Goal: Task Accomplishment & Management: Manage account settings

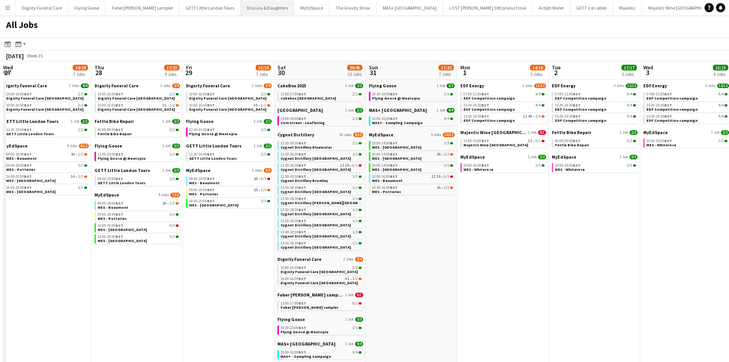
scroll to position [0, 262]
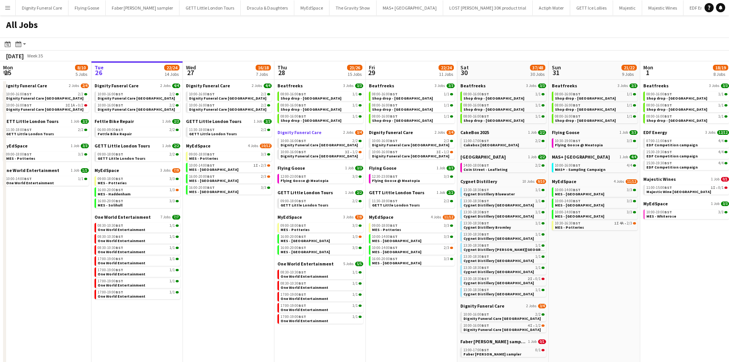
click at [307, 132] on span "Dignity Funeral Care" at bounding box center [300, 132] width 44 height 6
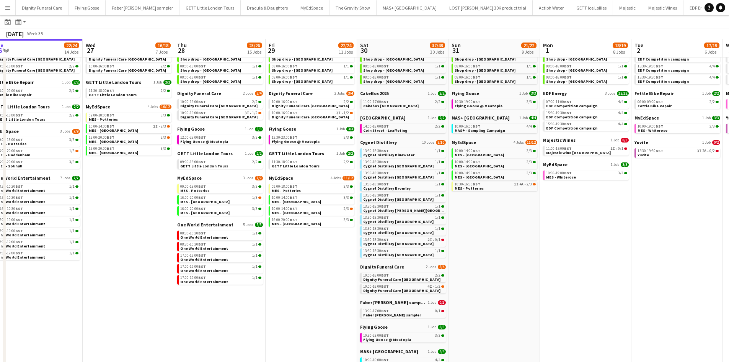
drag, startPoint x: 614, startPoint y: 263, endPoint x: 511, endPoint y: 261, distance: 103.8
click at [513, 262] on app-calendar-viewport "Sat 23 52/52 24 Jobs Sun 24 26/26 7 Jobs Mon 25 8/10 5 Jobs Tue 26 22/24 14 Job…" at bounding box center [364, 285] width 729 height 572
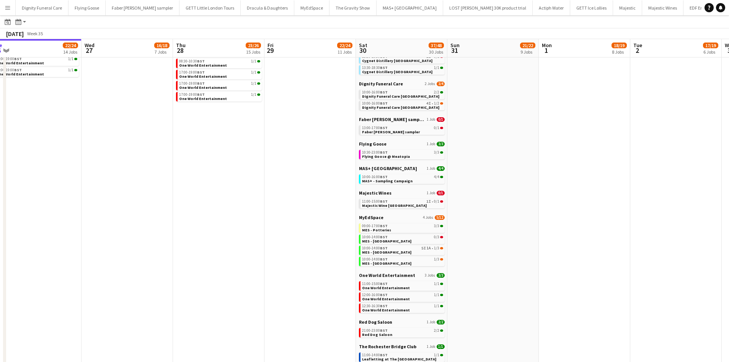
scroll to position [209, 0]
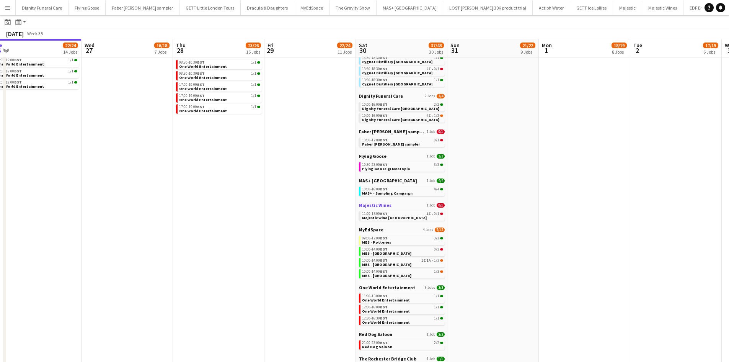
click at [372, 205] on span "Majestic Wines" at bounding box center [375, 205] width 33 height 6
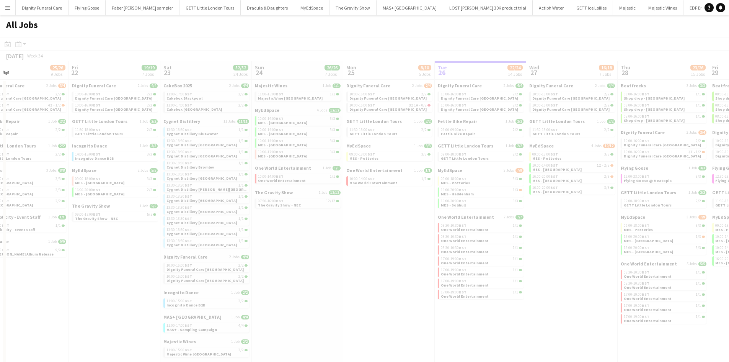
scroll to position [0, 242]
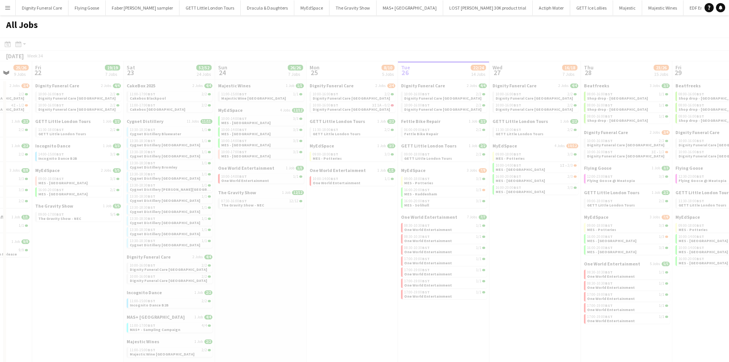
drag, startPoint x: 200, startPoint y: 223, endPoint x: 569, endPoint y: 185, distance: 371.0
click at [569, 185] on app-all-jobs "All Jobs Date picker AUG 2025 AUG 2025 Monday M Tuesday T Wednesday W Thursday …" at bounding box center [364, 312] width 729 height 594
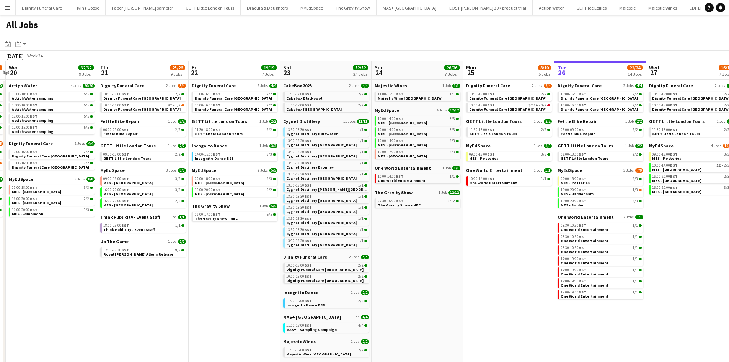
scroll to position [0, 167]
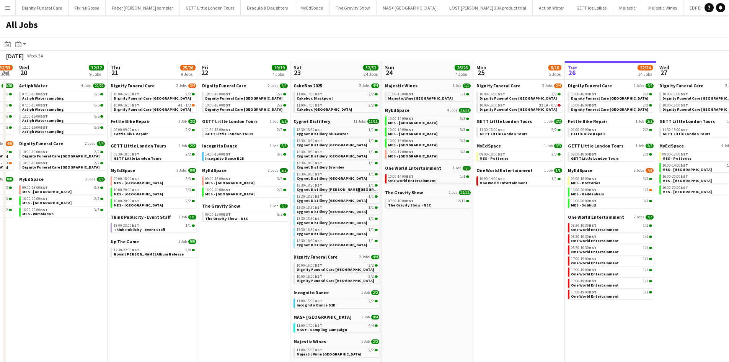
drag, startPoint x: 309, startPoint y: 285, endPoint x: 434, endPoint y: 268, distance: 125.9
click at [434, 268] on app-calendar-viewport "Mon 18 9/9 4 Jobs Tue 19 32/33 9 Jobs Wed 20 32/32 9 Jobs Thu 21 25/26 9 Jobs F…" at bounding box center [364, 335] width 729 height 549
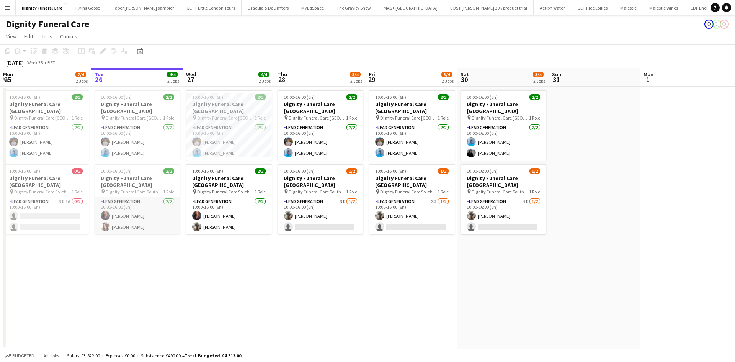
click at [131, 219] on app-card-role "Lead Generation 2/2 10:00-16:00 (6h) Nicole Cuthbert Barbara Dixon" at bounding box center [138, 215] width 86 height 37
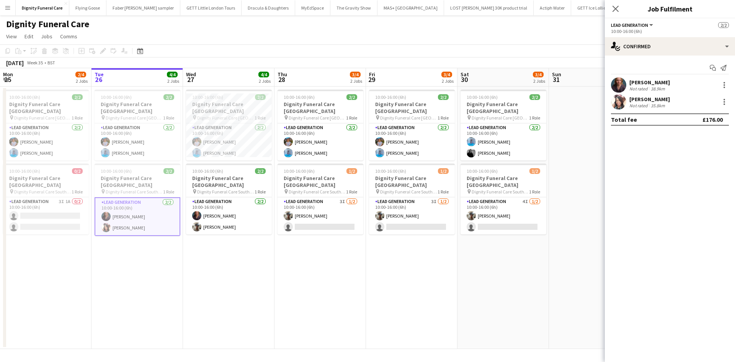
click at [650, 99] on div "Barbara Dixon" at bounding box center [649, 99] width 41 height 7
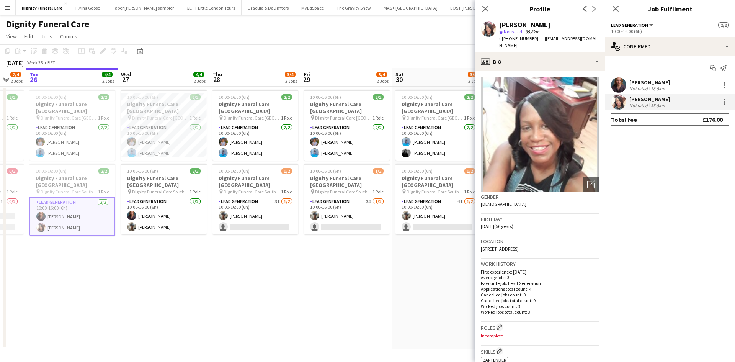
scroll to position [0, 248]
drag, startPoint x: 377, startPoint y: 248, endPoint x: 333, endPoint y: 244, distance: 45.0
click at [333, 244] on app-calendar-viewport "Sat 23 4/4 2 Jobs Sun 24 Mon 25 2/4 2 Jobs Tue 26 4/4 2 Jobs Wed 27 4/4 2 Jobs …" at bounding box center [367, 208] width 735 height 281
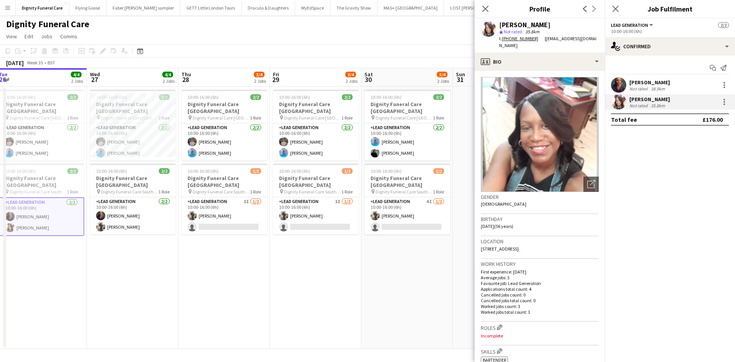
scroll to position [0, 279]
drag, startPoint x: 345, startPoint y: 248, endPoint x: 313, endPoint y: 251, distance: 32.0
click at [313, 251] on app-calendar-viewport "Sat 23 4/4 2 Jobs Sun 24 Mon 25 2/4 2 Jobs Tue 26 4/4 2 Jobs Wed 27 4/4 2 Jobs …" at bounding box center [367, 208] width 735 height 281
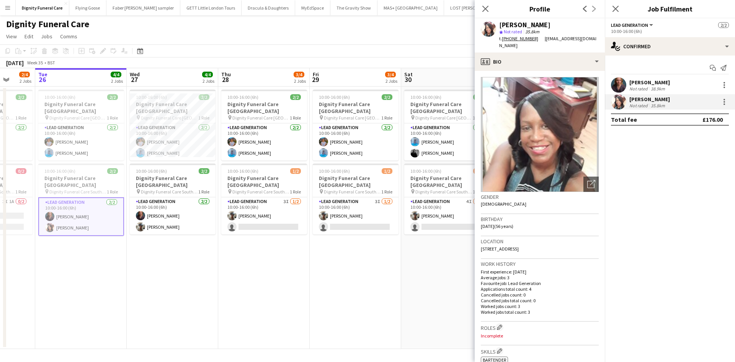
scroll to position [0, 237]
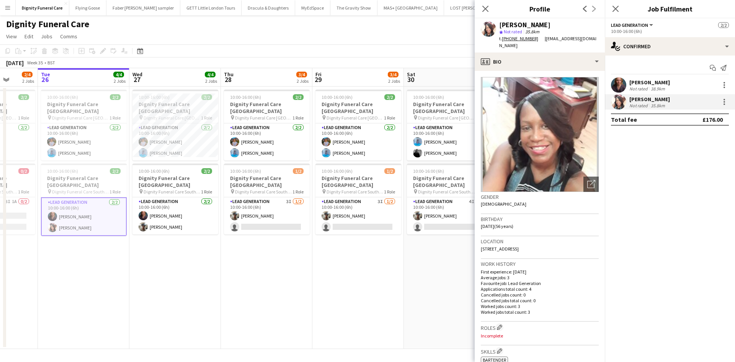
drag, startPoint x: 260, startPoint y: 234, endPoint x: 297, endPoint y: 237, distance: 37.7
click at [297, 237] on app-calendar-viewport "Sat 23 4/4 2 Jobs Sun 24 Mon 25 2/4 2 Jobs Tue 26 4/4 2 Jobs Wed 27 4/4 2 Jobs …" at bounding box center [367, 208] width 735 height 281
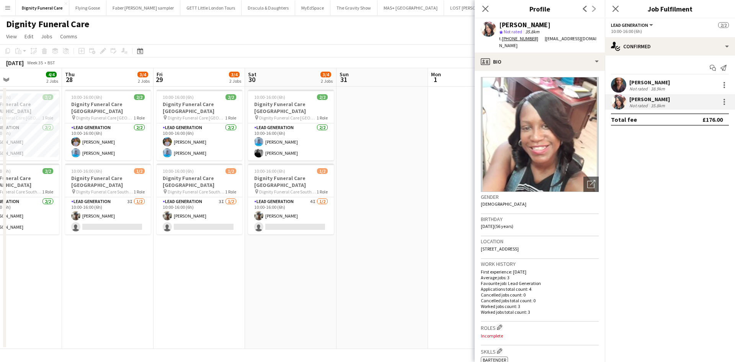
drag, startPoint x: 255, startPoint y: 270, endPoint x: 140, endPoint y: 274, distance: 115.7
click at [140, 274] on app-calendar-viewport "Mon 25 2/4 2 Jobs Tue 26 4/4 2 Jobs Wed 27 4/4 2 Jobs Thu 28 3/4 2 Jobs Fri 29 …" at bounding box center [367, 208] width 735 height 281
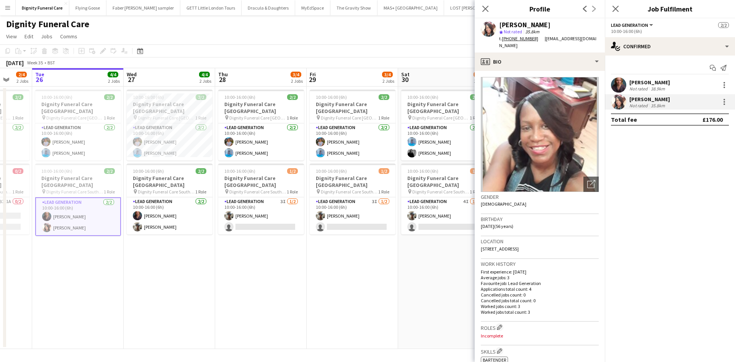
drag, startPoint x: 196, startPoint y: 237, endPoint x: 257, endPoint y: 225, distance: 61.9
click at [257, 225] on app-calendar-viewport "Sat 23 4/4 2 Jobs Sun 24 Mon 25 2/4 2 Jobs Tue 26 4/4 2 Jobs Wed 27 4/4 2 Jobs …" at bounding box center [367, 208] width 735 height 281
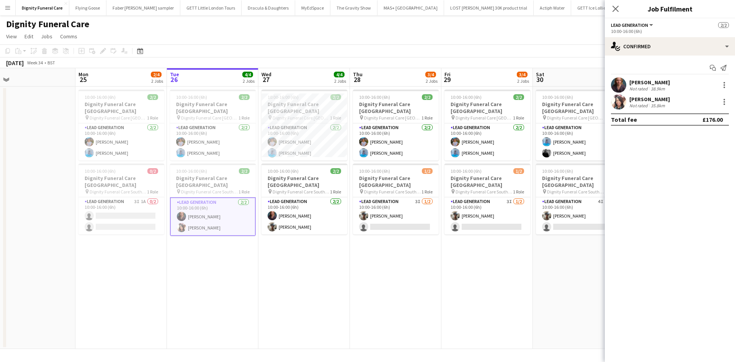
scroll to position [0, 199]
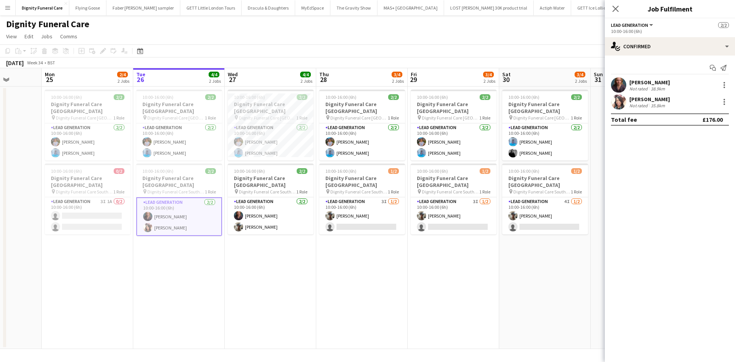
drag, startPoint x: 149, startPoint y: 229, endPoint x: 341, endPoint y: 222, distance: 192.7
click at [341, 222] on app-calendar-viewport "Fri 22 4/4 2 Jobs Sat 23 4/4 2 Jobs Sun 24 Mon 25 2/4 2 Jobs Tue 26 4/4 2 Jobs …" at bounding box center [367, 208] width 735 height 281
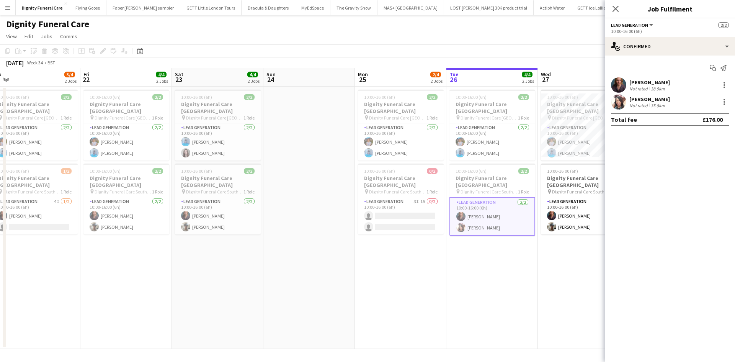
scroll to position [0, 193]
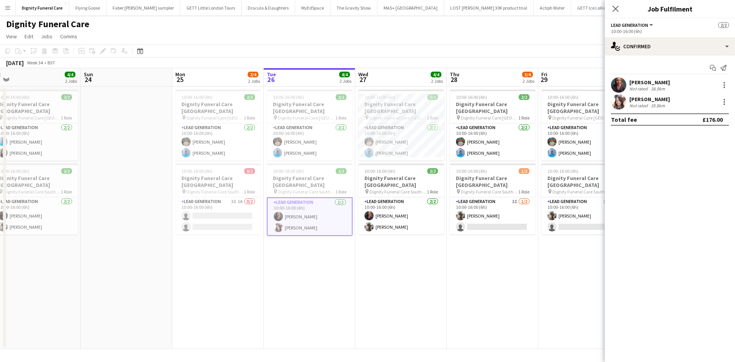
drag, startPoint x: 173, startPoint y: 258, endPoint x: 208, endPoint y: 255, distance: 35.4
click at [206, 256] on app-calendar-viewport "Tue 19 4/5 2 Jobs Wed 20 4/4 2 Jobs Thu 21 3/4 2 Jobs Fri 22 4/4 2 Jobs Sat 23 …" at bounding box center [367, 208] width 735 height 281
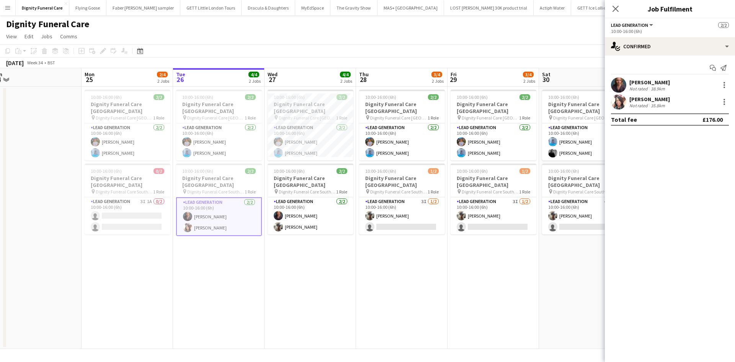
drag, startPoint x: 410, startPoint y: 274, endPoint x: 317, endPoint y: 274, distance: 93.8
click at [320, 276] on app-calendar-viewport "Thu 21 3/4 2 Jobs Fri 22 4/4 2 Jobs Sat 23 4/4 2 Jobs Sun 24 Mon 25 2/4 2 Jobs …" at bounding box center [367, 208] width 735 height 281
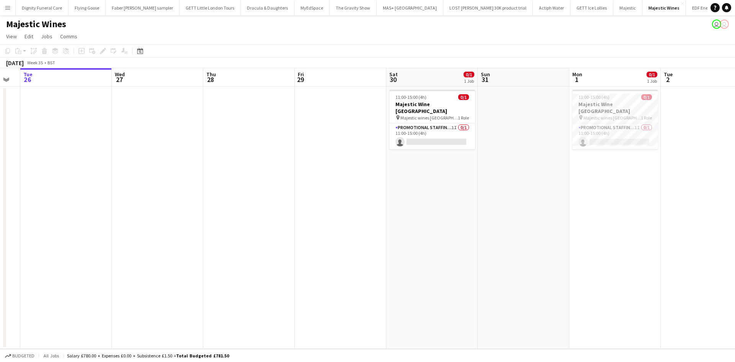
drag, startPoint x: 508, startPoint y: 189, endPoint x: 248, endPoint y: 190, distance: 259.9
click at [250, 190] on app-calendar-viewport "Sat 23 2/2 1 Job Sun 24 1/1 1 Job Mon 25 Tue 26 Wed 27 Thu 28 Fri 29 Sat 30 0/1…" at bounding box center [367, 208] width 735 height 281
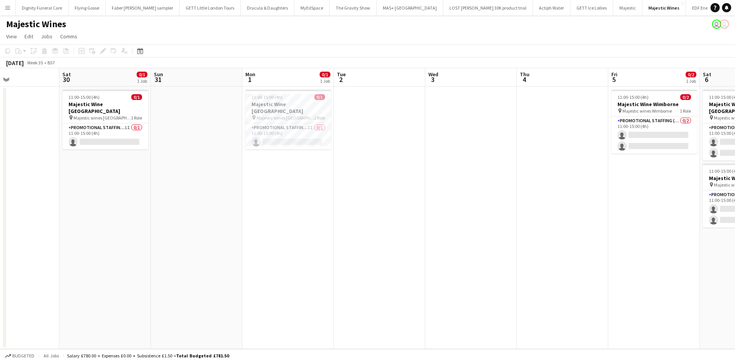
scroll to position [0, 170]
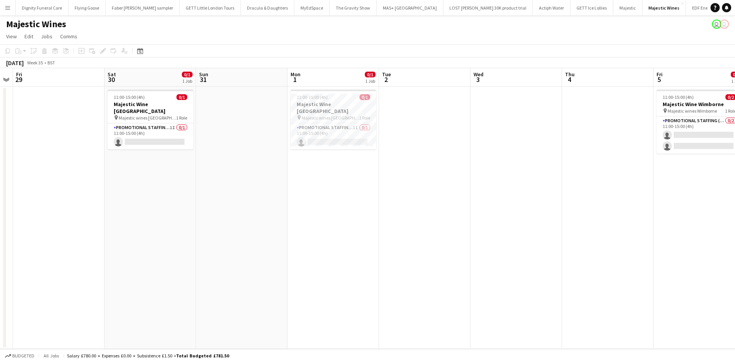
click at [461, 210] on app-calendar-viewport "Wed 27 Thu 28 Fri 29 Sat 30 0/1 1 Job Sun 31 Mon 1 0/1 1 Job Tue 2 Wed 3 Thu 4 …" at bounding box center [367, 208] width 735 height 281
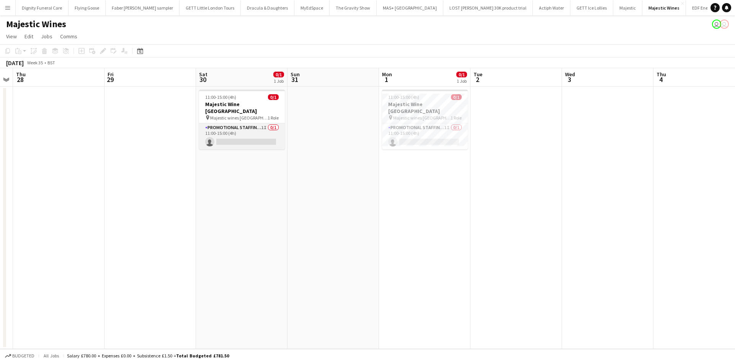
click at [249, 134] on app-card-role "Promotional Staffing (Flyering Staff) 1I 0/1 11:00-15:00 (4h) single-neutral-ac…" at bounding box center [242, 136] width 86 height 26
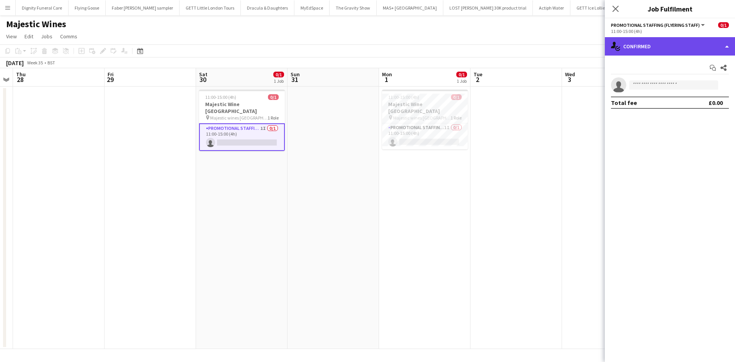
click at [654, 43] on div "single-neutral-actions-check-2 Confirmed" at bounding box center [670, 46] width 130 height 18
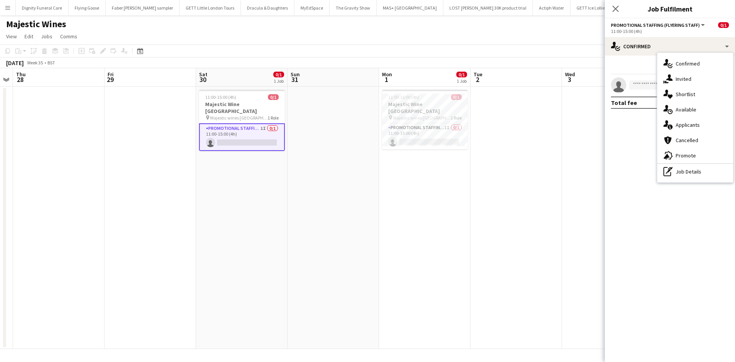
click at [688, 122] on div "single-neutral-actions-information Applicants" at bounding box center [695, 124] width 76 height 15
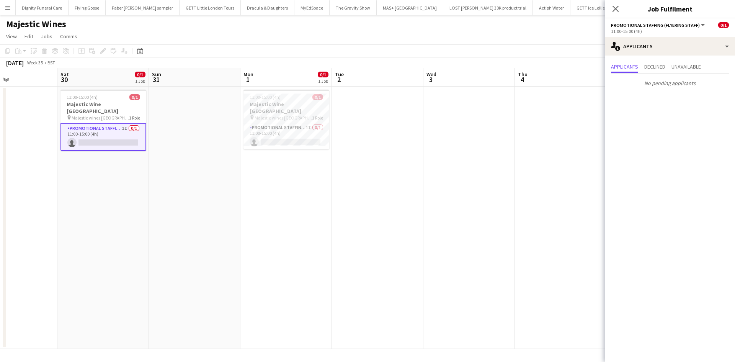
drag, startPoint x: 474, startPoint y: 171, endPoint x: 335, endPoint y: 175, distance: 139.0
click at [335, 175] on app-calendar-viewport "Tue 26 Wed 27 Thu 28 Fri 29 Sat 30 0/1 1 Job Sun 31 Mon 1 0/1 1 Job Tue 2 Wed 3…" at bounding box center [367, 208] width 735 height 281
drag, startPoint x: 302, startPoint y: 135, endPoint x: 361, endPoint y: 165, distance: 66.6
click at [302, 135] on app-card-role "Promotional Staffing (Flyering Staff) 1I 0/1 11:00-15:00 (4h) single-neutral-ac…" at bounding box center [286, 136] width 86 height 26
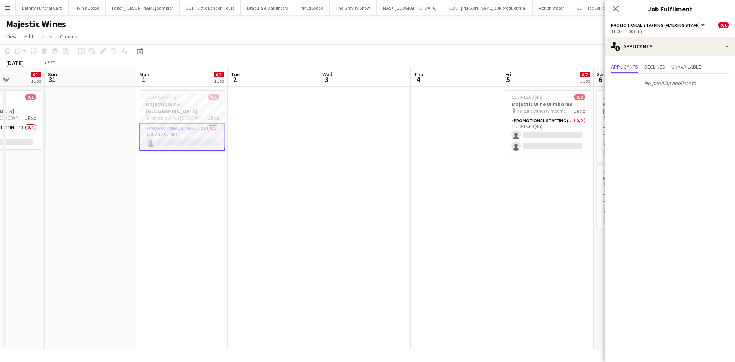
drag, startPoint x: 431, startPoint y: 182, endPoint x: 177, endPoint y: 170, distance: 254.5
click at [137, 179] on app-calendar-viewport "Thu 28 Fri 29 Sat 30 0/1 1 Job Sun 31 Mon 1 0/1 1 Job Tue 2 Wed 3 Thu 4 Fri 5 0…" at bounding box center [367, 208] width 735 height 281
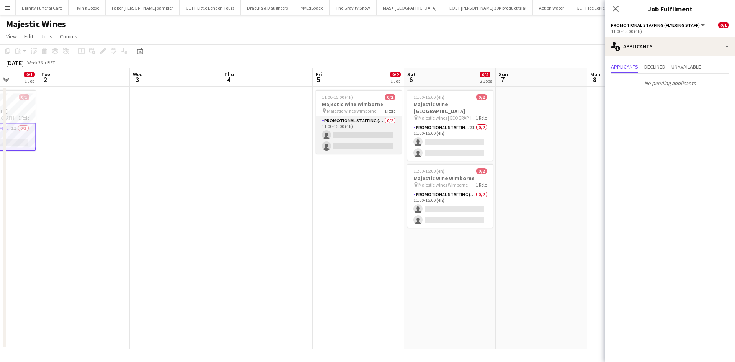
click at [362, 137] on app-card-role "Promotional Staffing (Flyering Staff) 0/2 11:00-15:00 (4h) single-neutral-actio…" at bounding box center [359, 134] width 86 height 37
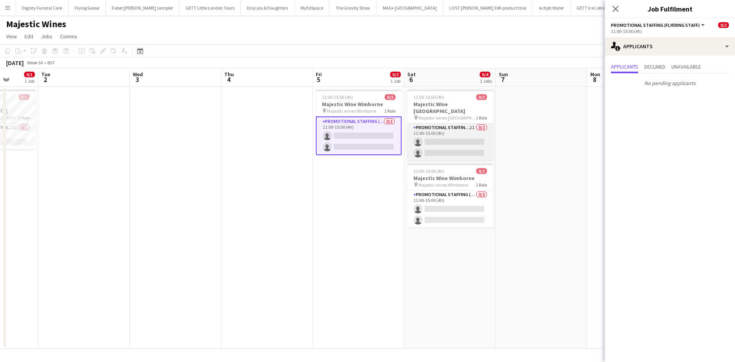
click at [442, 133] on app-card-role "Promotional Staffing (Flyering Staff) 2I 0/2 11:00-15:00 (4h) single-neutral-ac…" at bounding box center [450, 141] width 86 height 37
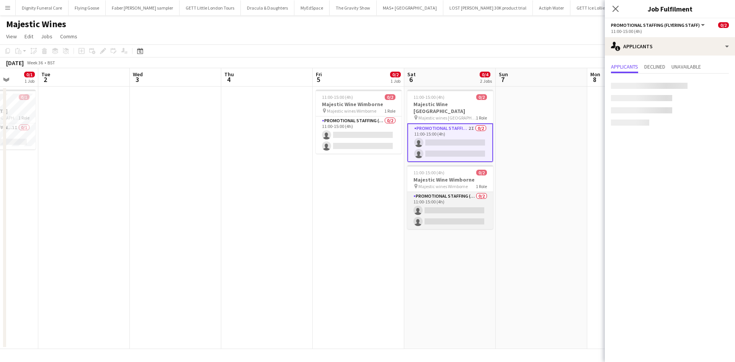
click at [456, 212] on app-card-role "Promotional Staffing (Flyering Staff) 0/2 11:00-15:00 (4h) single-neutral-actio…" at bounding box center [450, 210] width 86 height 37
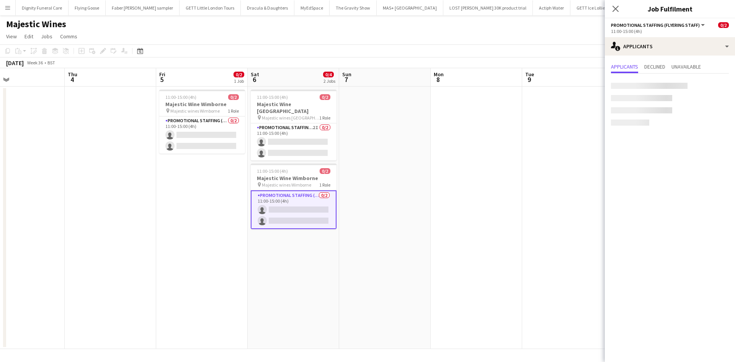
drag, startPoint x: 560, startPoint y: 241, endPoint x: 197, endPoint y: 204, distance: 364.8
click at [181, 206] on app-calendar-viewport "Sat 30 0/1 1 Job Sun 31 Mon 1 0/1 1 Job Tue 2 Wed 3 Thu 4 Fri 5 0/2 1 Job Sat 6…" at bounding box center [367, 208] width 735 height 281
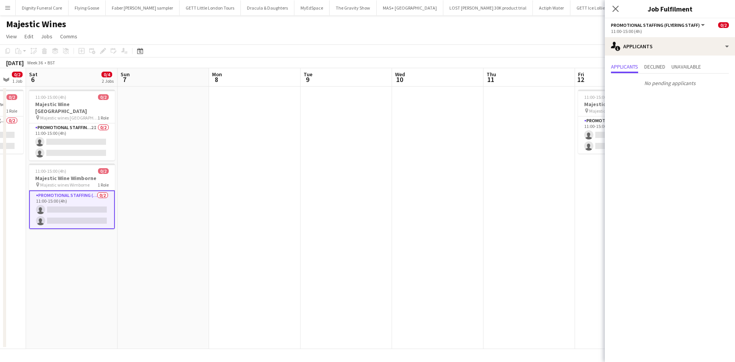
scroll to position [0, 284]
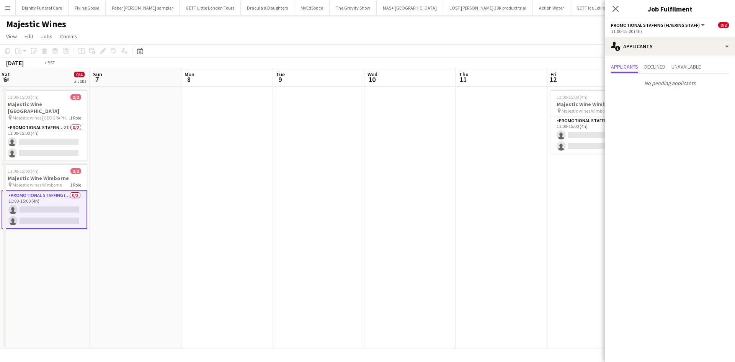
drag, startPoint x: 418, startPoint y: 200, endPoint x: 201, endPoint y: 197, distance: 216.7
click at [199, 200] on app-calendar-viewport "Wed 3 Thu 4 Fri 5 0/2 1 Job Sat 6 0/4 2 Jobs Sun 7 Mon 8 Tue 9 Wed 10 Thu 11 Fr…" at bounding box center [367, 208] width 735 height 281
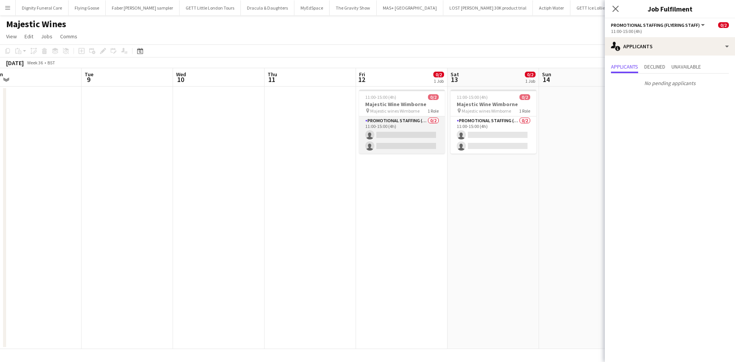
click at [410, 142] on app-card-role "Promotional Staffing (Flyering Staff) 0/2 11:00-15:00 (4h) single-neutral-actio…" at bounding box center [402, 134] width 86 height 37
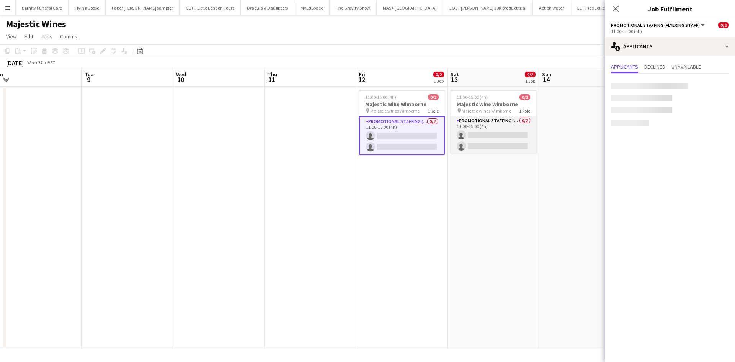
click at [501, 140] on app-card-role "Promotional Staffing (Flyering Staff) 0/2 11:00-15:00 (4h) single-neutral-actio…" at bounding box center [494, 134] width 86 height 37
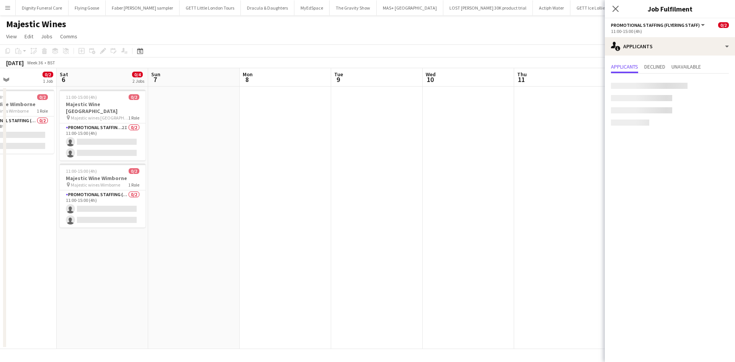
drag, startPoint x: 467, startPoint y: 202, endPoint x: 537, endPoint y: 192, distance: 70.4
click at [537, 192] on app-calendar-viewport "Wed 3 Thu 4 Fri 5 0/2 1 Job Sat 6 0/4 2 Jobs Sun 7 Mon 8 Tue 9 Wed 10 Thu 11 Fr…" at bounding box center [367, 208] width 735 height 281
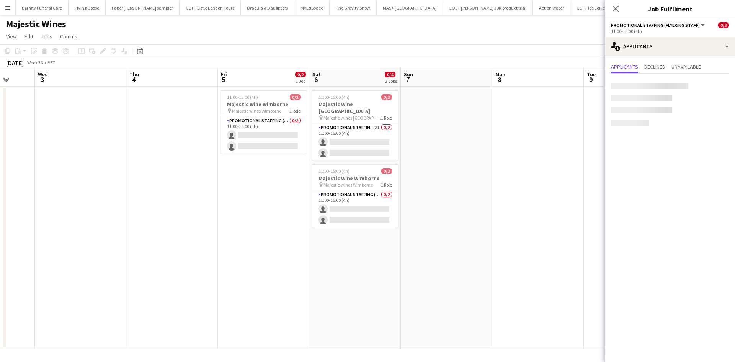
drag, startPoint x: 425, startPoint y: 197, endPoint x: 413, endPoint y: 195, distance: 12.0
click at [426, 196] on app-calendar-viewport "Sun 31 Mon 1 0/1 1 Job Tue 2 Wed 3 Thu 4 Fri 5 0/2 1 Job Sat 6 0/4 2 Jobs Sun 7…" at bounding box center [367, 208] width 735 height 281
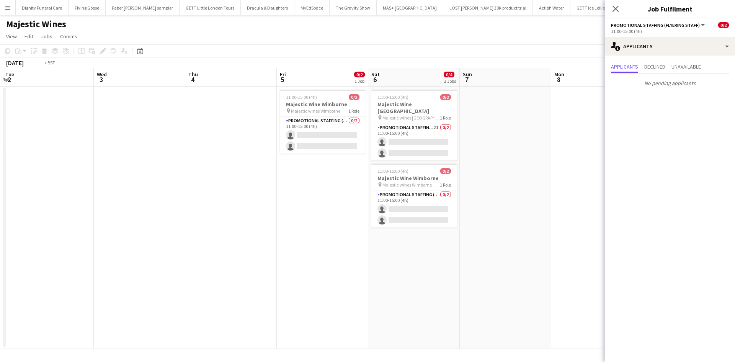
drag, startPoint x: 275, startPoint y: 184, endPoint x: 320, endPoint y: 180, distance: 45.7
click at [320, 180] on app-calendar-viewport "Sun 31 Mon 1 0/1 1 Job Tue 2 Wed 3 Thu 4 Fri 5 0/2 1 Job Sat 6 0/4 2 Jobs Sun 7…" at bounding box center [367, 208] width 735 height 281
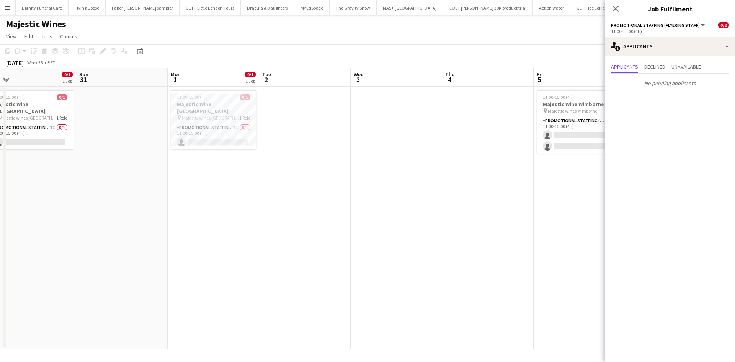
drag, startPoint x: 175, startPoint y: 157, endPoint x: 332, endPoint y: 154, distance: 157.0
click at [332, 154] on app-calendar-viewport "Thu 28 Fri 29 Sat 30 0/1 1 Job Sun 31 Mon 1 0/1 1 Job Tue 2 Wed 3 Thu 4 Fri 5 0…" at bounding box center [367, 208] width 735 height 281
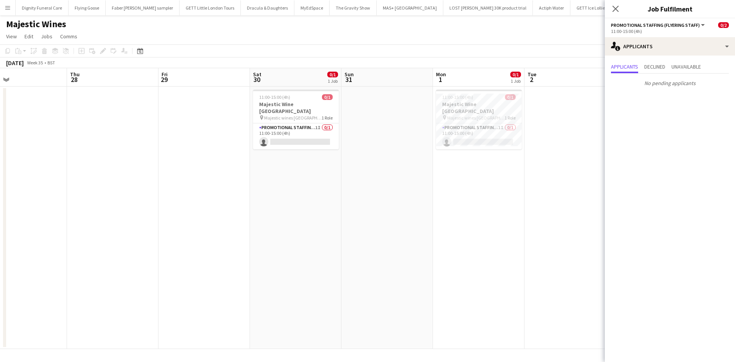
drag, startPoint x: 204, startPoint y: 179, endPoint x: 464, endPoint y: 164, distance: 260.3
click at [464, 164] on app-calendar-viewport "Mon 25 Tue 26 Wed 27 Thu 28 Fri 29 Sat 30 0/1 1 Job Sun 31 Mon 1 0/1 1 Job Tue …" at bounding box center [367, 208] width 735 height 281
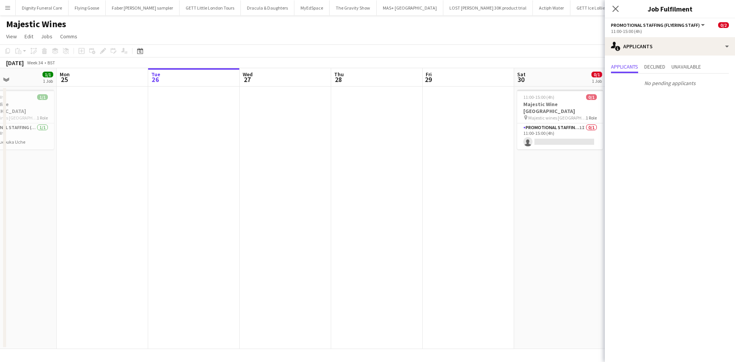
drag, startPoint x: 465, startPoint y: 186, endPoint x: 511, endPoint y: 181, distance: 45.8
click at [518, 181] on app-calendar-viewport "Fri 22 Sat 23 2/2 1 Job Sun 24 1/1 1 Job Mon 25 Tue 26 Wed 27 Thu 28 Fri 29 Sat…" at bounding box center [367, 208] width 735 height 281
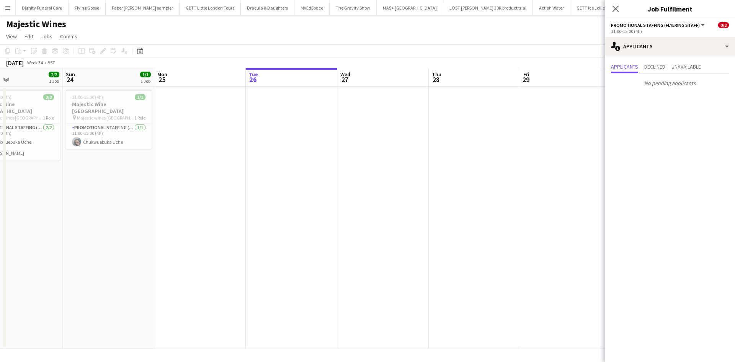
drag, startPoint x: 372, startPoint y: 188, endPoint x: 466, endPoint y: 183, distance: 93.5
click at [466, 183] on app-calendar-viewport "Thu 21 Fri 22 Sat 23 2/2 1 Job Sun 24 1/1 1 Job Mon 25 Tue 26 Wed 27 Thu 28 Fri…" at bounding box center [367, 208] width 735 height 281
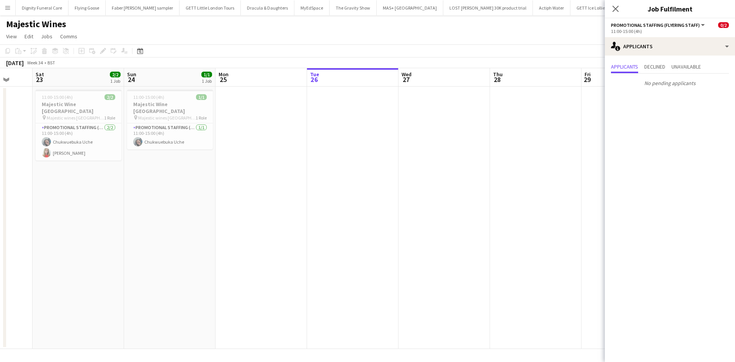
drag, startPoint x: 462, startPoint y: 203, endPoint x: 340, endPoint y: 203, distance: 121.7
click at [340, 203] on app-calendar-viewport "Tue 19 Wed 20 Thu 21 Fri 22 Sat 23 2/2 1 Job Sun 24 1/1 1 Job Mon 25 Tue 26 Wed…" at bounding box center [367, 208] width 735 height 281
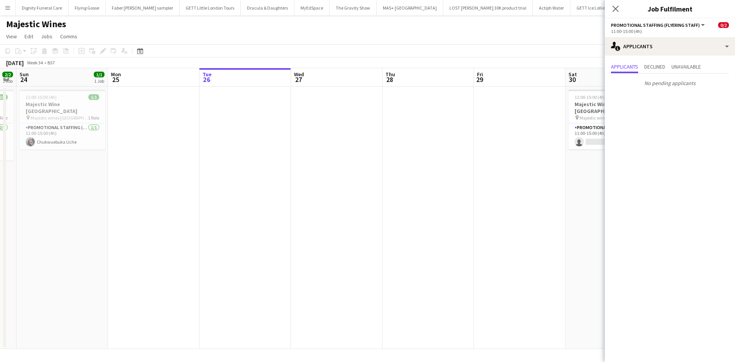
drag, startPoint x: 451, startPoint y: 210, endPoint x: 345, endPoint y: 210, distance: 106.4
click at [343, 211] on app-calendar-viewport "Thu 21 Fri 22 Sat 23 2/2 1 Job Sun 24 1/1 1 Job Mon 25 Tue 26 Wed 27 Thu 28 Fri…" at bounding box center [367, 208] width 735 height 281
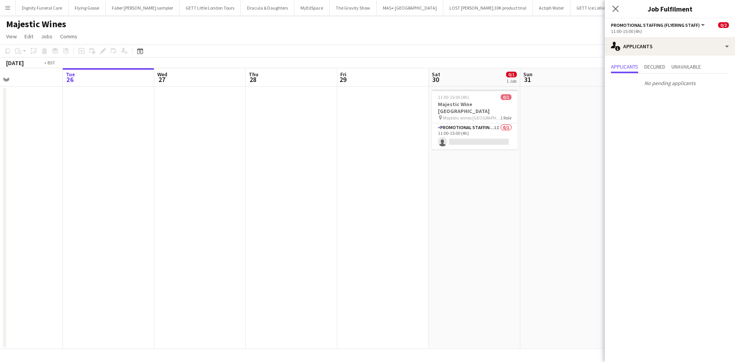
drag, startPoint x: 433, startPoint y: 206, endPoint x: 294, endPoint y: 199, distance: 138.7
click at [294, 199] on app-calendar-viewport "Thu 21 Fri 22 Sat 23 2/2 1 Job Sun 24 1/1 1 Job Mon 25 Tue 26 Wed 27 Thu 28 Fri…" at bounding box center [367, 208] width 735 height 281
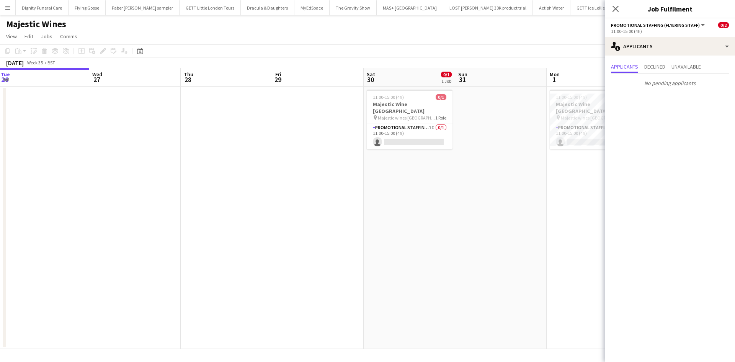
drag, startPoint x: 465, startPoint y: 202, endPoint x: 370, endPoint y: 199, distance: 95.0
click at [370, 199] on app-calendar-viewport "Sat 23 2/2 1 Job Sun 24 1/1 1 Job Mon 25 Tue 26 Wed 27 Thu 28 Fri 29 Sat 30 0/1…" at bounding box center [367, 208] width 735 height 281
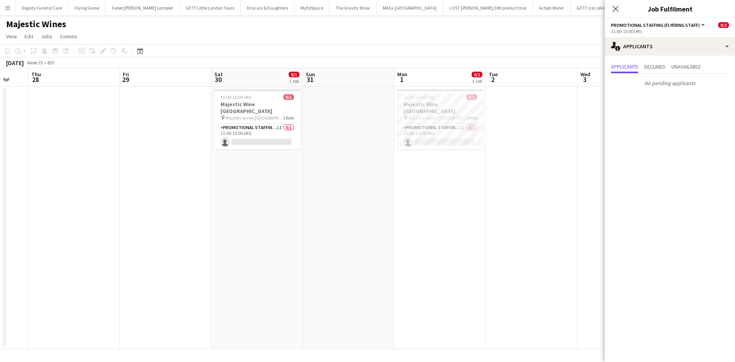
drag, startPoint x: 434, startPoint y: 195, endPoint x: 382, endPoint y: 193, distance: 51.3
click at [382, 193] on app-calendar-viewport "Mon 25 Tue 26 Wed 27 Thu 28 Fri 29 Sat 30 0/1 1 Job Sun 31 Mon 1 0/1 1 Job Tue …" at bounding box center [367, 208] width 735 height 281
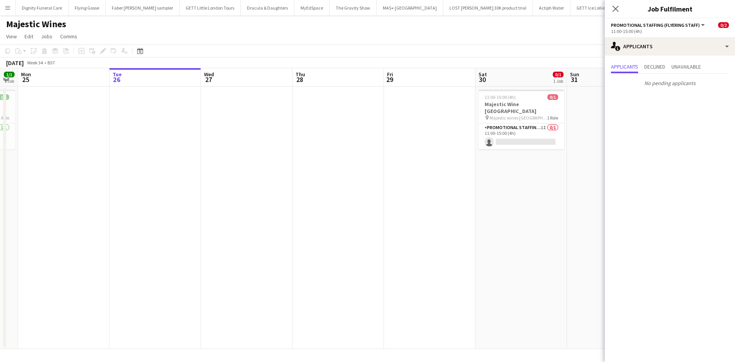
drag, startPoint x: 340, startPoint y: 238, endPoint x: 643, endPoint y: 227, distance: 304.1
click at [643, 227] on body "Menu Boards Boards Boards All jobs Status Workforce Workforce My Workforce Recr…" at bounding box center [367, 181] width 735 height 362
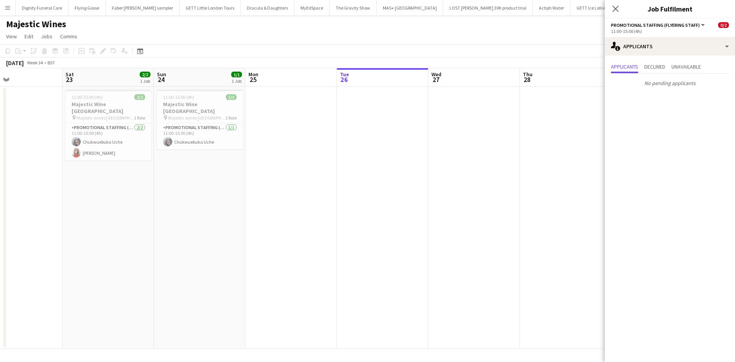
drag, startPoint x: 548, startPoint y: 223, endPoint x: 652, endPoint y: 216, distance: 104.0
click at [652, 216] on body "Menu Boards Boards Boards All jobs Status Workforce Workforce My Workforce Recr…" at bounding box center [367, 181] width 735 height 362
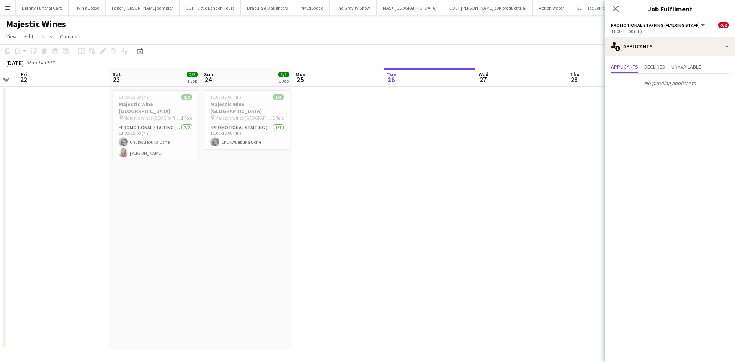
drag, startPoint x: 356, startPoint y: 228, endPoint x: 495, endPoint y: 227, distance: 139.3
click at [495, 227] on app-calendar-viewport "Wed 20 Thu 21 Fri 22 Sat 23 2/2 1 Job Sun 24 1/1 1 Job Mon 25 Tue 26 Wed 27 Thu…" at bounding box center [367, 208] width 735 height 281
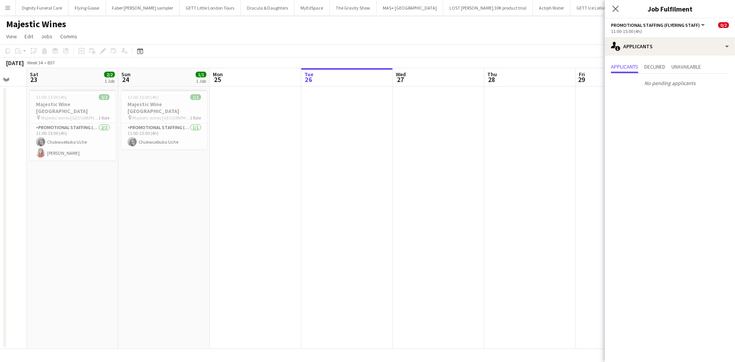
drag, startPoint x: 485, startPoint y: 189, endPoint x: 309, endPoint y: 186, distance: 176.9
click at [309, 186] on app-calendar-viewport "Tue 19 Wed 20 Thu 21 Fri 22 Sat 23 2/2 1 Job Sun 24 1/1 1 Job Mon 25 Tue 26 Wed…" at bounding box center [367, 208] width 735 height 281
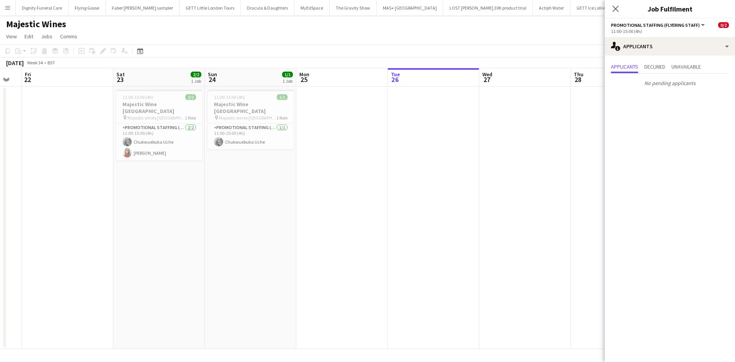
drag, startPoint x: 314, startPoint y: 187, endPoint x: 279, endPoint y: 181, distance: 34.6
click at [279, 181] on app-calendar-viewport "Tue 19 Wed 20 Thu 21 Fri 22 Sat 23 2/2 1 Job Sun 24 1/1 1 Job Mon 25 Tue 26 Wed…" at bounding box center [367, 208] width 735 height 281
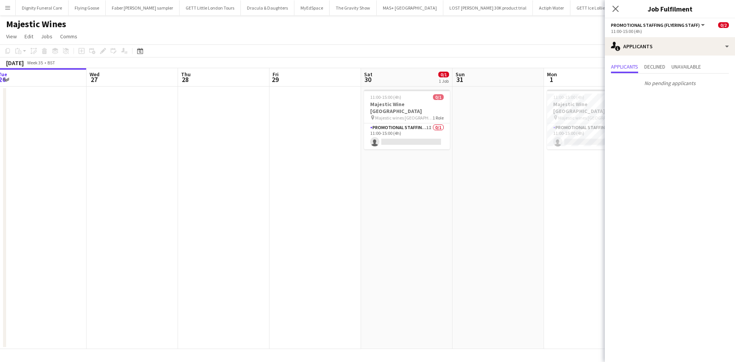
drag, startPoint x: 378, startPoint y: 179, endPoint x: 296, endPoint y: 176, distance: 82.7
click at [294, 177] on app-calendar-viewport "Sat 23 2/2 1 Job Sun 24 1/1 1 Job Mon 25 Tue 26 Wed 27 Thu 28 Fri 29 Sat 30 0/1…" at bounding box center [367, 208] width 735 height 281
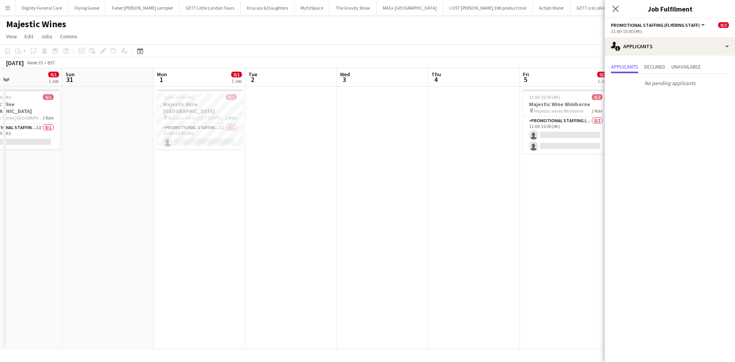
drag, startPoint x: 480, startPoint y: 227, endPoint x: 218, endPoint y: 187, distance: 264.9
click at [176, 185] on app-calendar-viewport "Wed 27 Thu 28 Fri 29 Sat 30 0/1 1 Job Sun 31 Mon 1 0/1 1 Job Tue 2 Wed 3 Thu 4 …" at bounding box center [367, 208] width 735 height 281
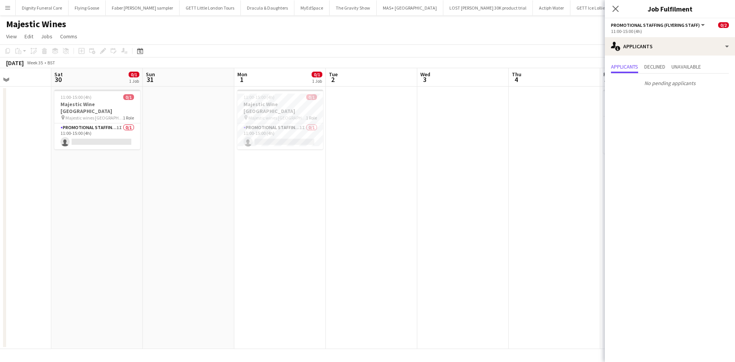
drag, startPoint x: 379, startPoint y: 196, endPoint x: 312, endPoint y: 193, distance: 67.4
click at [312, 193] on app-calendar-viewport "Wed 27 Thu 28 Fri 29 Sat 30 0/1 1 Job Sun 31 Mon 1 0/1 1 Job Tue 2 Wed 3 Thu 4 …" at bounding box center [367, 208] width 735 height 281
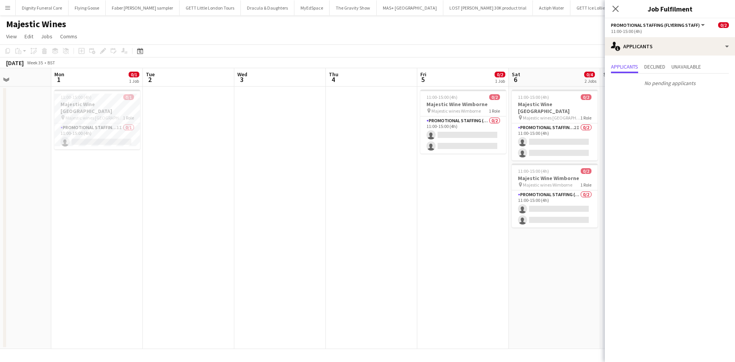
scroll to position [0, 238]
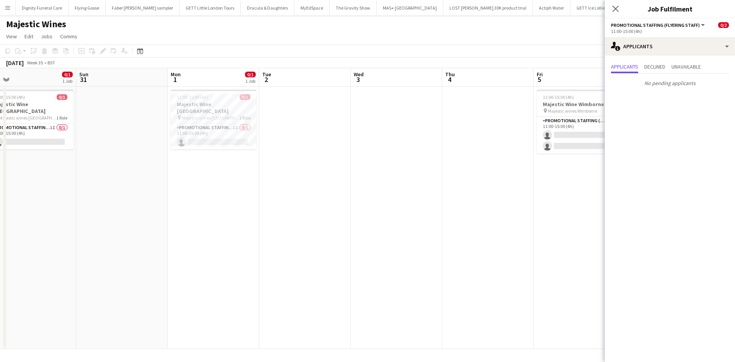
drag, startPoint x: 189, startPoint y: 178, endPoint x: 406, endPoint y: 179, distance: 217.1
click at [407, 179] on app-calendar-viewport "Thu 28 Fri 29 Sat 30 0/1 1 Job Sun 31 Mon 1 0/1 1 Job Tue 2 Wed 3 Thu 4 Fri 5 0…" at bounding box center [367, 208] width 735 height 281
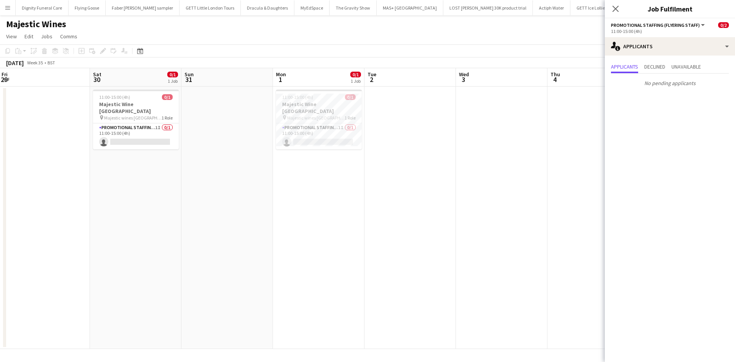
drag, startPoint x: 179, startPoint y: 193, endPoint x: 408, endPoint y: 203, distance: 229.5
click at [408, 203] on app-calendar-viewport "Wed 27 Thu 28 Fri 29 Sat 30 0/1 1 Job Sun 31 Mon 1 0/1 1 Job Tue 2 Wed 3 Thu 4 …" at bounding box center [367, 208] width 735 height 281
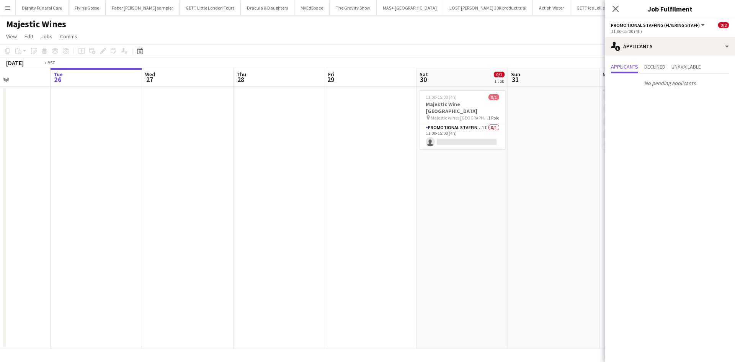
drag, startPoint x: 167, startPoint y: 201, endPoint x: 367, endPoint y: 205, distance: 200.2
click at [367, 205] on app-calendar-viewport "Sun 24 1/1 1 Job Mon 25 Tue 26 Wed 27 Thu 28 Fri 29 Sat 30 0/1 1 Job Sun 31 Mon…" at bounding box center [367, 208] width 735 height 281
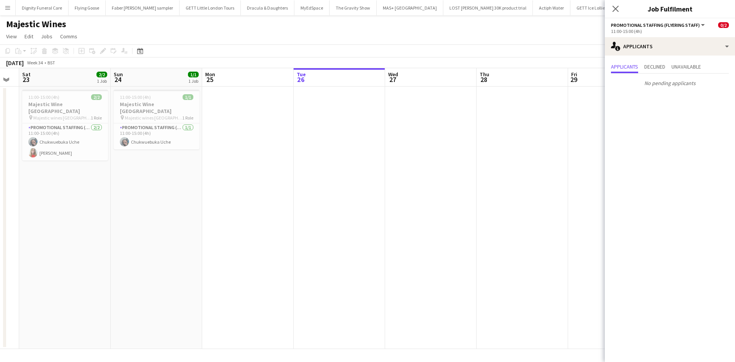
drag, startPoint x: 124, startPoint y: 184, endPoint x: 196, endPoint y: 188, distance: 71.7
click at [196, 188] on app-calendar-viewport "Thu 21 Fri 22 Sat 23 2/2 1 Job Sun 24 1/1 1 Job Mon 25 Tue 26 Wed 27 Thu 28 Fri…" at bounding box center [367, 208] width 735 height 281
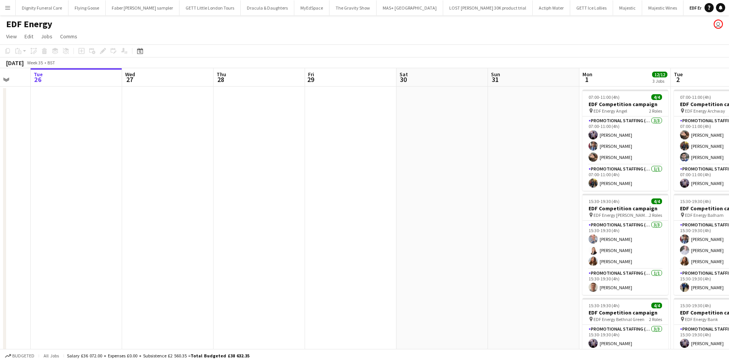
scroll to position [0, 327]
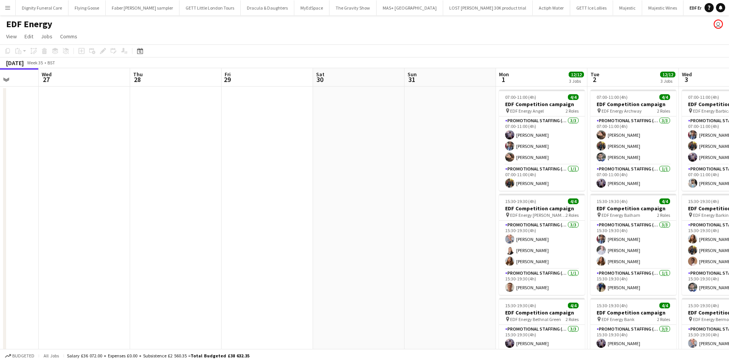
drag, startPoint x: 384, startPoint y: 202, endPoint x: 240, endPoint y: 212, distance: 144.3
click at [240, 212] on app-calendar-viewport "Sat 23 Sun 24 Mon 25 Tue 26 Wed 27 Thu 28 Fri 29 Sat 30 Sun 31 Mon 1 12/12 3 Jo…" at bounding box center [364, 252] width 729 height 369
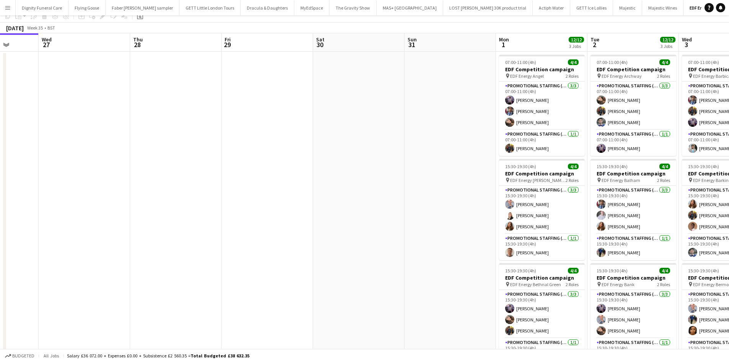
scroll to position [0, 0]
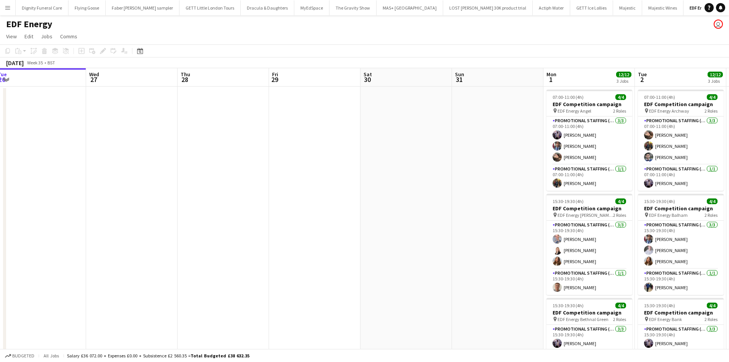
drag, startPoint x: 439, startPoint y: 150, endPoint x: 173, endPoint y: 132, distance: 267.4
click at [173, 132] on app-calendar-viewport "Sat 23 Sun 24 Mon 25 Tue 26 Wed 27 Thu 28 Fri 29 Sat 30 Sun 31 Mon 1 12/12 3 Jo…" at bounding box center [364, 252] width 729 height 369
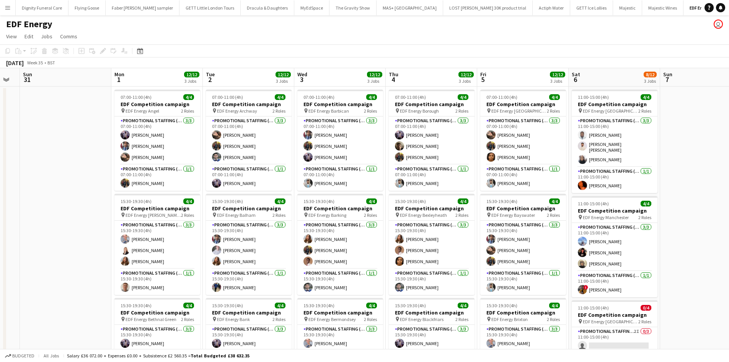
scroll to position [0, 261]
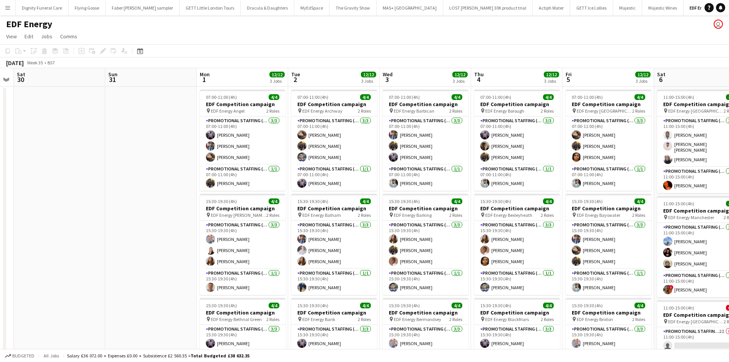
drag, startPoint x: 247, startPoint y: 137, endPoint x: 59, endPoint y: 139, distance: 188.7
click at [32, 135] on app-calendar-viewport "Wed 27 Thu 28 Fri 29 Sat 30 Sun 31 Mon 1 12/12 3 Jobs Tue 2 12/12 3 Jobs Wed 3 …" at bounding box center [364, 308] width 729 height 480
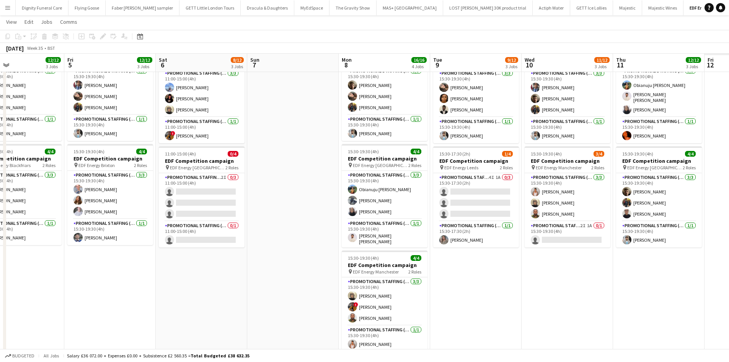
scroll to position [0, 309]
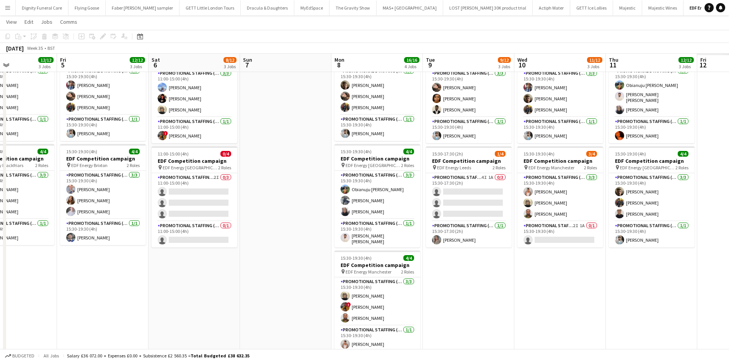
drag, startPoint x: 381, startPoint y: 258, endPoint x: 139, endPoint y: 229, distance: 243.6
click at [139, 229] on app-calendar-viewport "Mon 1 12/12 3 Jobs Tue 2 12/12 3 Jobs Wed 3 12/12 3 Jobs Thu 4 12/12 3 Jobs Fri…" at bounding box center [364, 136] width 729 height 518
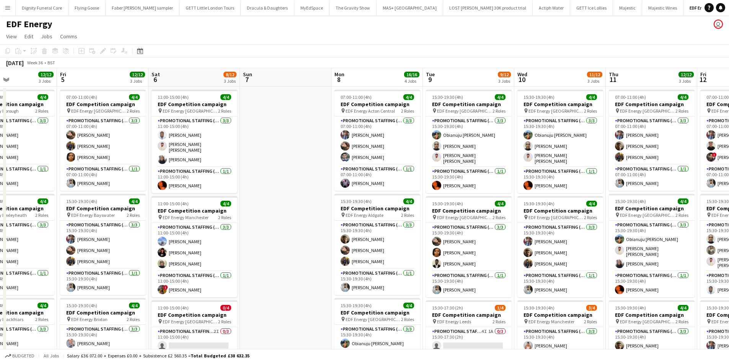
scroll to position [153, 0]
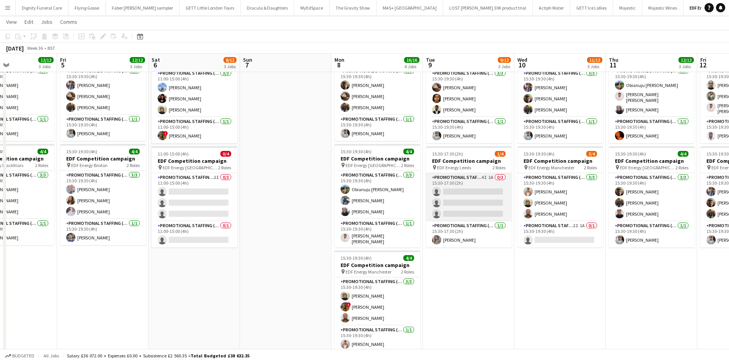
click at [477, 202] on app-card-role "Promotional Staffing (Flyering Staff) 4I 1A 0/3 15:30-17:30 (2h) single-neutral…" at bounding box center [469, 197] width 86 height 48
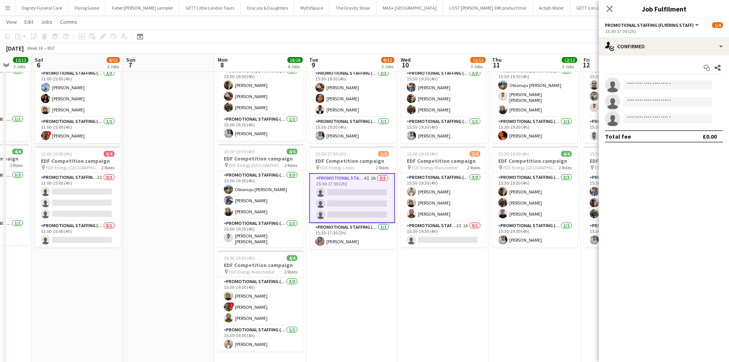
drag, startPoint x: 518, startPoint y: 273, endPoint x: 394, endPoint y: 250, distance: 126.1
click at [400, 273] on app-calendar-viewport "Wed 3 12/12 3 Jobs Thu 4 12/12 3 Jobs Fri 5 12/12 3 Jobs Sat 6 8/12 3 Jobs Sun …" at bounding box center [364, 136] width 729 height 518
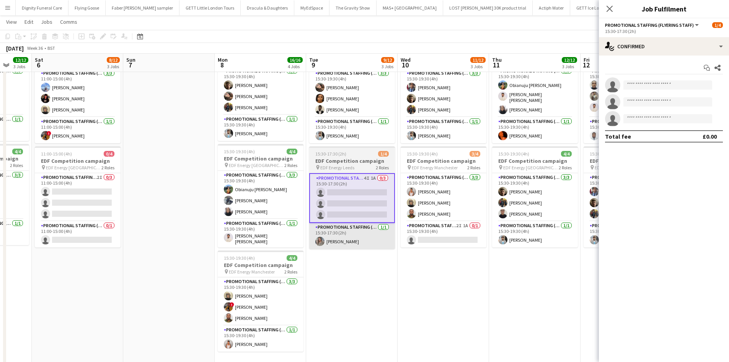
scroll to position [0, 246]
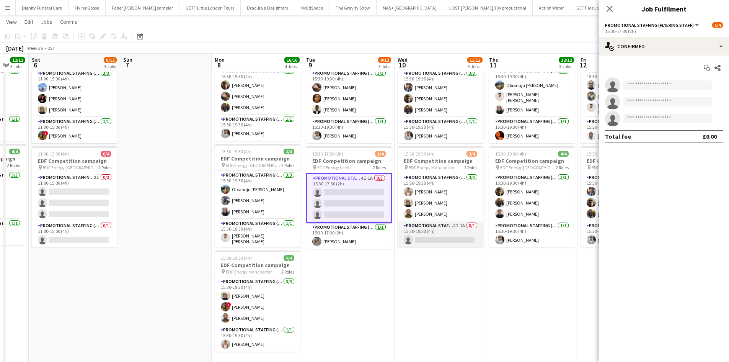
click at [450, 238] on app-card-role "Promotional Staffing (Team Leader) 2I 1A 0/1 15:30-19:30 (4h) single-neutral-ac…" at bounding box center [441, 234] width 86 height 26
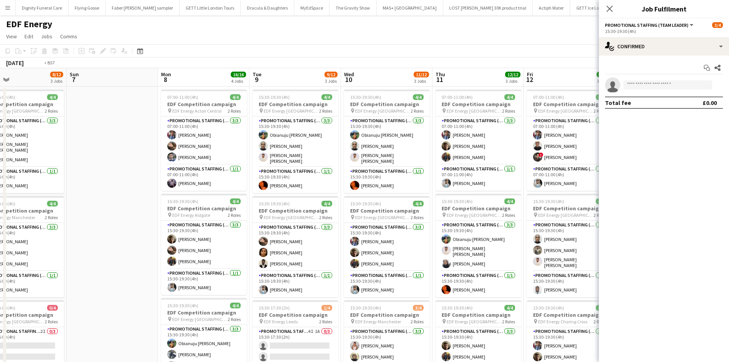
scroll to position [0, 340]
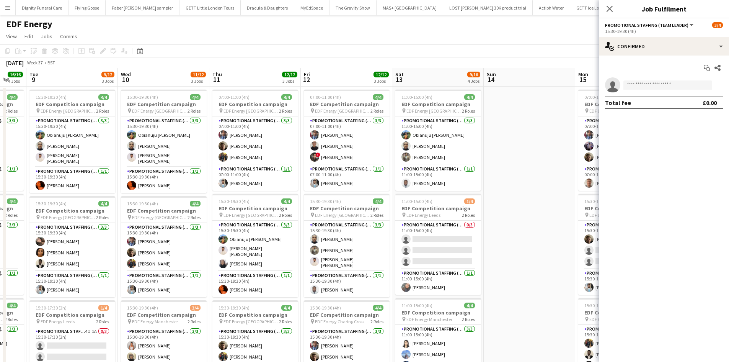
drag, startPoint x: 476, startPoint y: 227, endPoint x: 199, endPoint y: 193, distance: 278.8
click at [199, 193] on app-calendar-viewport "Fri 5 12/12 3 Jobs Sat 6 8/12 3 Jobs Sun 7 Mon 8 16/16 4 Jobs Tue 9 9/12 3 Jobs…" at bounding box center [364, 308] width 729 height 480
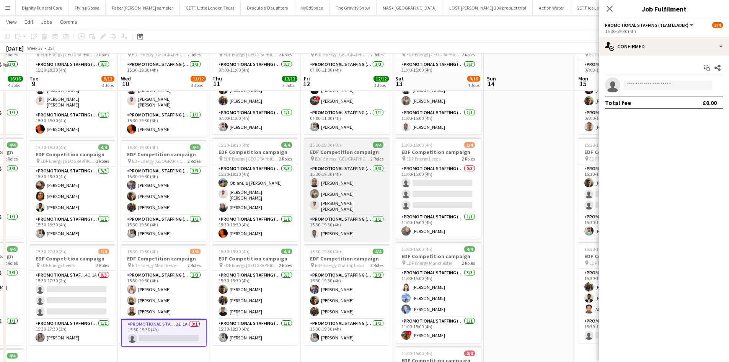
scroll to position [0, 0]
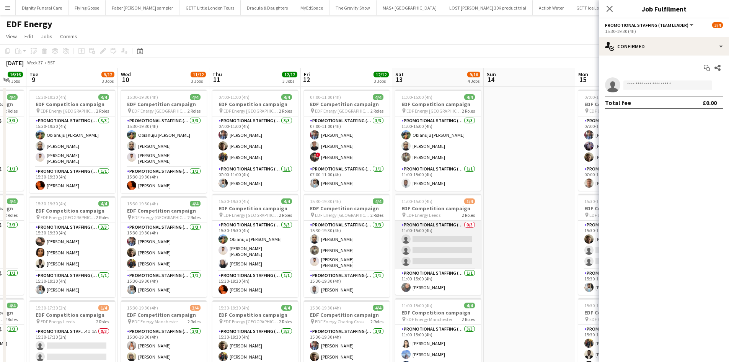
click at [445, 248] on app-card-role "Promotional Staffing (Flyering Staff) 0/3 11:00-15:00 (4h) single-neutral-actio…" at bounding box center [438, 244] width 86 height 48
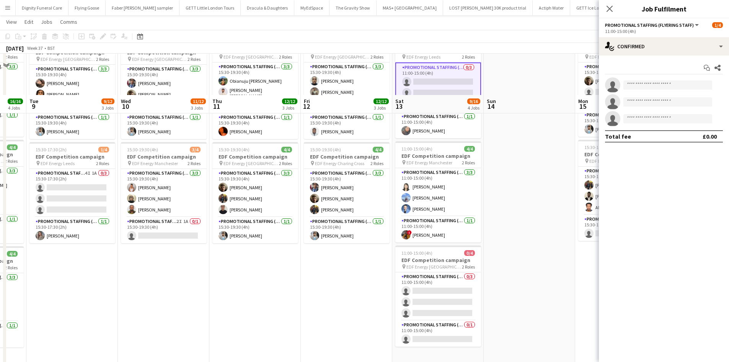
scroll to position [199, 0]
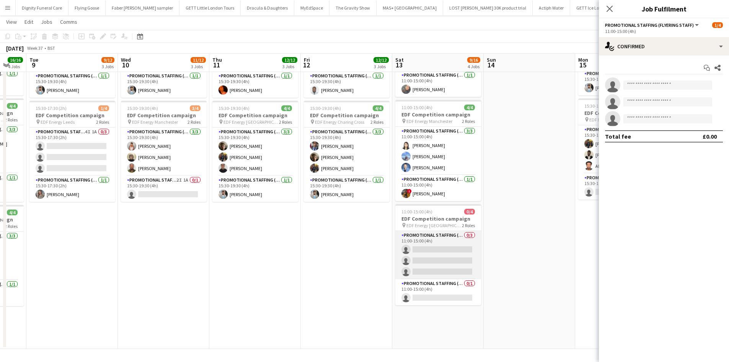
click at [426, 256] on app-card-role "Promotional Staffing (Flyering Staff) 0/3 11:00-15:00 (4h) single-neutral-actio…" at bounding box center [438, 255] width 86 height 48
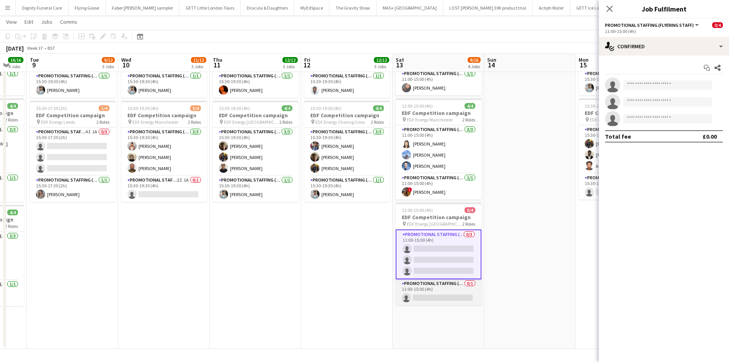
click at [445, 296] on app-card-role "Promotional Staffing (Team Leader) 0/1 11:00-15:00 (4h) single-neutral-actions" at bounding box center [439, 292] width 86 height 26
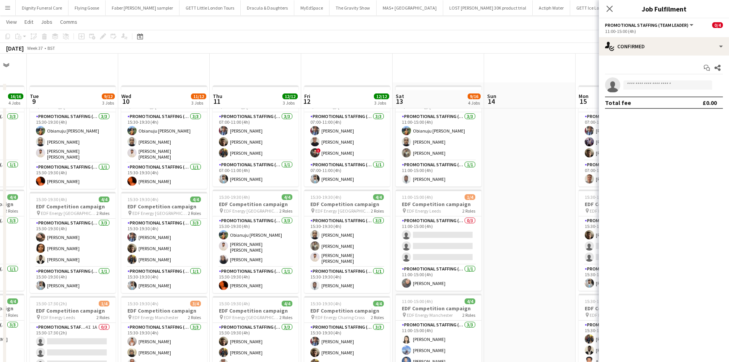
scroll to position [0, 0]
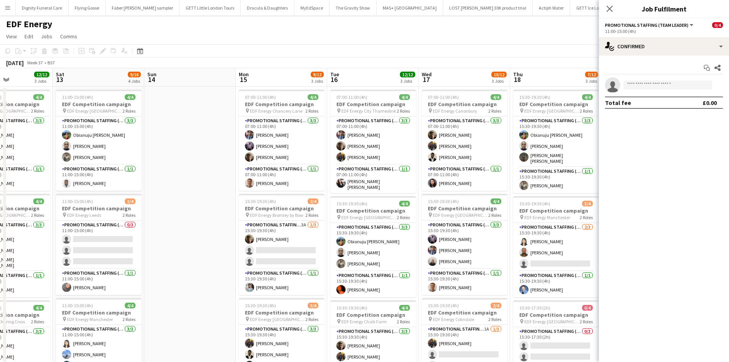
drag, startPoint x: 529, startPoint y: 187, endPoint x: 188, endPoint y: 171, distance: 341.0
click at [188, 171] on app-calendar-viewport "Tue 9 9/12 3 Jobs Wed 10 11/12 3 Jobs Thu 11 12/12 3 Jobs Fri 12 12/12 3 Jobs S…" at bounding box center [364, 308] width 729 height 480
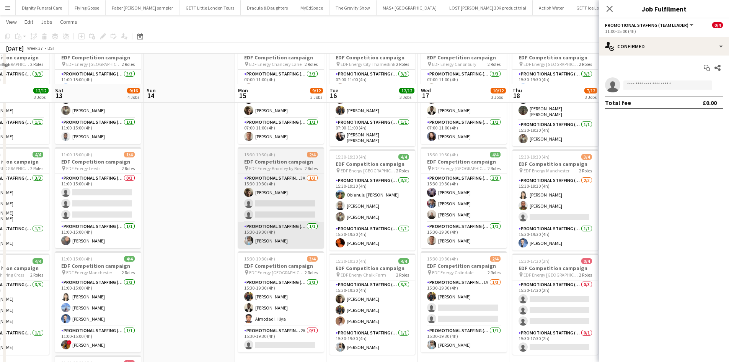
scroll to position [77, 0]
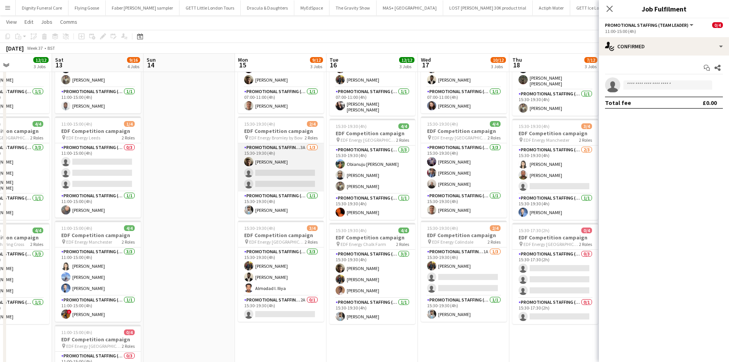
click at [289, 176] on app-card-role "Promotional Staffing (Flyering Staff) 3A 1/3 15:30-19:30 (4h) Alex Jackson-Kemp…" at bounding box center [281, 167] width 86 height 48
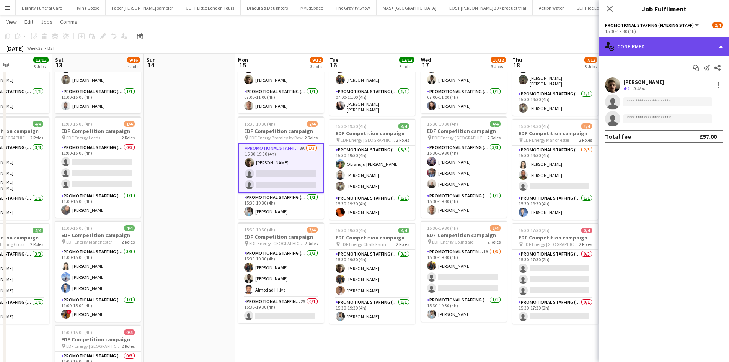
click at [643, 50] on div "single-neutral-actions-check-2 Confirmed" at bounding box center [664, 46] width 130 height 18
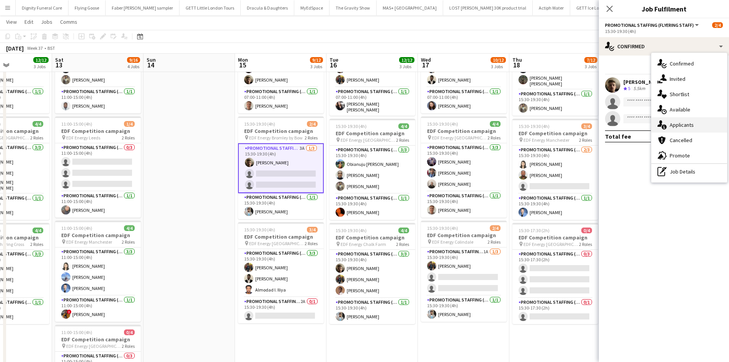
click at [681, 125] on div "single-neutral-actions-information Applicants" at bounding box center [690, 124] width 76 height 15
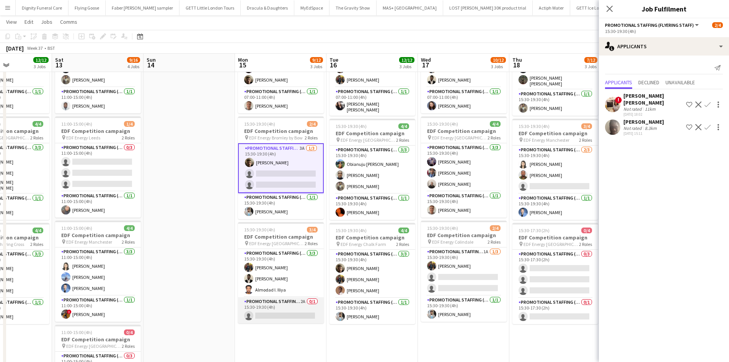
click at [290, 316] on app-card-role "Promotional Staffing (Team Leader) 2A 0/1 15:30-19:30 (4h) single-neutral-actio…" at bounding box center [281, 310] width 86 height 26
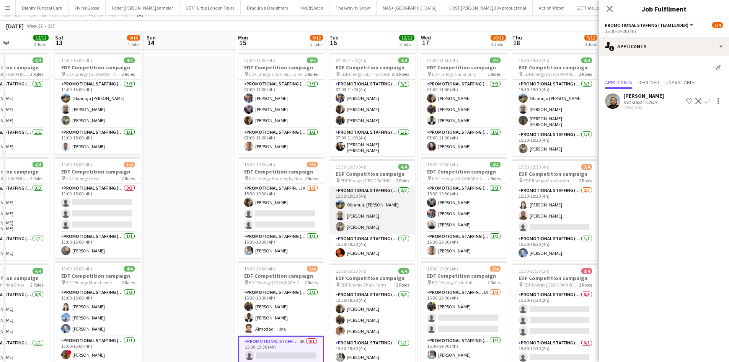
scroll to position [0, 0]
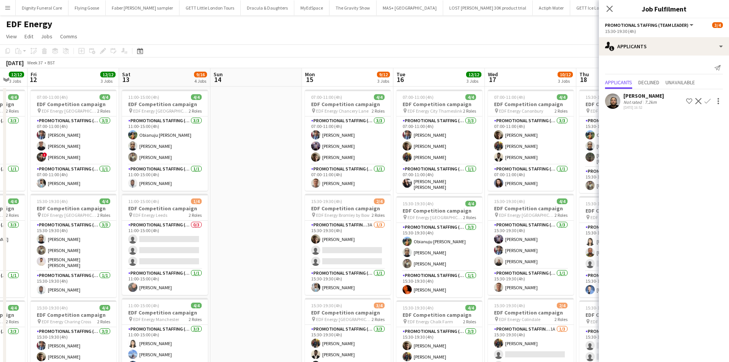
drag, startPoint x: 364, startPoint y: 228, endPoint x: 279, endPoint y: 221, distance: 84.9
click at [279, 221] on app-calendar-viewport "Tue 9 9/12 3 Jobs Wed 10 11/12 3 Jobs Thu 11 12/12 3 Jobs Fri 12 12/12 3 Jobs S…" at bounding box center [364, 308] width 729 height 480
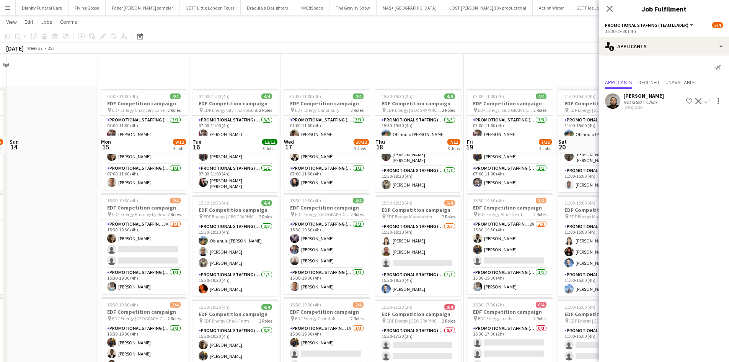
scroll to position [191, 0]
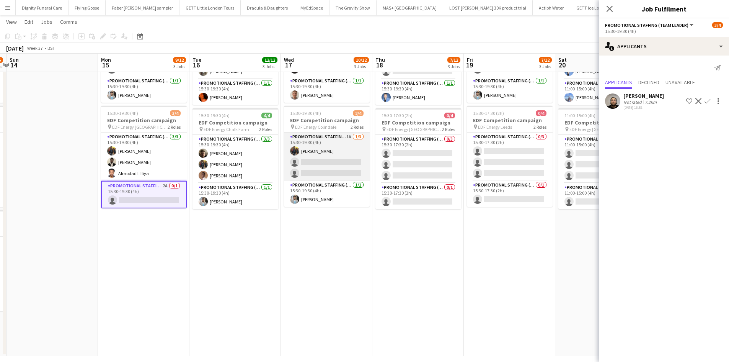
click at [340, 170] on app-card-role "Promotional Staffing (Flyering Staff) 1A 1/3 15:30-19:30 (4h) Martin Brady sing…" at bounding box center [327, 156] width 86 height 48
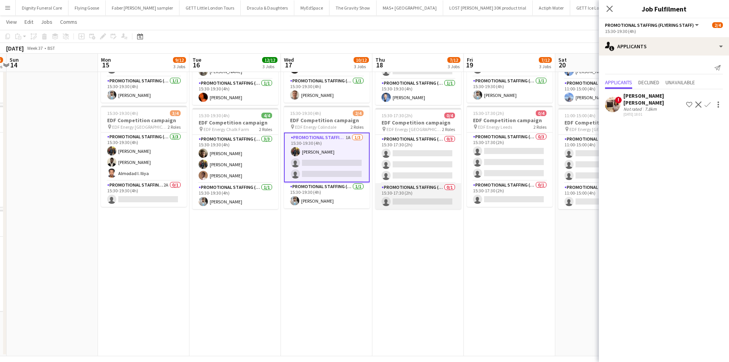
click at [429, 201] on app-card-role "Promotional Staffing (Team Leader) 0/1 15:30-17:30 (2h) single-neutral-actions" at bounding box center [419, 196] width 86 height 26
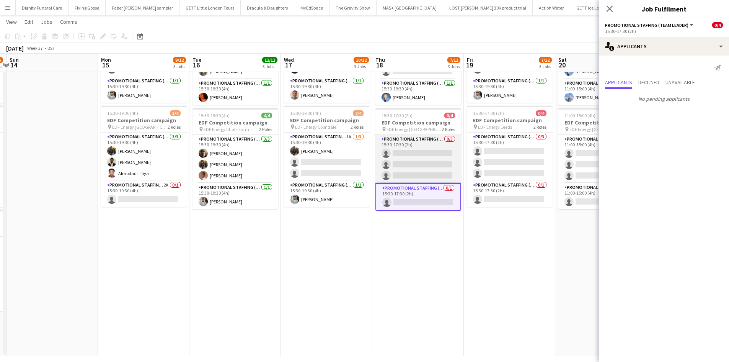
click at [428, 155] on app-card-role "Promotional Staffing (Flyering Staff) 0/3 15:30-17:30 (2h) single-neutral-actio…" at bounding box center [419, 159] width 86 height 48
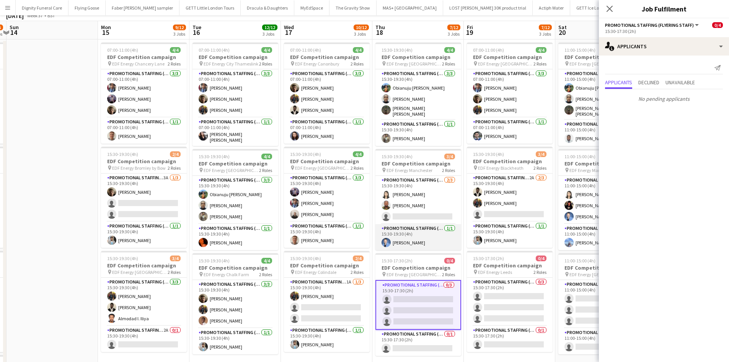
scroll to position [0, 0]
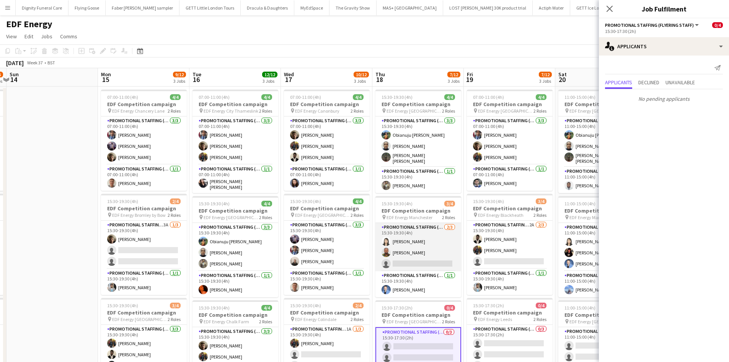
click at [420, 260] on app-card-role "Promotional Staffing (Flyering Staff) 2/3 15:30-19:30 (4h) Winnie Wong Isaac Es…" at bounding box center [419, 247] width 86 height 48
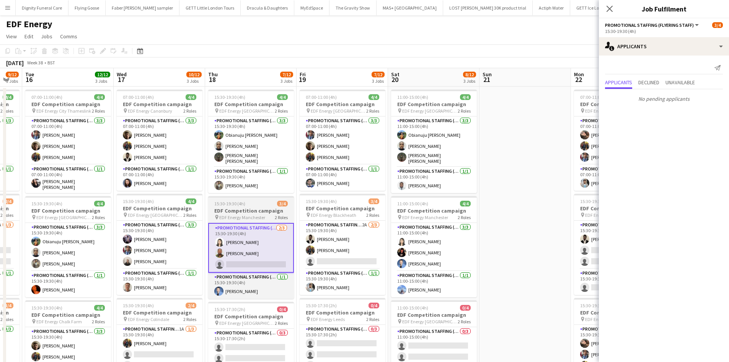
drag, startPoint x: 405, startPoint y: 248, endPoint x: 248, endPoint y: 230, distance: 157.2
click at [243, 237] on app-calendar-viewport "Sat 13 9/16 4 Jobs Sun 14 Mon 15 9/12 3 Jobs Tue 16 12/12 3 Jobs Wed 17 10/12 3…" at bounding box center [364, 308] width 729 height 480
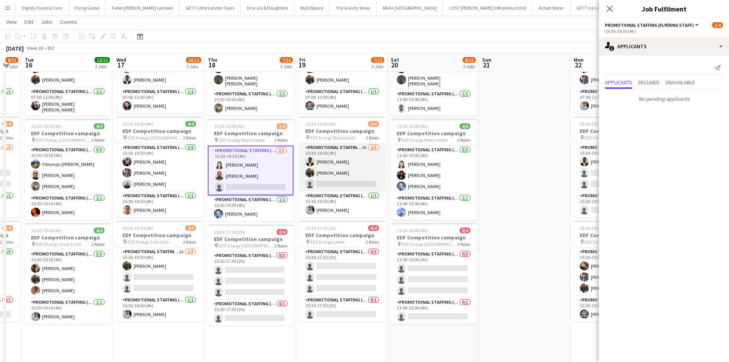
click at [347, 180] on app-card-role "Promotional Staffing (Flyering Staff) 2A 2/3 15:30-19:30 (4h) Daniel Ajetunmobi…" at bounding box center [342, 167] width 86 height 48
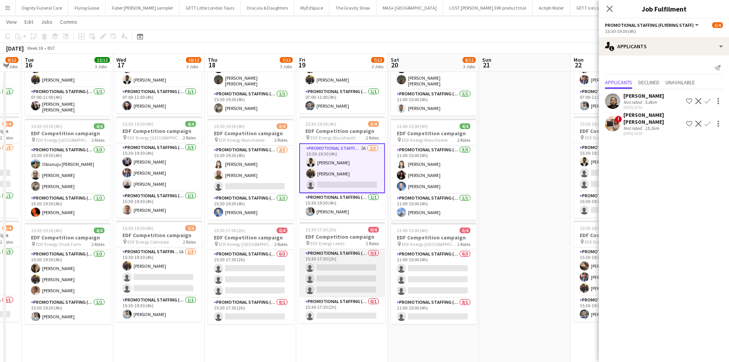
click at [348, 284] on app-card-role "Promotional Staffing (Flyering Staff) 0/3 15:30-17:30 (2h) single-neutral-actio…" at bounding box center [342, 273] width 86 height 48
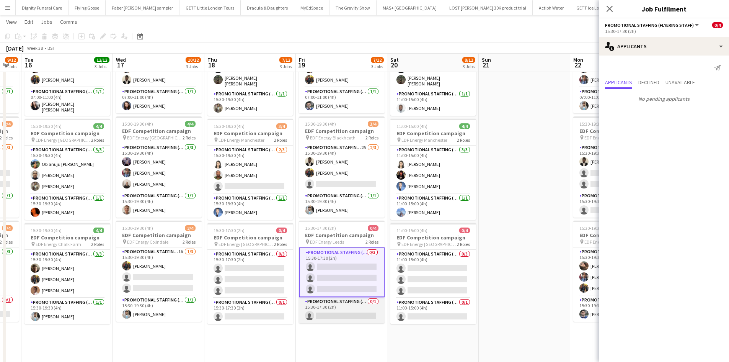
click at [360, 316] on app-card-role "Promotional Staffing (Team Leader) 0/1 15:30-17:30 (2h) single-neutral-actions" at bounding box center [342, 310] width 86 height 26
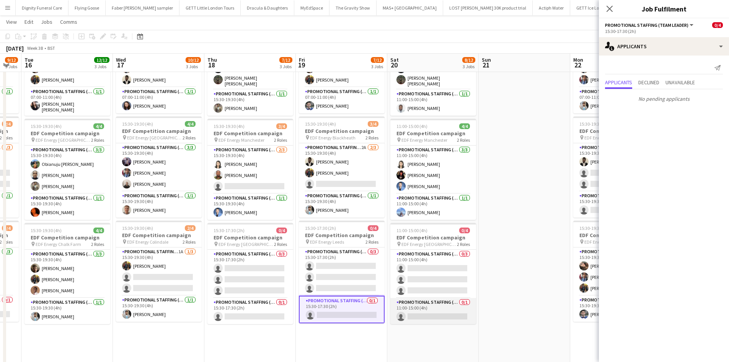
click at [434, 319] on app-card-role "Promotional Staffing (Team Leader) 0/1 11:00-15:00 (4h) single-neutral-actions" at bounding box center [433, 311] width 86 height 26
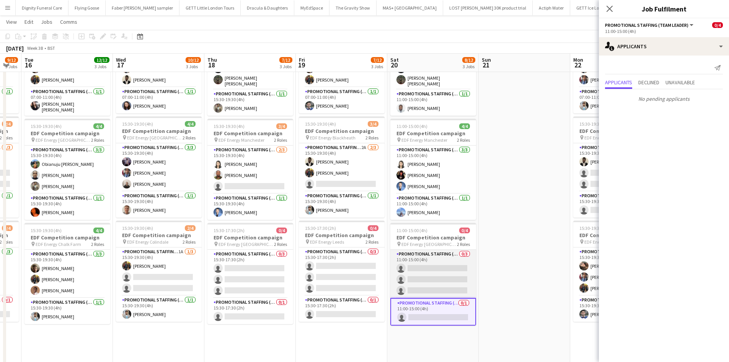
click at [444, 277] on app-card-role "Promotional Staffing (Flyering Staff) 0/3 11:00-15:00 (4h) single-neutral-actio…" at bounding box center [433, 274] width 86 height 48
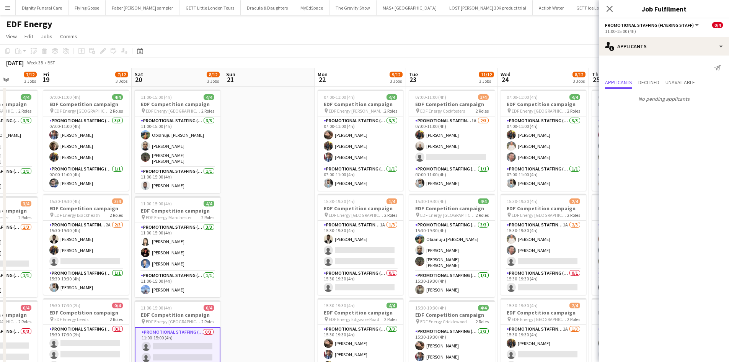
drag, startPoint x: 503, startPoint y: 253, endPoint x: 256, endPoint y: 246, distance: 246.6
click at [256, 246] on app-calendar-viewport "Mon 15 9/12 3 Jobs Tue 16 12/12 3 Jobs Wed 17 10/12 3 Jobs Thu 18 7/12 3 Jobs F…" at bounding box center [364, 308] width 729 height 480
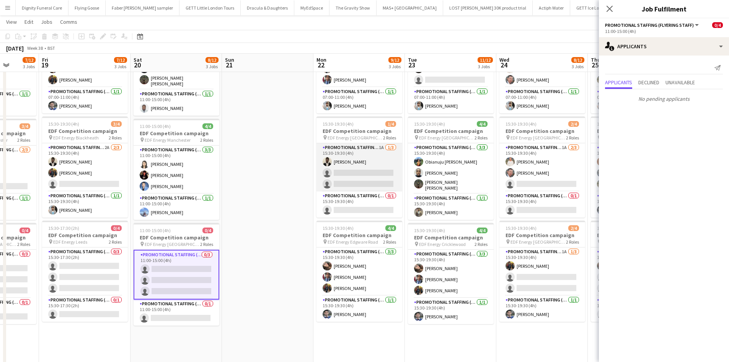
click at [372, 184] on app-card-role "Promotional Staffing (Flyering Staff) 1A 1/3 15:30-19:30 (4h) Daniel Ajetunmobi…" at bounding box center [360, 167] width 86 height 48
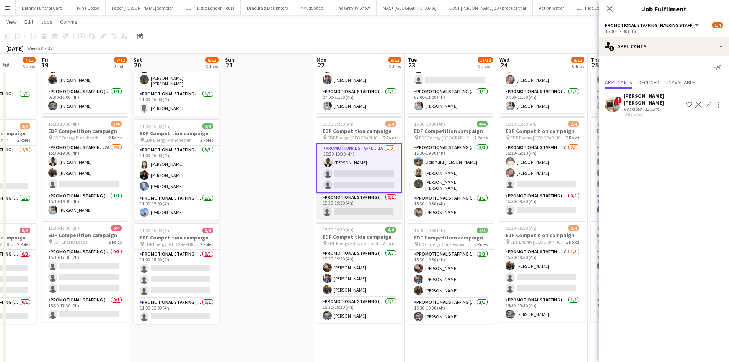
click at [365, 206] on app-card-role "Promotional Staffing (Team Leader) 0/1 15:30-19:30 (4h) single-neutral-actions" at bounding box center [360, 206] width 86 height 26
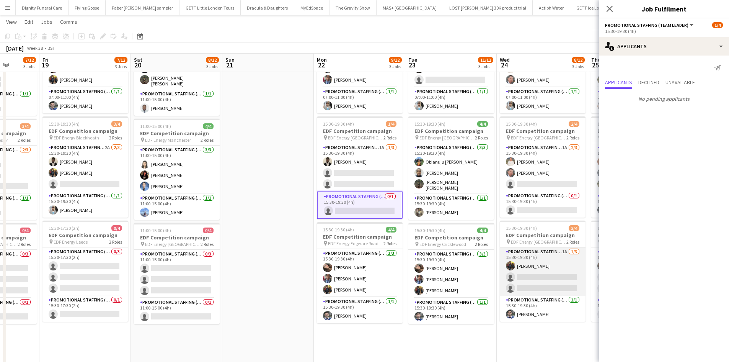
click at [539, 282] on app-card-role "Promotional Staffing (Flyering Staff) 1A 1/3 15:30-19:30 (4h) Martin Brady sing…" at bounding box center [543, 271] width 86 height 48
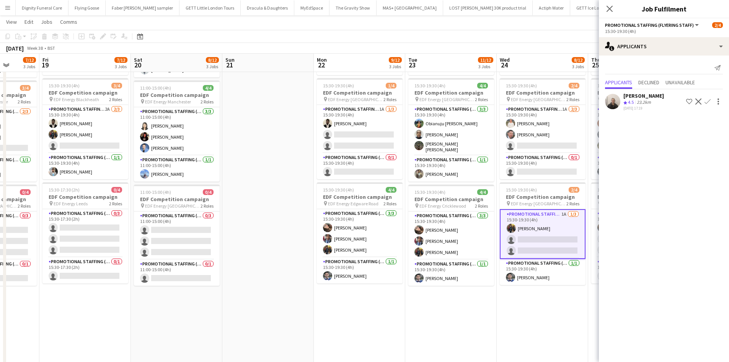
drag, startPoint x: 707, startPoint y: 98, endPoint x: 714, endPoint y: 105, distance: 10.0
click at [708, 98] on button "Confirm" at bounding box center [707, 101] width 9 height 9
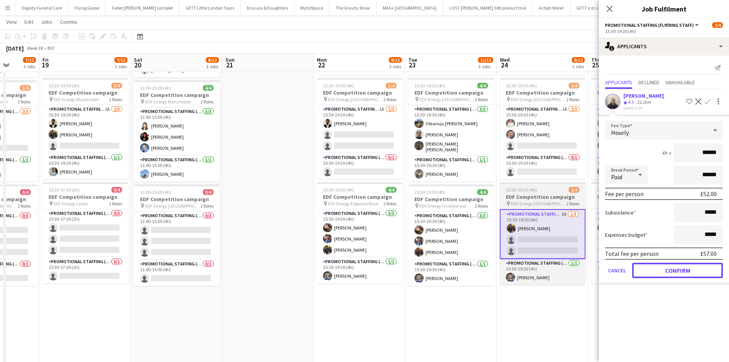
click at [690, 269] on button "Confirm" at bounding box center [677, 270] width 91 height 15
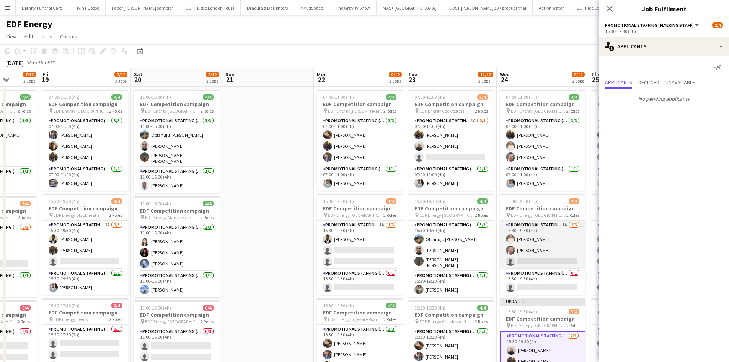
click at [534, 260] on app-card-role "Promotional Staffing (Flyering Staff) 1A 2/3 15:30-19:30 (4h) Melinda Kirkwood …" at bounding box center [543, 244] width 86 height 48
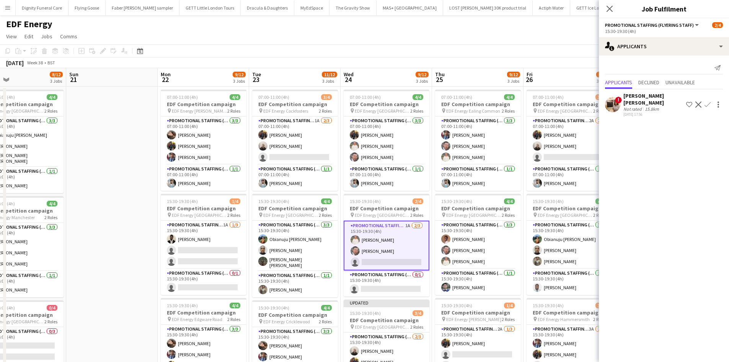
drag, startPoint x: 393, startPoint y: 231, endPoint x: 237, endPoint y: 216, distance: 156.9
click at [237, 216] on app-calendar-viewport "Wed 17 10/12 3 Jobs Thu 18 7/12 3 Jobs Fri 19 7/12 3 Jobs Sat 20 8/12 3 Jobs Su…" at bounding box center [364, 308] width 729 height 480
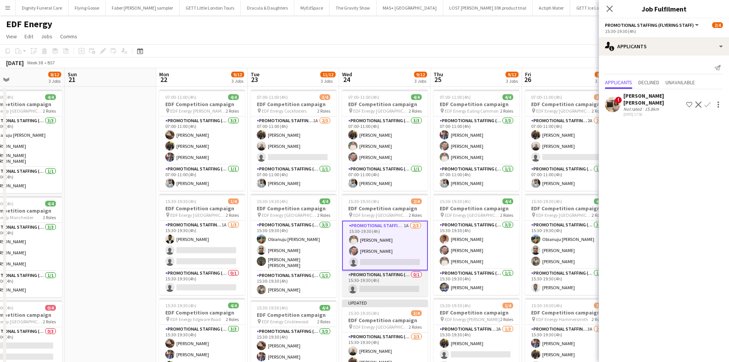
click at [382, 286] on app-card-role "Promotional Staffing (Team Leader) 0/1 15:30-19:30 (4h) single-neutral-actions" at bounding box center [385, 283] width 86 height 26
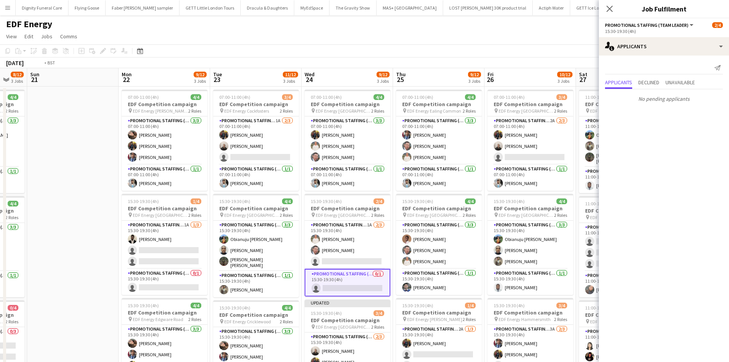
drag, startPoint x: 475, startPoint y: 237, endPoint x: 303, endPoint y: 225, distance: 172.7
click at [303, 226] on app-calendar-viewport "Wed 17 10/12 3 Jobs Thu 18 7/12 3 Jobs Fri 19 7/12 3 Jobs Sat 20 8/12 3 Jobs Su…" at bounding box center [364, 308] width 729 height 480
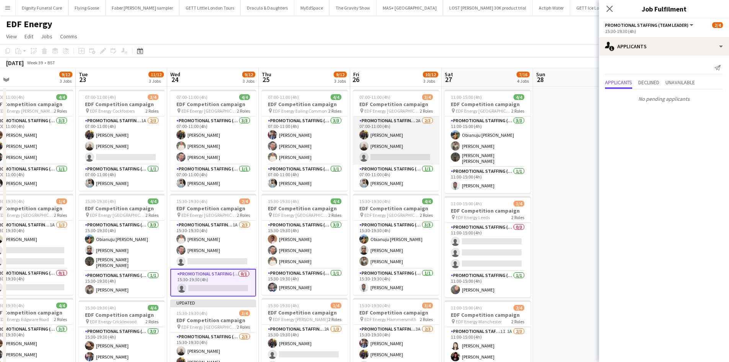
click at [395, 153] on app-card-role "Promotional Staffing (Flyering Staff) 2A 2/3 07:00-11:00 (4h) Martin Brady Gavi…" at bounding box center [396, 140] width 86 height 48
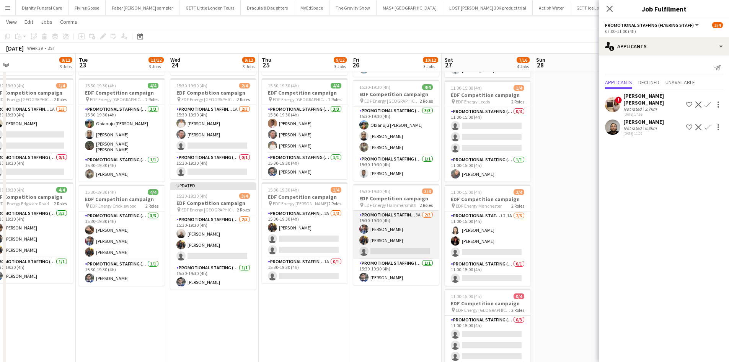
click at [413, 253] on app-card-role "Promotional Staffing (Flyering Staff) 3A 2/3 15:30-19:30 (4h) Seyi Ogunyemi Mar…" at bounding box center [396, 235] width 86 height 48
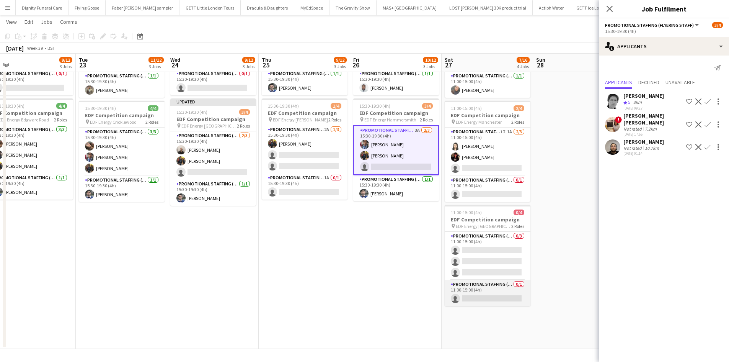
click at [490, 300] on app-card-role "Promotional Staffing (Team Leader) 0/1 11:00-15:00 (4h) single-neutral-actions" at bounding box center [488, 293] width 86 height 26
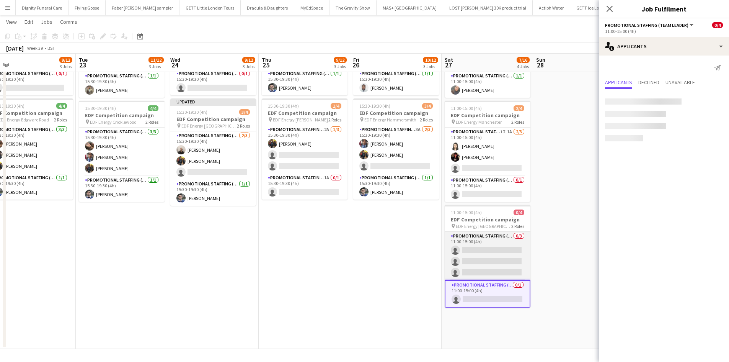
click at [506, 260] on app-card-role "Promotional Staffing (Flyering Staff) 0/3 11:00-15:00 (4h) single-neutral-actio…" at bounding box center [488, 256] width 86 height 48
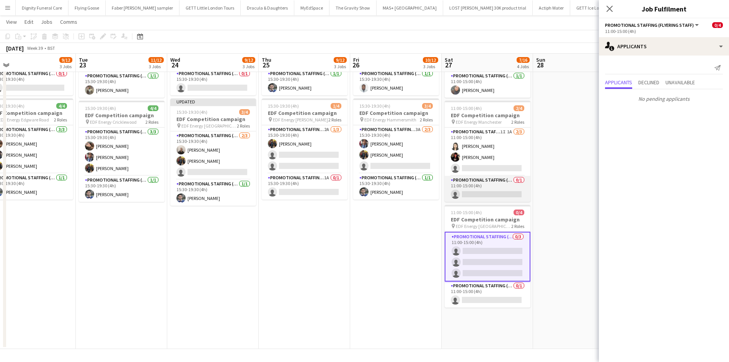
click at [496, 194] on app-card-role "Promotional Staffing (Team Leader) 0/1 11:00-15:00 (4h) single-neutral-actions" at bounding box center [488, 189] width 86 height 26
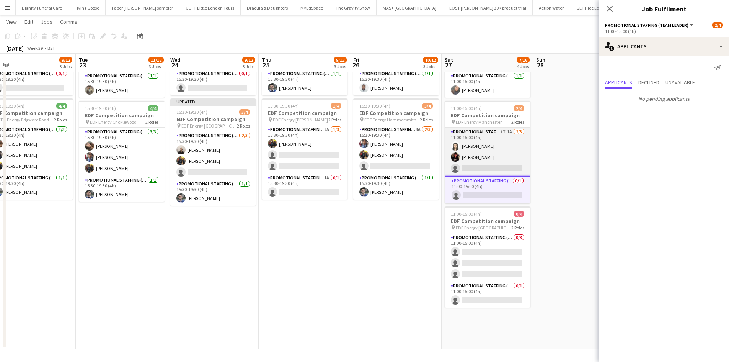
click at [498, 165] on app-card-role "Promotional Staffing (Flyering Staff) 1I 1A 2/3 11:00-15:00 (4h) Winnie Wong Ph…" at bounding box center [488, 151] width 86 height 48
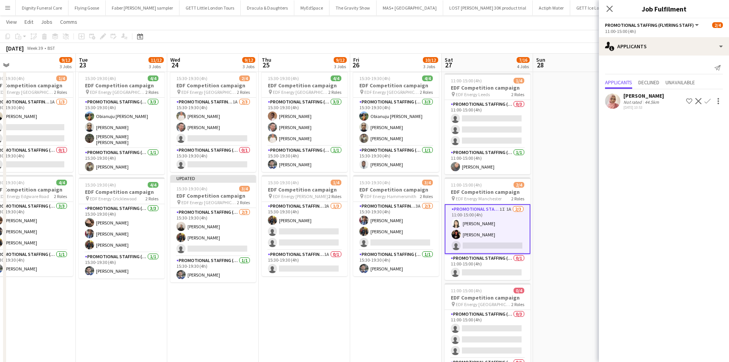
click at [707, 98] on app-icon "Confirm" at bounding box center [708, 101] width 6 height 6
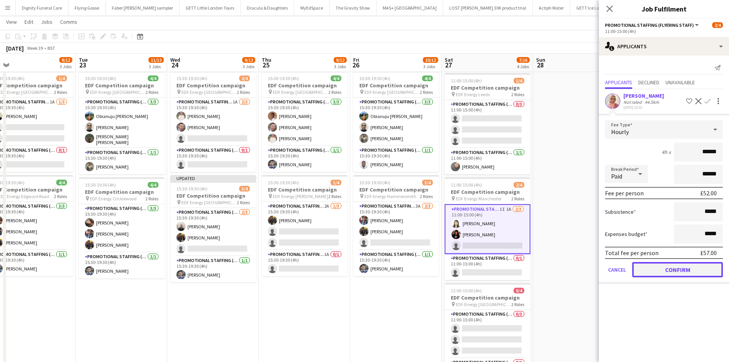
click at [678, 265] on button "Confirm" at bounding box center [677, 269] width 91 height 15
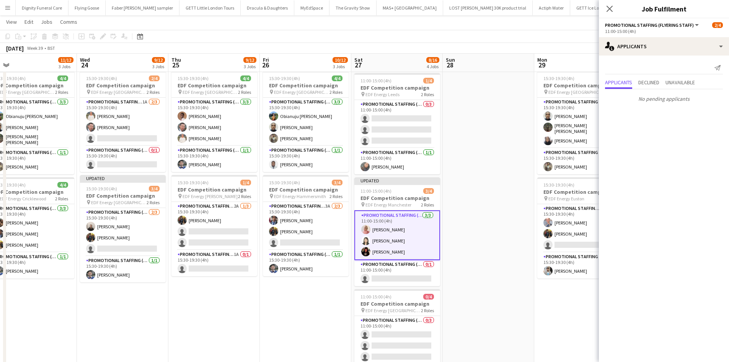
drag, startPoint x: 521, startPoint y: 226, endPoint x: 441, endPoint y: 225, distance: 79.6
click at [442, 226] on app-calendar-viewport "Fri 19 7/12 3 Jobs Sat 20 8/12 3 Jobs Sun 21 Mon 22 9/12 3 Jobs Tue 23 11/12 3 …" at bounding box center [364, 167] width 729 height 518
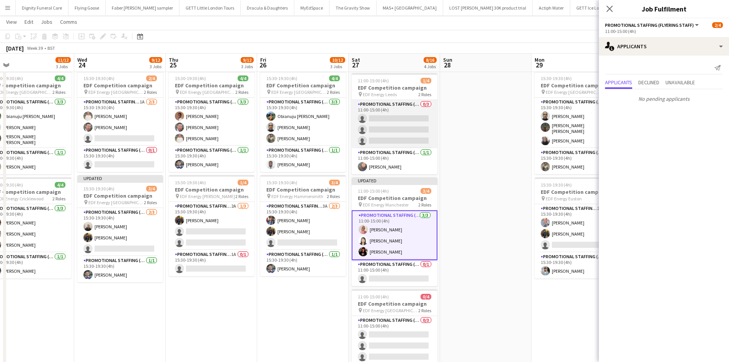
click at [406, 130] on app-card-role "Promotional Staffing (Flyering Staff) 0/3 11:00-15:00 (4h) single-neutral-actio…" at bounding box center [395, 124] width 86 height 48
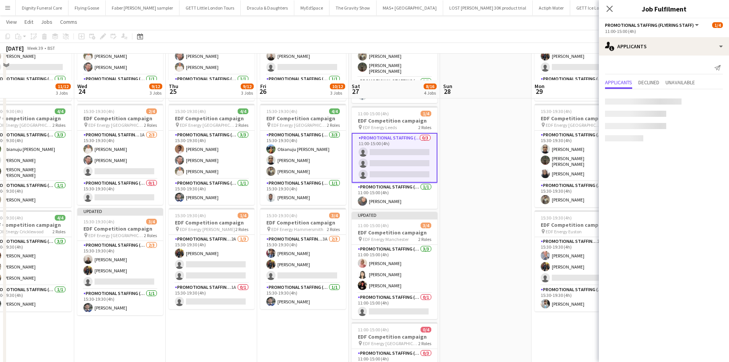
scroll to position [3, 0]
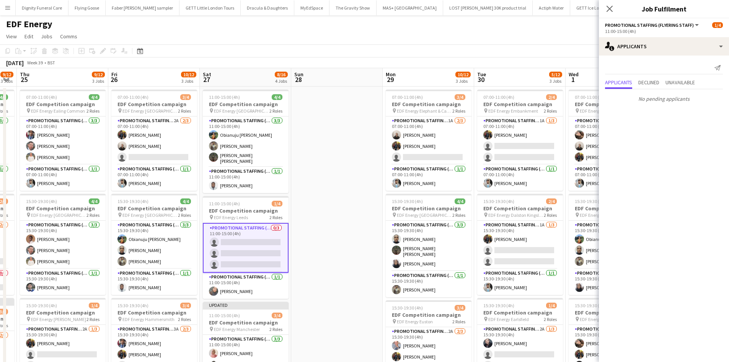
drag, startPoint x: 411, startPoint y: 175, endPoint x: 310, endPoint y: 169, distance: 101.6
click at [310, 169] on app-calendar-viewport "Sun 21 Mon 22 9/12 3 Jobs Tue 23 11/12 3 Jobs Wed 24 9/12 3 Jobs Thu 25 9/12 3 …" at bounding box center [364, 308] width 729 height 480
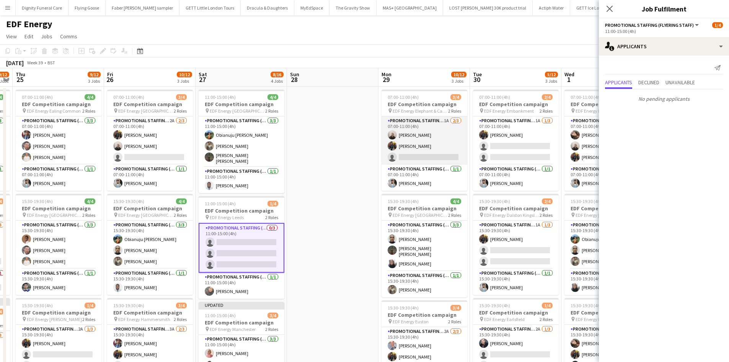
click at [426, 158] on app-card-role "Promotional Staffing (Flyering Staff) 1A 2/3 07:00-11:00 (4h) Gavin Rowe Martin…" at bounding box center [425, 140] width 86 height 48
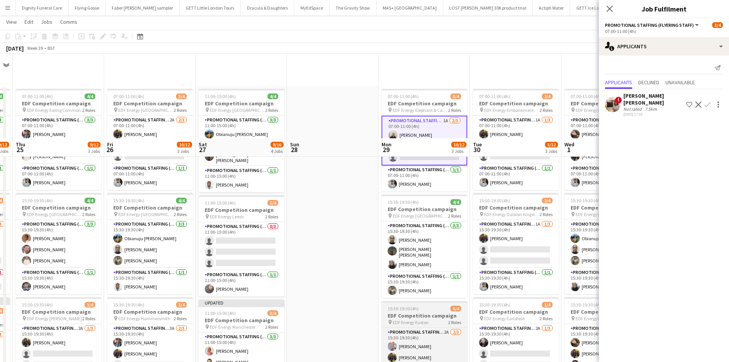
scroll to position [153, 0]
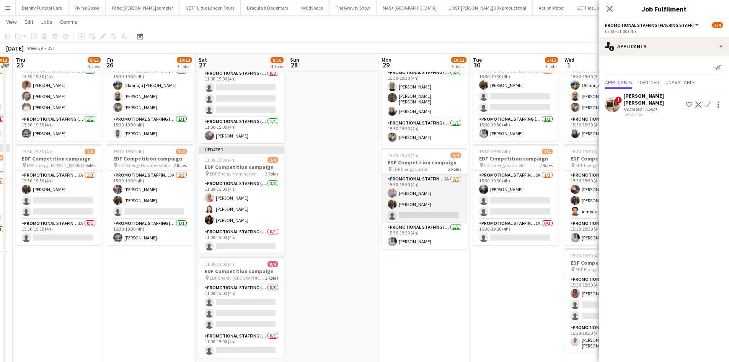
click at [440, 208] on app-card-role "Promotional Staffing (Flyering Staff) 2A 2/3 15:30-19:30 (4h) SIMON GREIFF Mart…" at bounding box center [425, 199] width 86 height 48
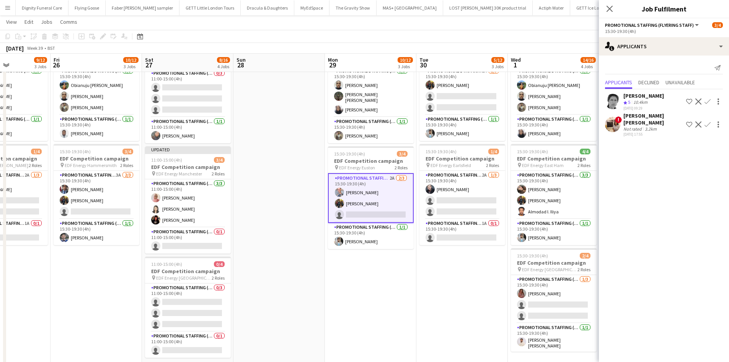
scroll to position [0, 275]
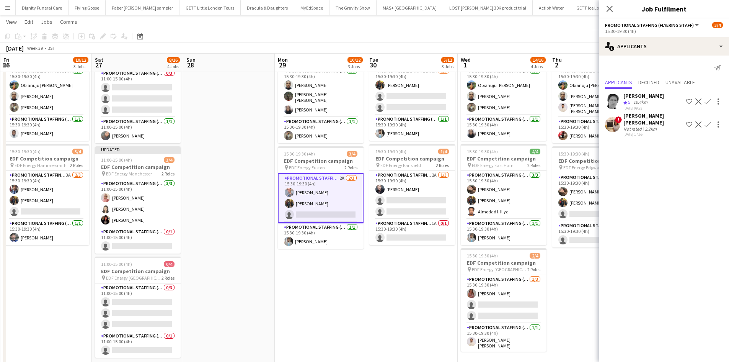
drag, startPoint x: 457, startPoint y: 278, endPoint x: 369, endPoint y: 255, distance: 90.8
click at [352, 268] on app-calendar-viewport "Tue 23 11/12 3 Jobs Wed 24 9/12 3 Jobs Thu 25 9/12 3 Jobs Fri 26 10/12 3 Jobs S…" at bounding box center [364, 136] width 729 height 518
click at [403, 237] on app-card-role "Promotional Staffing (Team Leader) 1A 0/1 15:30-19:30 (4h) single-neutral-actio…" at bounding box center [412, 232] width 86 height 26
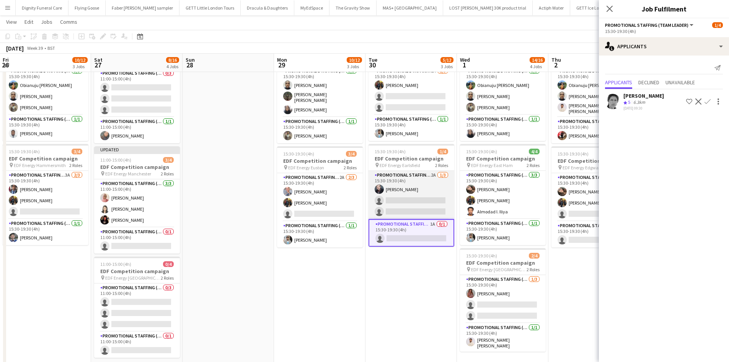
click at [410, 196] on app-card-role "Promotional Staffing (Flyering Staff) 2A 1/3 15:30-19:30 (4h) Adam Stickler sin…" at bounding box center [412, 195] width 86 height 48
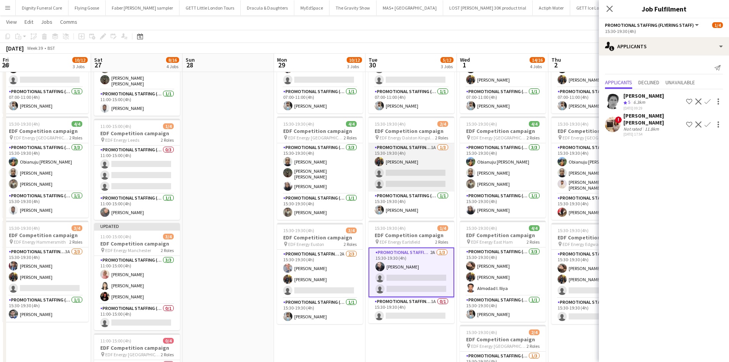
click at [415, 181] on app-card-role "Promotional Staffing (Flyering Staff) 1A 1/3 15:30-19:30 (4h) Martin Brady sing…" at bounding box center [412, 167] width 86 height 48
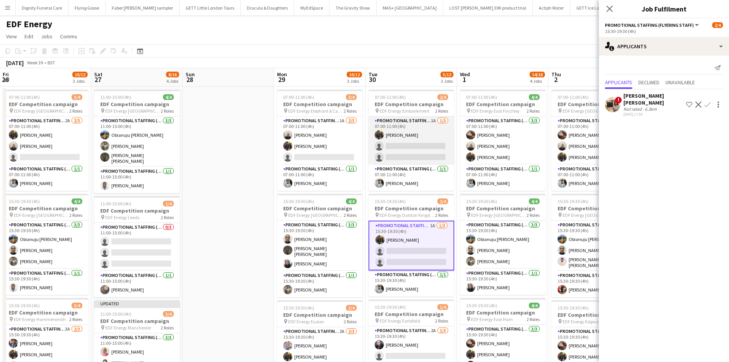
click at [420, 150] on app-card-role "Promotional Staffing (Flyering Staff) 1A 1/3 07:00-11:00 (4h) Martin Brady sing…" at bounding box center [412, 140] width 86 height 48
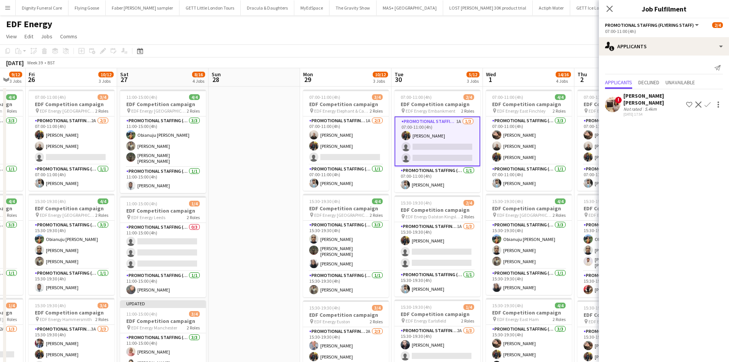
drag, startPoint x: 369, startPoint y: 214, endPoint x: 261, endPoint y: 203, distance: 109.2
click at [260, 204] on app-calendar-viewport "Tue 23 11/12 3 Jobs Wed 24 9/12 3 Jobs Thu 25 9/12 3 Jobs Fri 26 10/12 3 Jobs S…" at bounding box center [364, 308] width 729 height 480
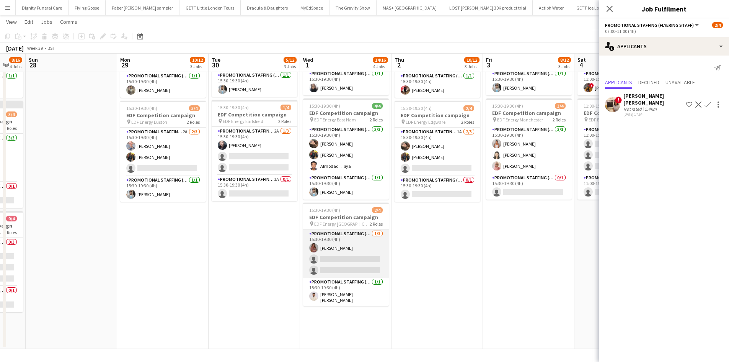
click at [345, 260] on app-card-role "Promotional Staffing (Flyering Staff) 1/3 15:30-19:30 (4h) Sally Whitworth sing…" at bounding box center [346, 253] width 86 height 48
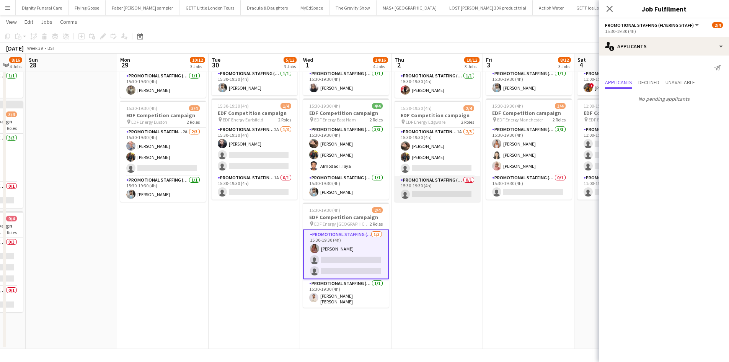
click at [444, 187] on app-card-role "Promotional Staffing (Team Leader) 0/1 15:30-19:30 (4h) single-neutral-actions" at bounding box center [438, 189] width 86 height 26
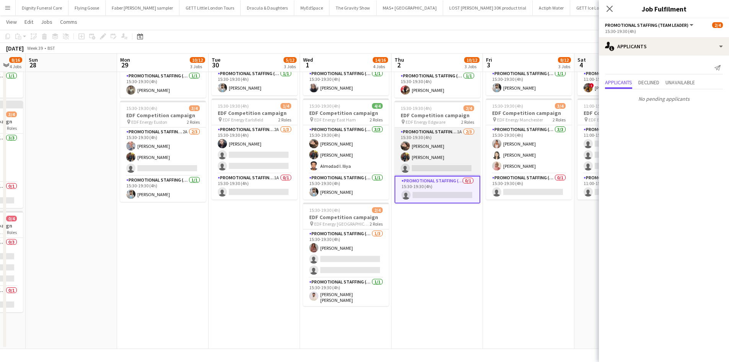
click at [452, 163] on app-card-role "Promotional Staffing (Flyering Staff) 1A 2/3 15:30-19:30 (4h) Anastasiia Melesh…" at bounding box center [438, 151] width 86 height 48
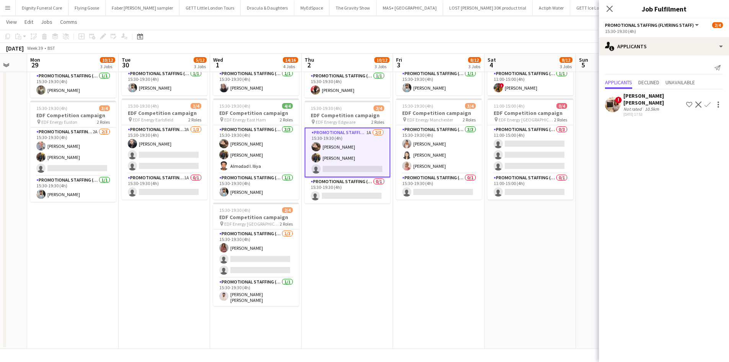
drag, startPoint x: 441, startPoint y: 259, endPoint x: 340, endPoint y: 253, distance: 101.3
click at [346, 258] on app-calendar-viewport "Thu 25 9/12 3 Jobs Fri 26 10/12 3 Jobs Sat 27 8/16 4 Jobs Sun 28 Mon 29 10/12 3…" at bounding box center [364, 90] width 729 height 518
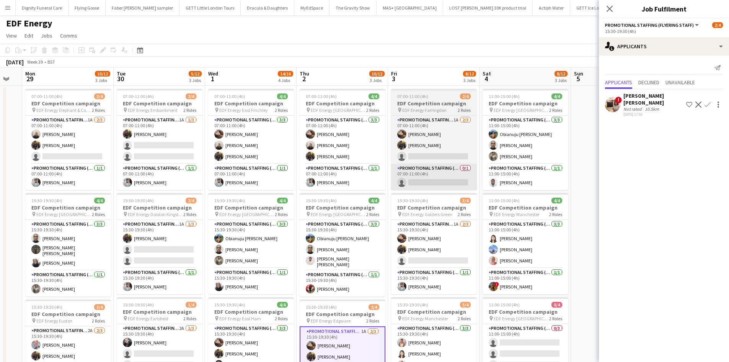
scroll to position [0, 0]
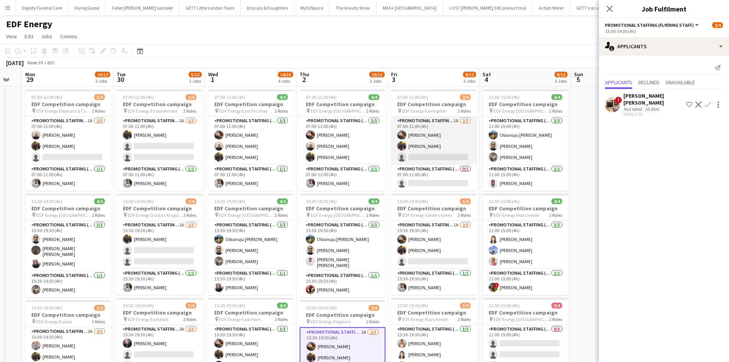
click at [422, 156] on app-card-role "Promotional Staffing (Flyering Staff) 1A 2/3 07:00-11:00 (4h) Anastasiia Melesh…" at bounding box center [434, 140] width 86 height 48
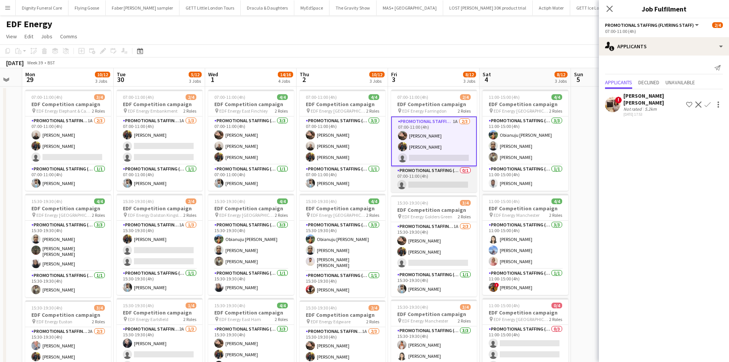
click at [438, 184] on app-card-role "Promotional Staffing (Team Leader) 0/1 07:00-11:00 (4h) single-neutral-actions" at bounding box center [434, 179] width 86 height 26
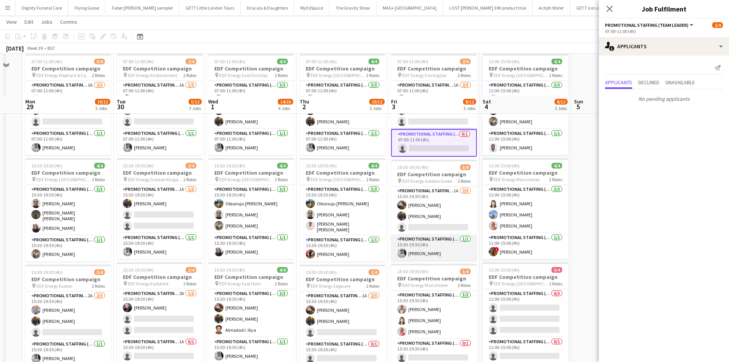
scroll to position [77, 0]
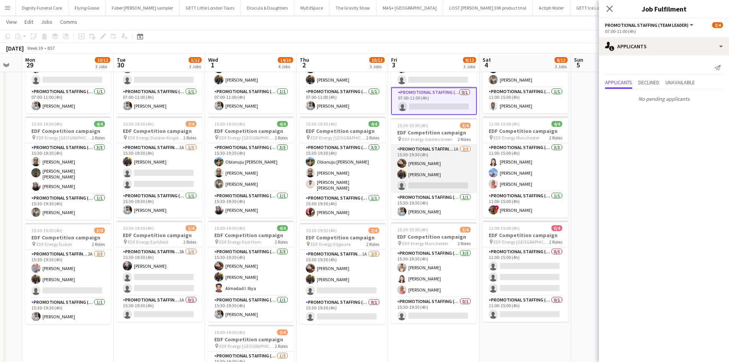
click at [442, 183] on app-card-role "Promotional Staffing (Flyering Staff) 1A 2/3 15:30-19:30 (4h) Anastasiia Melesh…" at bounding box center [434, 169] width 86 height 48
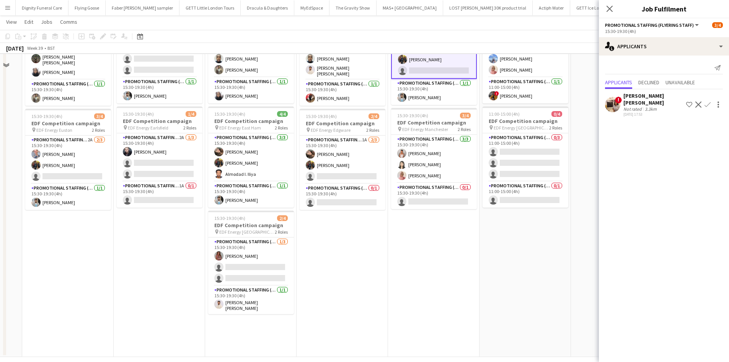
scroll to position [191, 0]
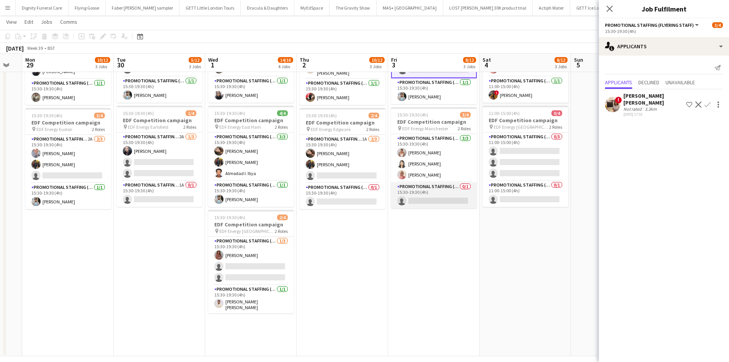
click at [441, 199] on app-card-role "Promotional Staffing (Team Leader) 0/1 15:30-19:30 (4h) single-neutral-actions" at bounding box center [434, 195] width 86 height 26
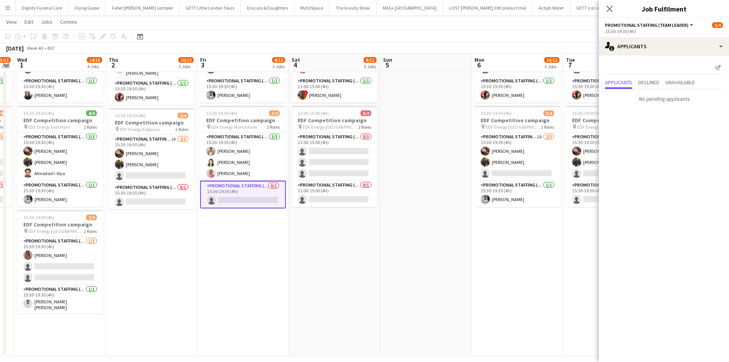
drag, startPoint x: 513, startPoint y: 275, endPoint x: 317, endPoint y: 265, distance: 195.8
click at [317, 272] on app-calendar-viewport "Sat 27 8/16 4 Jobs Sun 28 Mon 29 10/12 3 Jobs Tue 30 5/12 3 Jobs Wed 1 14/16 4 …" at bounding box center [364, 97] width 729 height 518
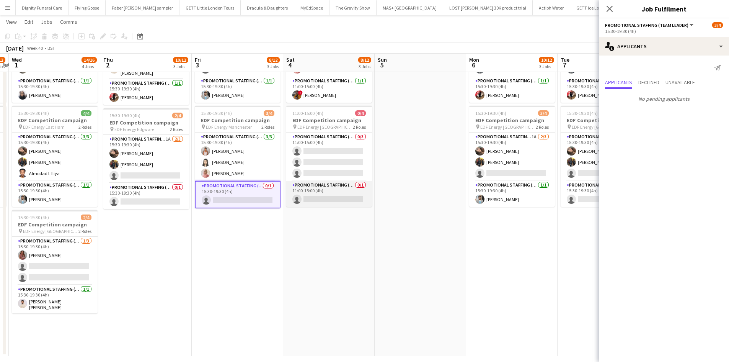
click at [344, 199] on app-card-role "Promotional Staffing (Team Leader) 0/1 11:00-15:00 (4h) single-neutral-actions" at bounding box center [329, 194] width 86 height 26
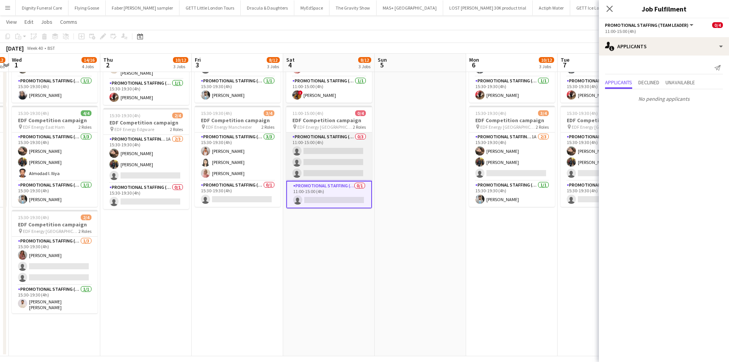
click at [342, 165] on app-card-role "Promotional Staffing (Flyering Staff) 0/3 11:00-15:00 (4h) single-neutral-actio…" at bounding box center [329, 156] width 86 height 48
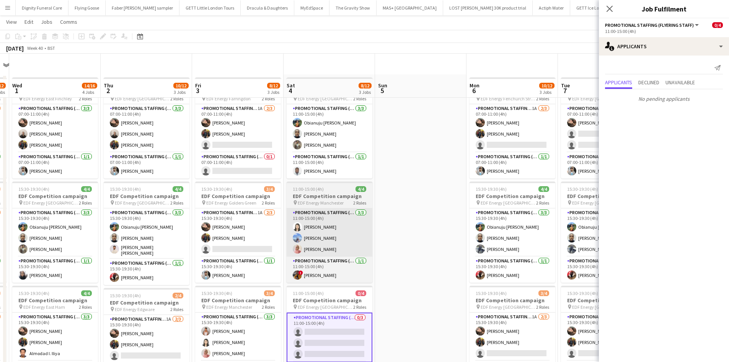
scroll to position [0, 0]
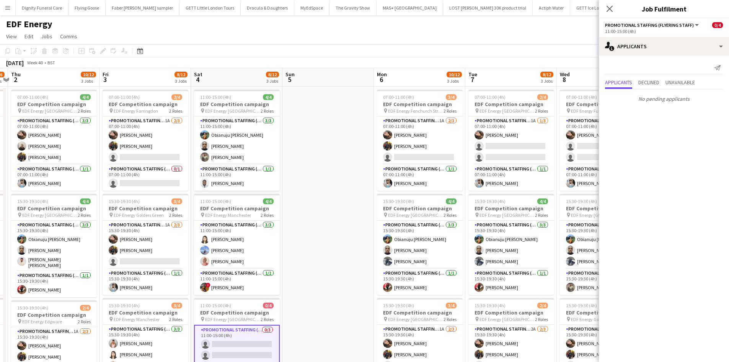
drag, startPoint x: 410, startPoint y: 237, endPoint x: 294, endPoint y: 198, distance: 122.3
click at [268, 222] on app-calendar-viewport "Mon 29 10/12 3 Jobs Tue 30 5/12 3 Jobs Wed 1 14/16 4 Jobs Thu 2 10/12 3 Jobs Fr…" at bounding box center [364, 308] width 729 height 480
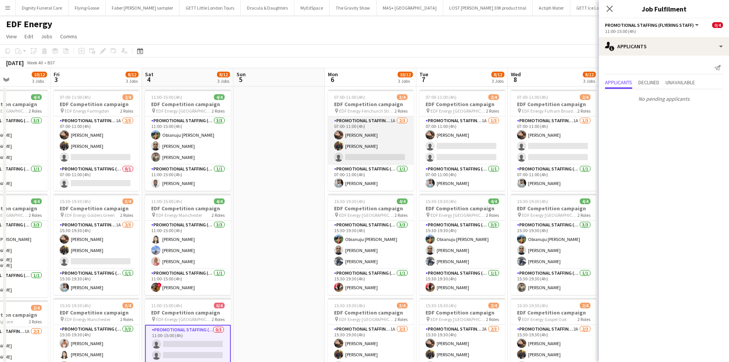
click at [369, 153] on app-card-role "Promotional Staffing (Flyering Staff) 1A 2/3 07:00-11:00 (4h) Anastasiia Melesh…" at bounding box center [371, 140] width 86 height 48
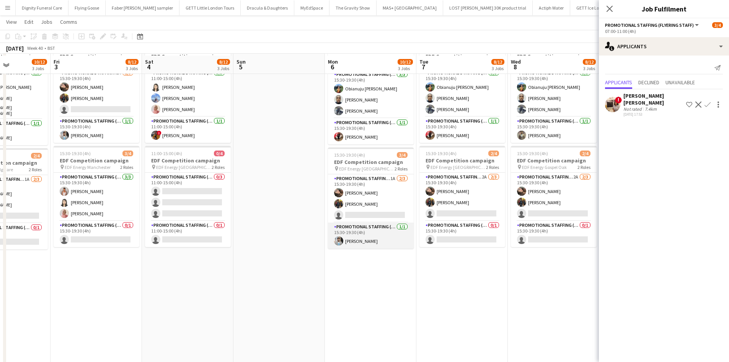
scroll to position [153, 0]
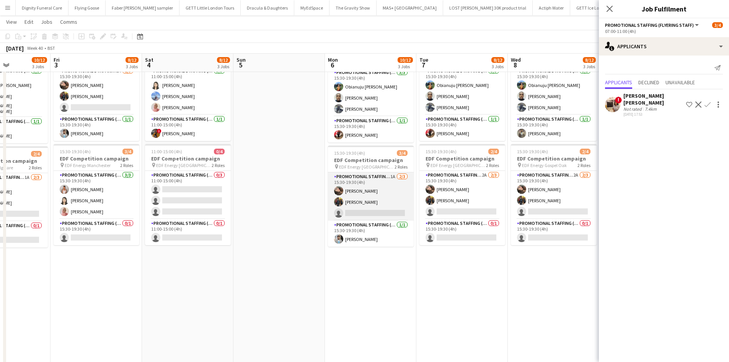
click at [381, 211] on app-card-role "Promotional Staffing (Flyering Staff) 1A 2/3 15:30-19:30 (4h) Anastasiia Melesh…" at bounding box center [371, 196] width 86 height 48
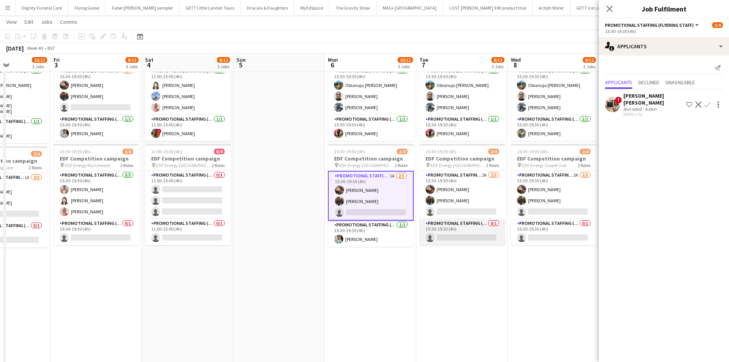
click at [462, 236] on app-card-role "Promotional Staffing (Team Leader) 0/1 15:30-19:30 (4h) single-neutral-actions" at bounding box center [463, 232] width 86 height 26
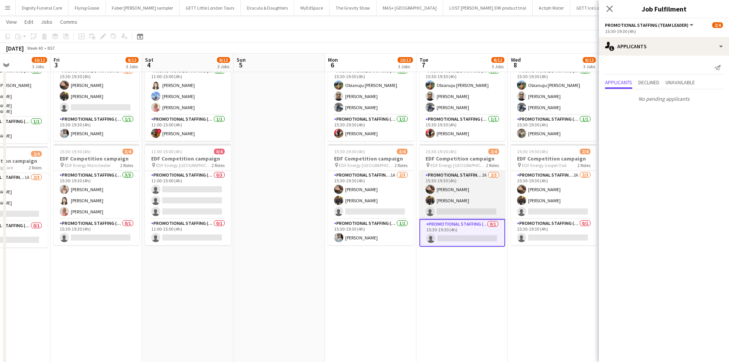
click at [456, 207] on app-card-role "Promotional Staffing (Flyering Staff) 2A 2/3 15:30-19:30 (4h) Anastasiia Melesh…" at bounding box center [463, 195] width 86 height 48
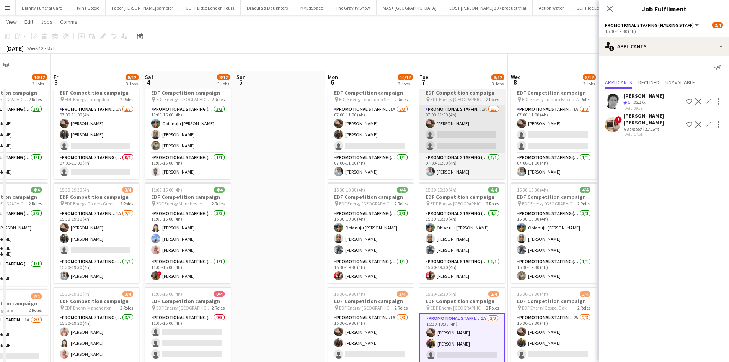
scroll to position [0, 0]
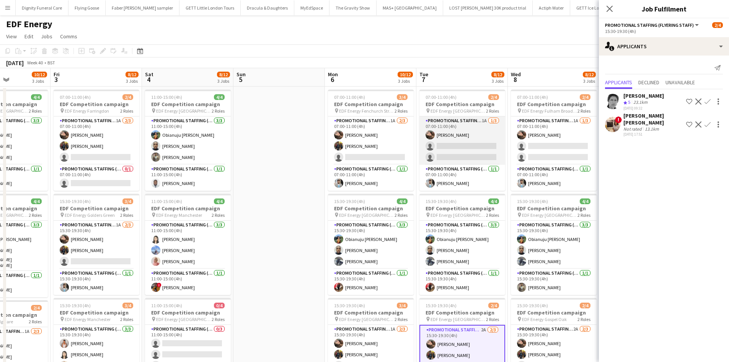
click at [469, 145] on app-card-role "Promotional Staffing (Flyering Staff) 1A 1/3 07:00-11:00 (4h) Anastasiia Melesh…" at bounding box center [463, 140] width 86 height 48
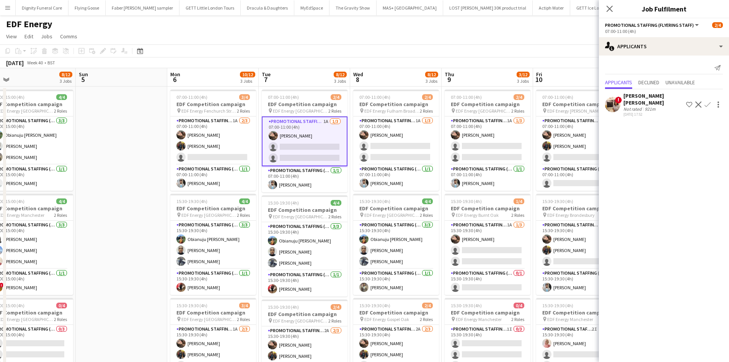
drag, startPoint x: 482, startPoint y: 216, endPoint x: 327, endPoint y: 192, distance: 156.5
click at [317, 203] on app-calendar-viewport "Wed 1 14/16 4 Jobs Thu 2 10/12 3 Jobs Fri 3 8/12 3 Jobs Sat 4 8/12 3 Jobs Sun 5…" at bounding box center [364, 308] width 729 height 480
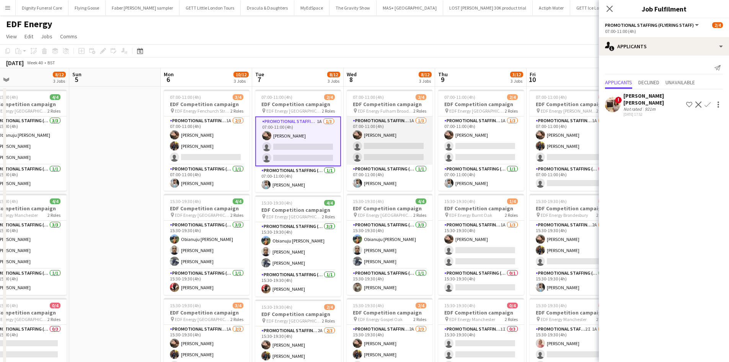
click at [415, 144] on app-card-role "Promotional Staffing (Flyering Staff) 1A 1/3 07:00-11:00 (4h) Anastasiia Melesh…" at bounding box center [390, 140] width 86 height 48
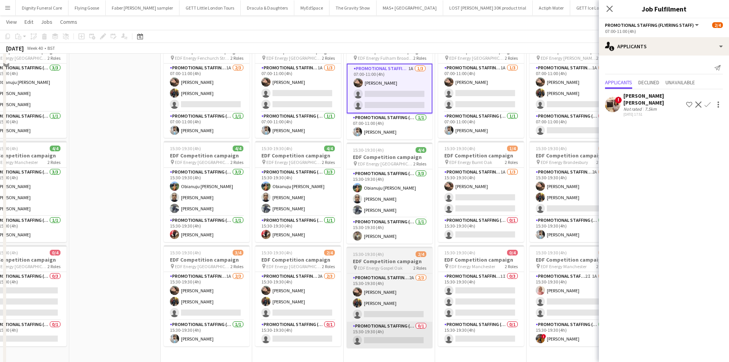
scroll to position [115, 0]
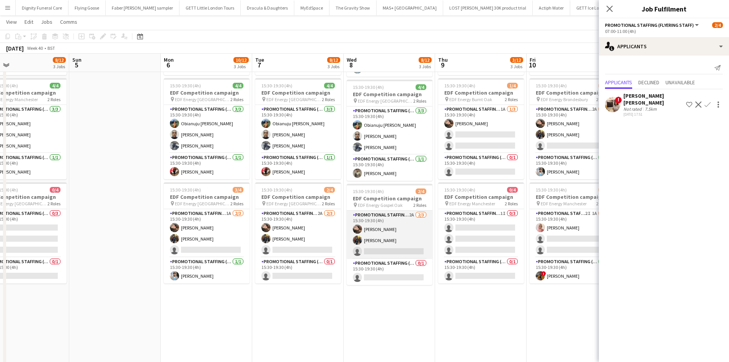
click at [396, 248] on app-card-role "Promotional Staffing (Flyering Staff) 2A 2/3 15:30-19:30 (4h) Anastasiia Melesh…" at bounding box center [390, 235] width 86 height 48
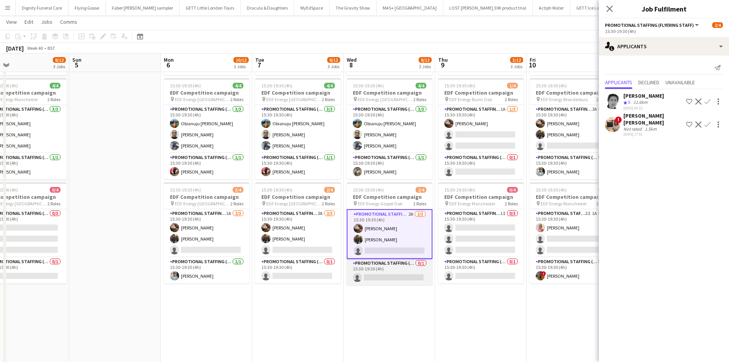
click at [403, 274] on app-card-role "Promotional Staffing (Team Leader) 0/1 15:30-19:30 (4h) single-neutral-actions" at bounding box center [390, 272] width 86 height 26
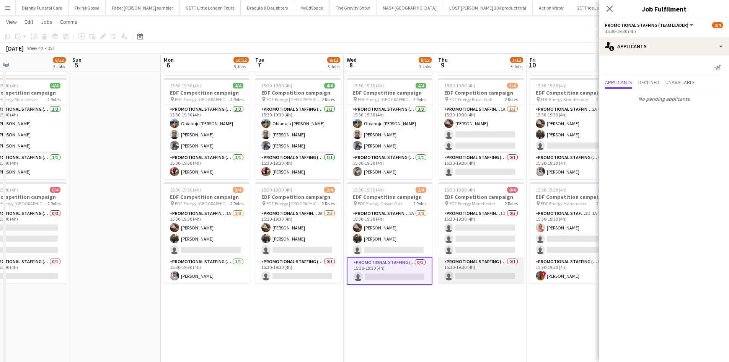
click at [485, 274] on app-card-role "Promotional Staffing (Team Leader) 0/1 15:30-19:30 (4h) single-neutral-actions" at bounding box center [481, 270] width 86 height 26
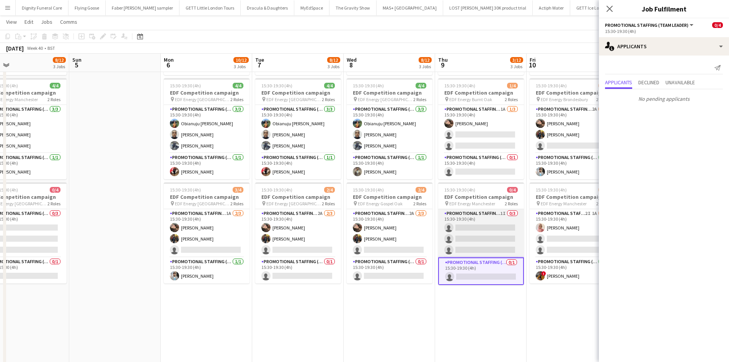
click at [483, 227] on app-card-role "Promotional Staffing (Flyering Staff) 1I 0/3 15:30-19:30 (4h) single-neutral-ac…" at bounding box center [481, 233] width 86 height 48
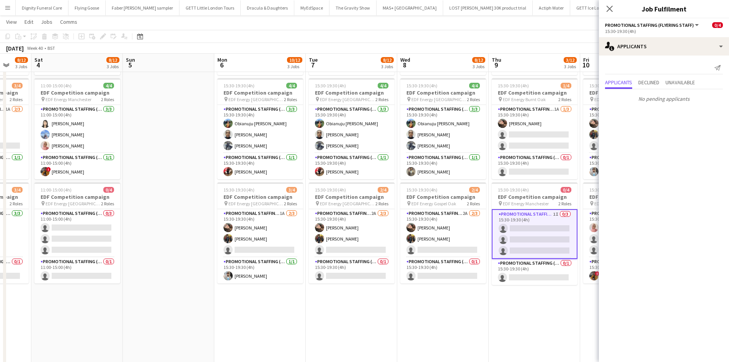
drag, startPoint x: 460, startPoint y: 316, endPoint x: 321, endPoint y: 302, distance: 139.2
click at [322, 303] on app-calendar-viewport "Wed 1 14/16 4 Jobs Thu 2 10/12 3 Jobs Fri 3 8/12 3 Jobs Sat 4 8/12 3 Jobs Sun 5…" at bounding box center [364, 174] width 729 height 518
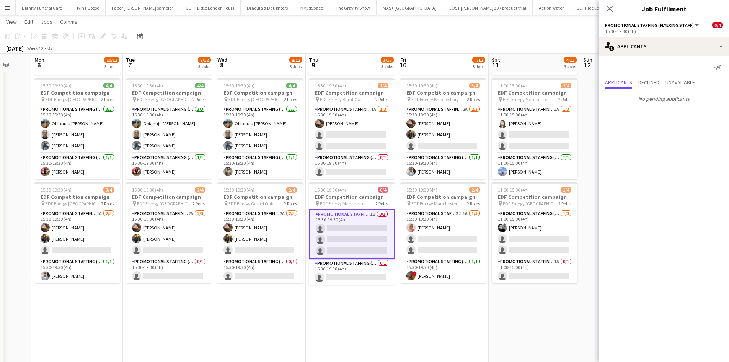
scroll to position [0, 251]
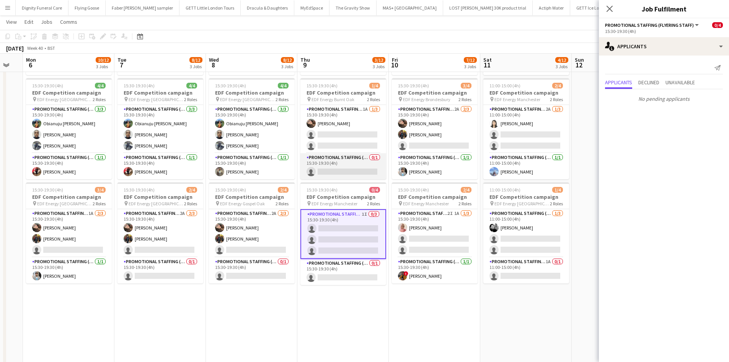
drag, startPoint x: 359, startPoint y: 170, endPoint x: 360, endPoint y: 175, distance: 4.8
click at [359, 170] on app-card-role "Promotional Staffing (Team Leader) 0/1 15:30-19:30 (4h) single-neutral-actions" at bounding box center [343, 166] width 86 height 26
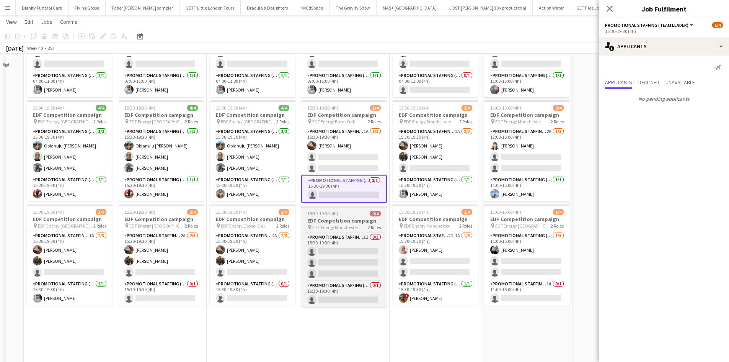
scroll to position [77, 0]
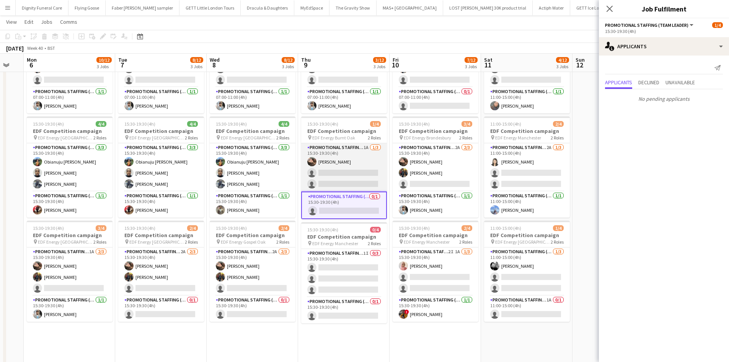
click at [364, 173] on app-card-role "Promotional Staffing (Flyering Staff) 1A 1/3 15:30-19:30 (4h) Anastasiia Melesh…" at bounding box center [344, 167] width 86 height 48
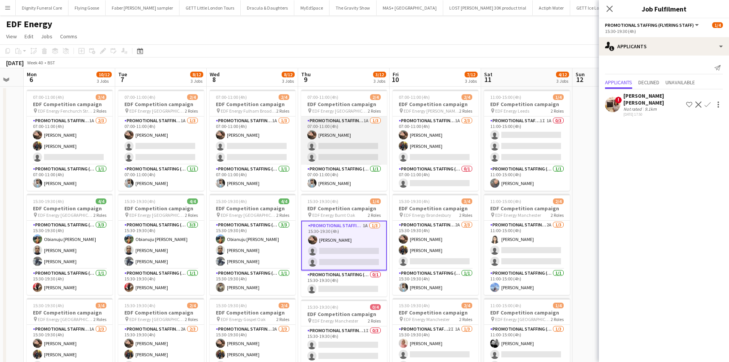
click at [358, 147] on app-card-role "Promotional Staffing (Flyering Staff) 1A 1/3 07:00-11:00 (4h) Anastasiia Melesh…" at bounding box center [344, 140] width 86 height 48
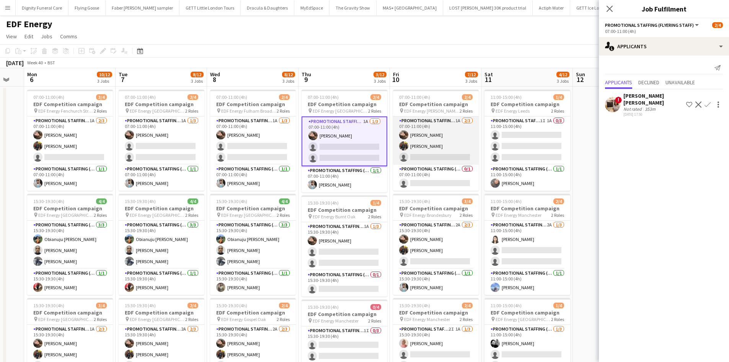
click at [436, 154] on app-card-role "Promotional Staffing (Flyering Staff) 1A 2/3 07:00-11:00 (4h) Anastasiia Melesh…" at bounding box center [436, 140] width 86 height 48
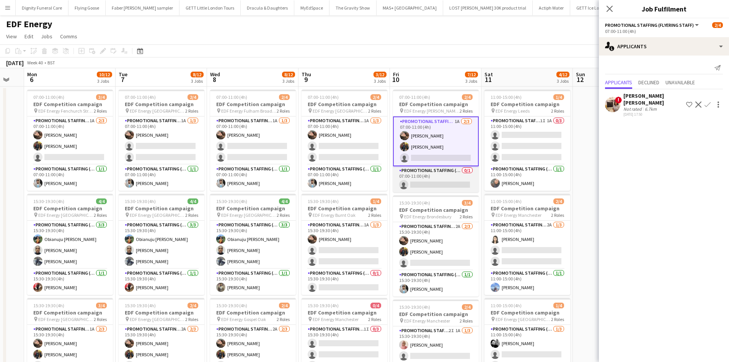
click at [447, 181] on app-card-role "Promotional Staffing (Team Leader) 0/1 07:00-11:00 (4h) single-neutral-actions" at bounding box center [436, 179] width 86 height 26
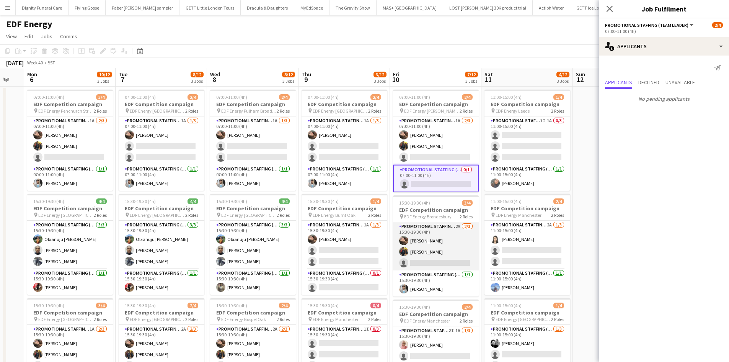
click at [439, 257] on app-card-role "Promotional Staffing (Flyering Staff) 2A 2/3 15:30-19:30 (4h) Anastasiia Melesh…" at bounding box center [436, 246] width 86 height 48
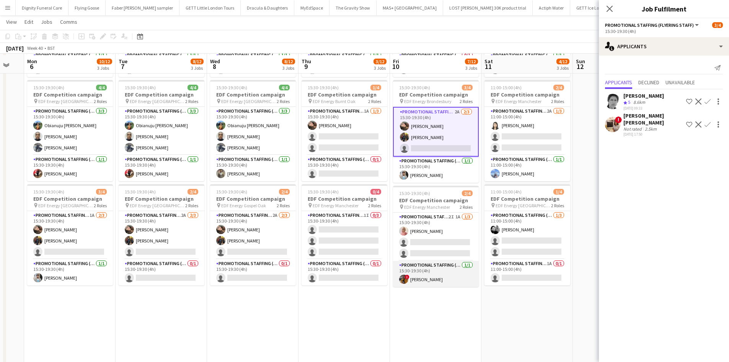
scroll to position [115, 0]
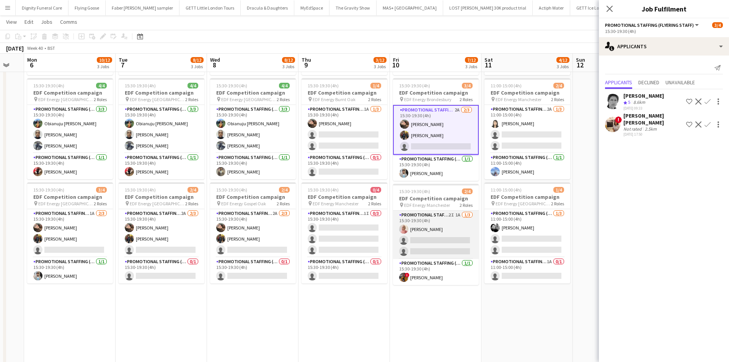
click at [437, 242] on app-card-role "Promotional Staffing (Flyering Staff) 2I 1A 1/3 15:30-19:30 (4h) Shabnam Jallal…" at bounding box center [436, 235] width 86 height 48
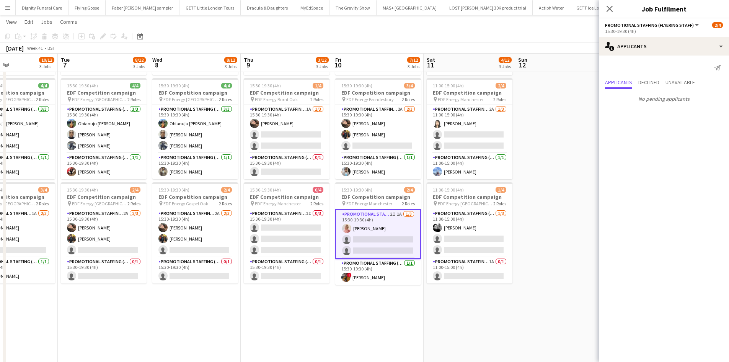
scroll to position [0, 373]
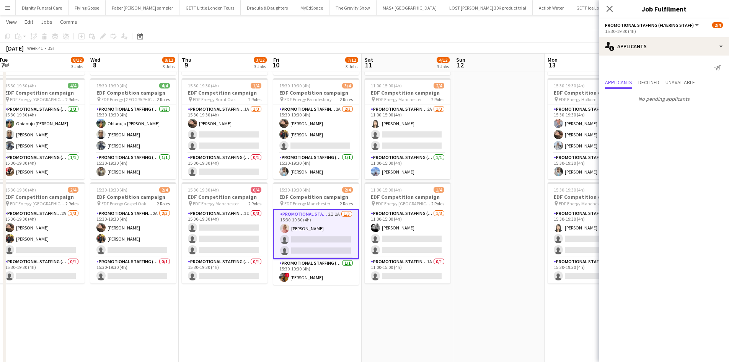
drag, startPoint x: 452, startPoint y: 319, endPoint x: 355, endPoint y: 299, distance: 98.5
click at [329, 315] on app-calendar-viewport "Fri 3 8/12 3 Jobs Sat 4 8/12 3 Jobs Sun 5 Mon 6 10/12 3 Jobs Tue 7 8/12 3 Jobs …" at bounding box center [364, 174] width 729 height 518
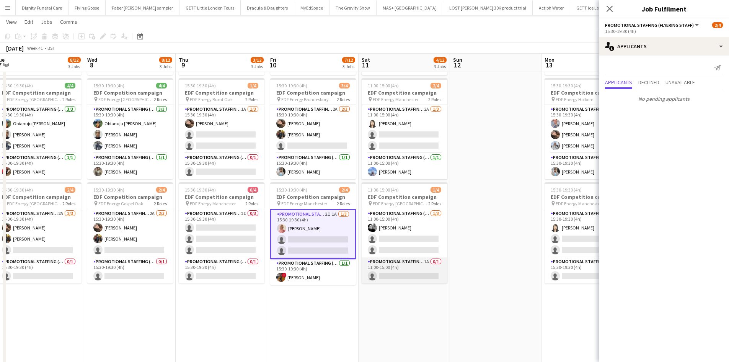
click at [409, 275] on app-card-role "Promotional Staffing (Team Leader) 1A 0/1 11:00-15:00 (4h) single-neutral-actio…" at bounding box center [405, 270] width 86 height 26
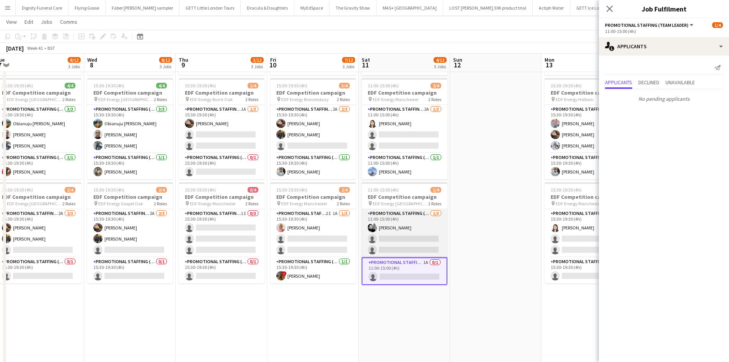
click at [409, 238] on app-card-role "Promotional Staffing (Flyering Staff) 1/3 11:00-15:00 (4h) Dan Vasey single-neu…" at bounding box center [405, 233] width 86 height 48
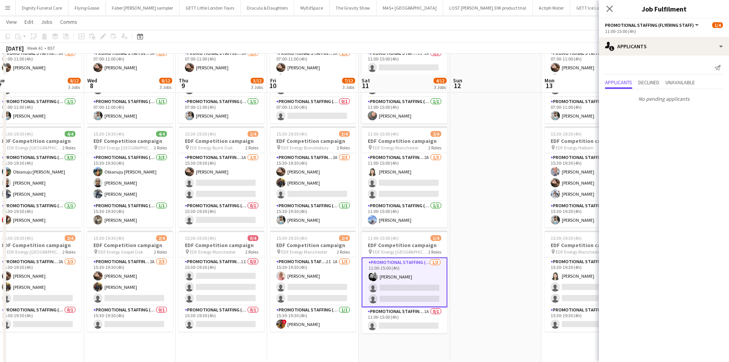
scroll to position [38, 0]
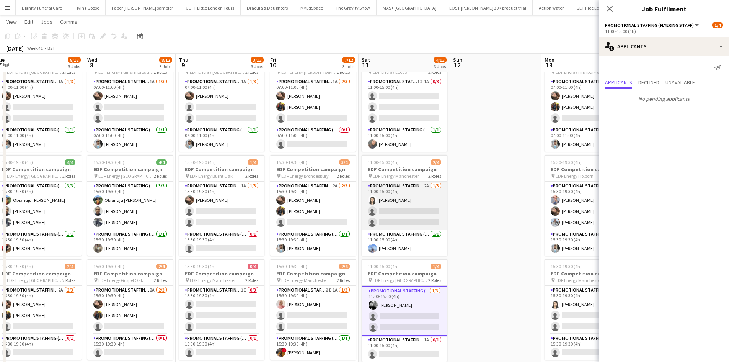
click at [410, 216] on app-card-role "Promotional Staffing (Flyering Staff) 2A 1/3 11:00-15:00 (4h) Winnie Wong singl…" at bounding box center [405, 205] width 86 height 48
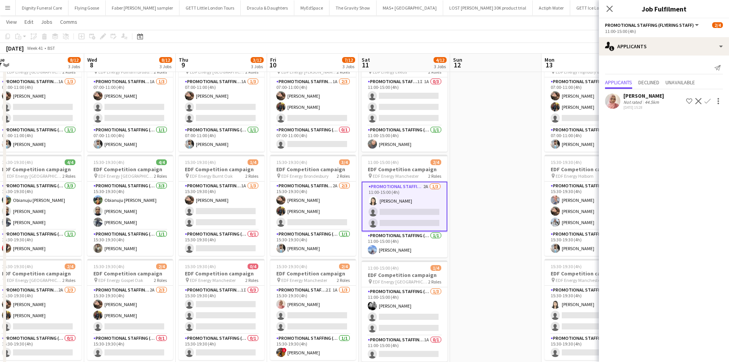
scroll to position [11, 0]
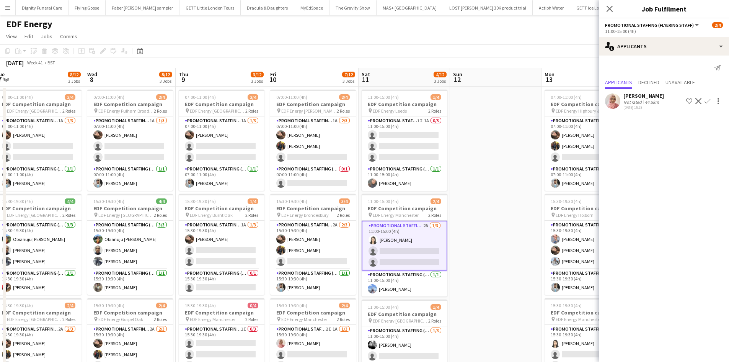
click at [707, 100] on app-icon "Confirm" at bounding box center [708, 101] width 6 height 6
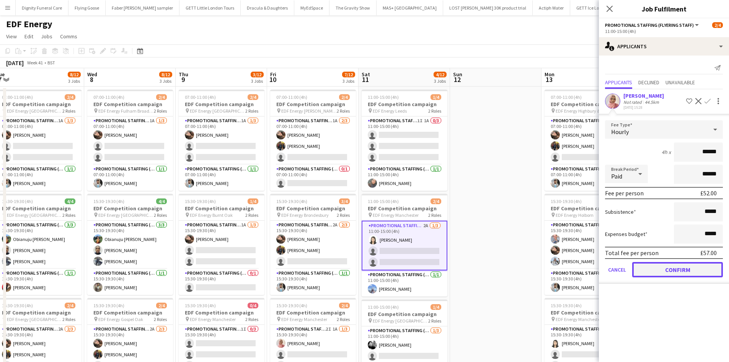
click at [665, 266] on button "Confirm" at bounding box center [677, 269] width 91 height 15
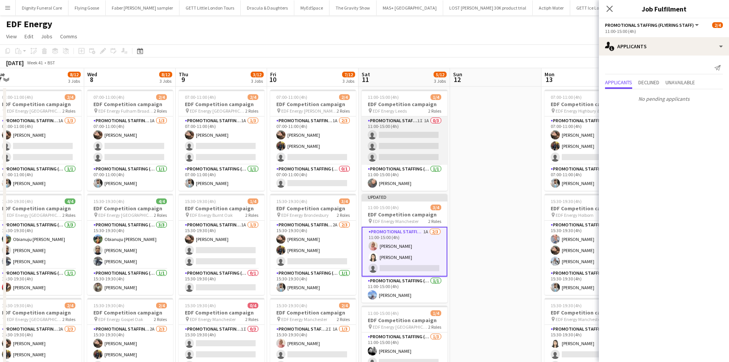
click at [405, 142] on app-card-role "Promotional Staffing (Flyering Staff) 1I 1A 0/3 11:00-15:00 (4h) single-neutral…" at bounding box center [405, 140] width 86 height 48
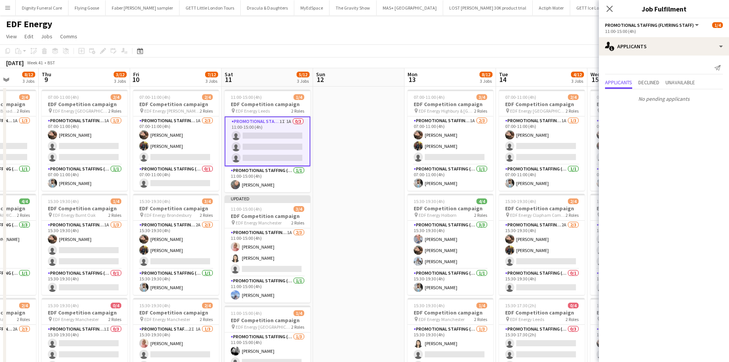
drag, startPoint x: 478, startPoint y: 205, endPoint x: 340, endPoint y: 201, distance: 138.3
click at [340, 200] on app-calendar-viewport "Sun 5 Mon 6 10/12 3 Jobs Tue 7 8/12 3 Jobs Wed 8 8/12 3 Jobs Thu 9 3/12 3 Jobs …" at bounding box center [364, 308] width 729 height 480
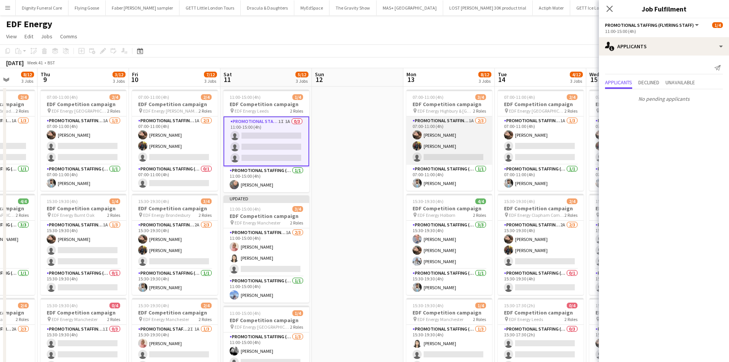
click at [444, 150] on app-card-role "Promotional Staffing (Flyering Staff) 1A 2/3 07:00-11:00 (4h) Anastasiia Melesh…" at bounding box center [450, 140] width 86 height 48
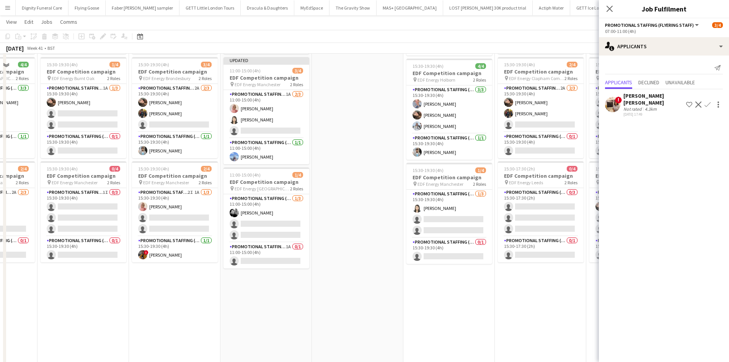
scroll to position [153, 0]
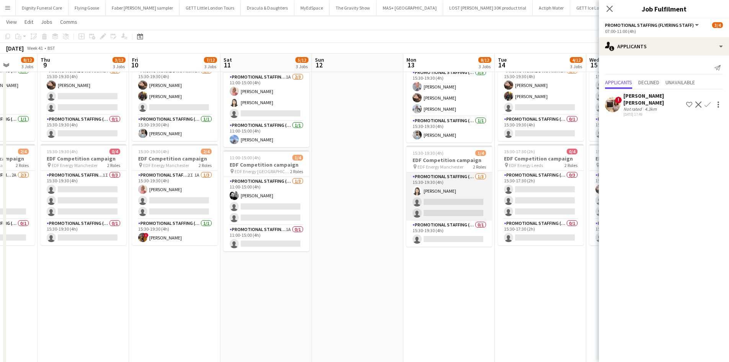
click at [449, 204] on app-card-role "Promotional Staffing (Flyering Staff) 1/3 15:30-19:30 (4h) Winnie Wong single-n…" at bounding box center [450, 196] width 86 height 48
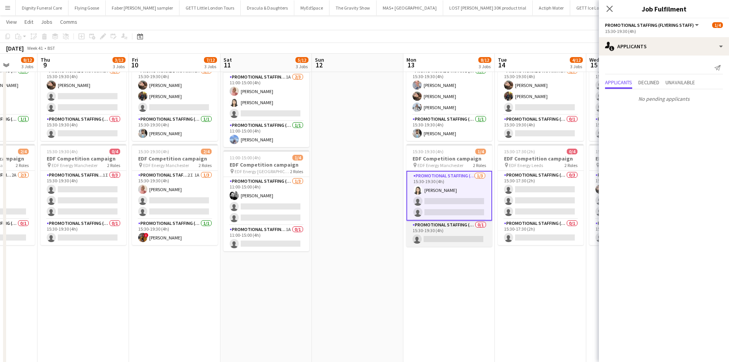
click at [454, 236] on app-card-role "Promotional Staffing (Team Leader) 0/1 15:30-19:30 (4h) single-neutral-actions" at bounding box center [450, 233] width 86 height 26
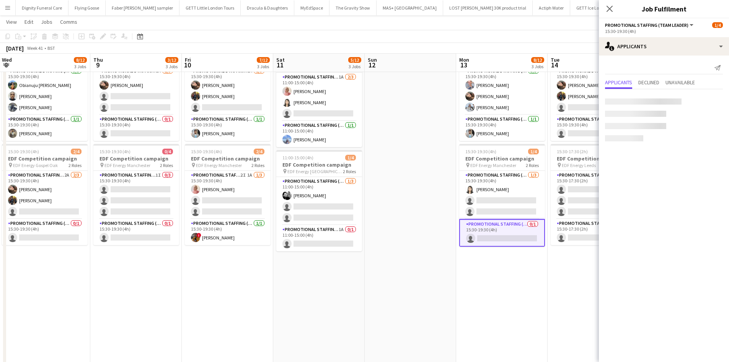
drag, startPoint x: 481, startPoint y: 293, endPoint x: 363, endPoint y: 281, distance: 118.8
click at [361, 290] on app-calendar-viewport "Sun 5 Mon 6 10/12 3 Jobs Tue 7 8/12 3 Jobs Wed 8 8/12 3 Jobs Thu 9 3/12 3 Jobs …" at bounding box center [364, 136] width 729 height 518
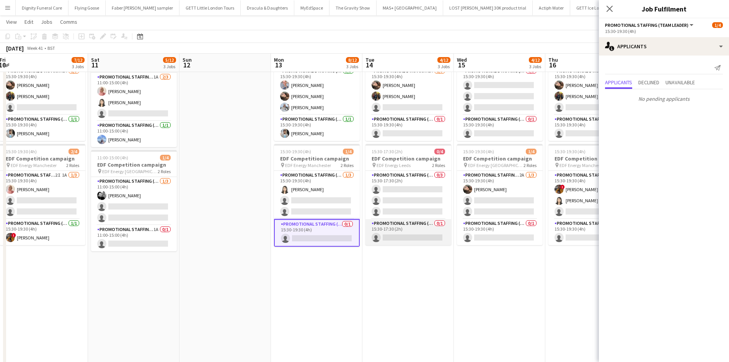
click at [408, 238] on app-card-role "Promotional Staffing (Team Leader) 0/1 15:30-17:30 (2h) single-neutral-actions" at bounding box center [409, 232] width 86 height 26
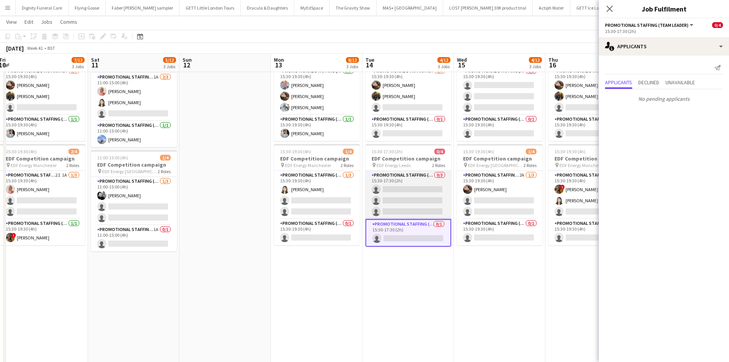
click at [414, 196] on app-card-role "Promotional Staffing (Flyering Staff) 0/3 15:30-17:30 (2h) single-neutral-actio…" at bounding box center [409, 195] width 86 height 48
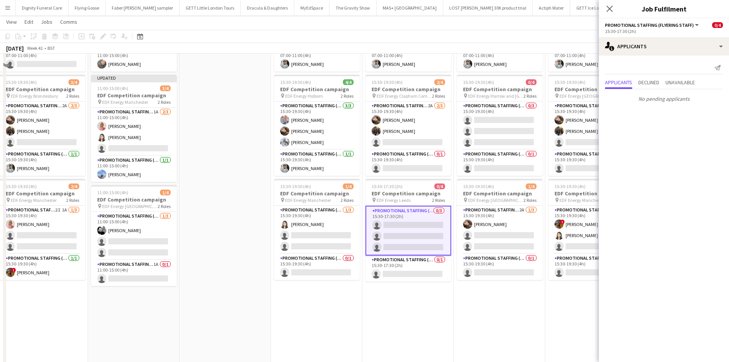
scroll to position [77, 0]
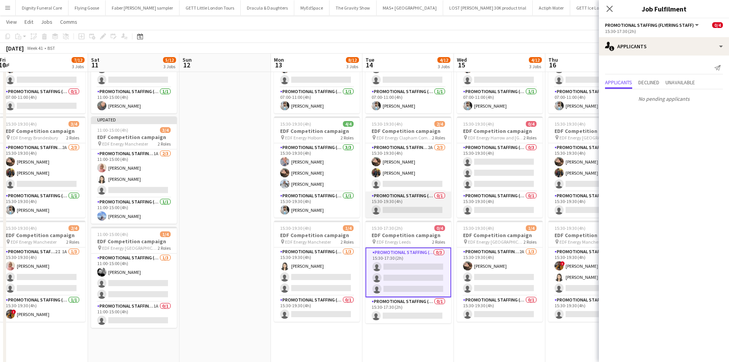
click at [406, 206] on app-card-role "Promotional Staffing (Team Leader) 0/1 15:30-19:30 (4h) single-neutral-actions" at bounding box center [409, 204] width 86 height 26
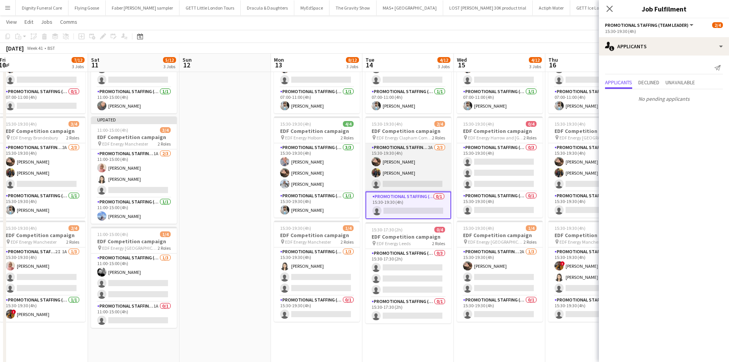
click at [398, 178] on app-card-role "Promotional Staffing (Flyering Staff) 2A 2/3 15:30-19:30 (4h) Anastasiia Melesh…" at bounding box center [409, 167] width 86 height 48
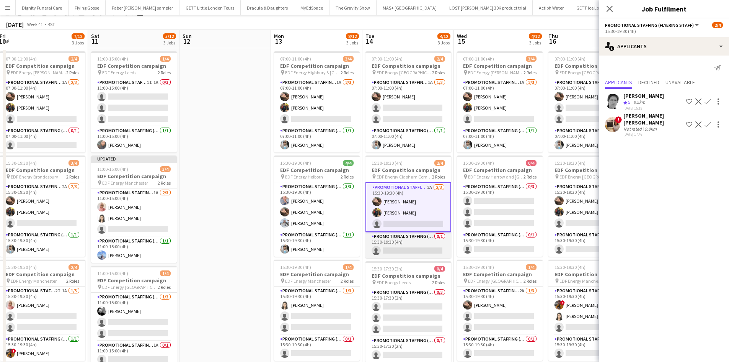
scroll to position [0, 0]
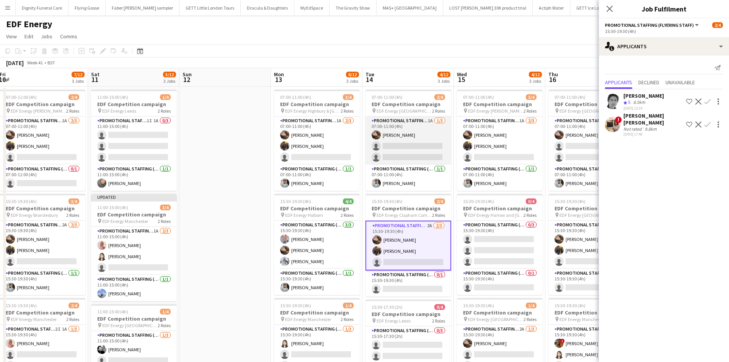
click at [411, 149] on app-card-role "Promotional Staffing (Flyering Staff) 1A 1/3 07:00-11:00 (4h) Anastasiia Melesh…" at bounding box center [409, 140] width 86 height 48
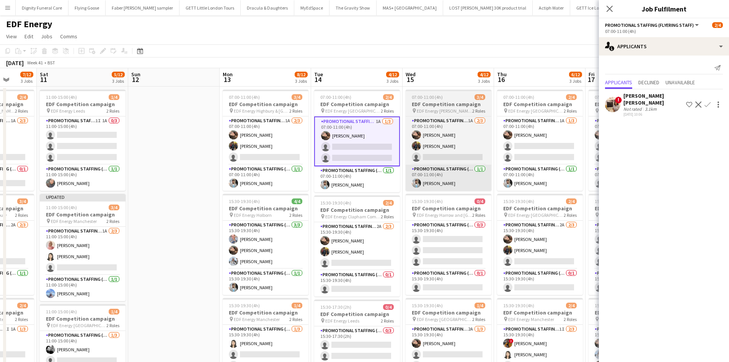
scroll to position [0, 232]
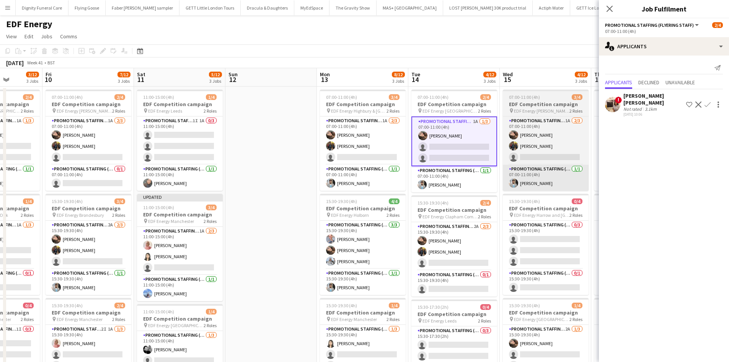
drag, startPoint x: 415, startPoint y: 237, endPoint x: 357, endPoint y: 171, distance: 88.4
click at [278, 228] on app-calendar-viewport "Tue 7 8/12 3 Jobs Wed 8 8/12 3 Jobs Thu 9 3/12 3 Jobs Fri 10 7/12 3 Jobs Sat 11…" at bounding box center [364, 308] width 729 height 480
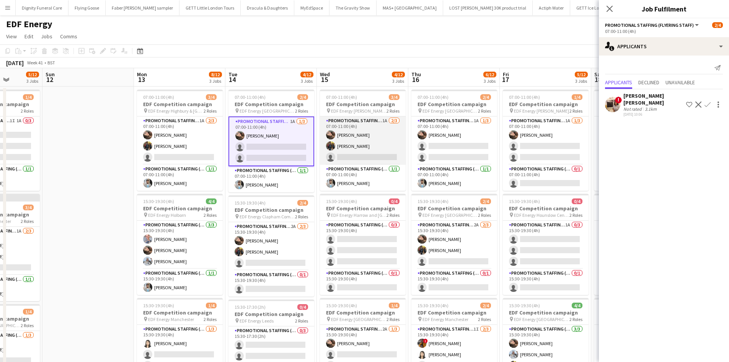
click at [361, 152] on app-card-role "Promotional Staffing (Flyering Staff) 1A 2/3 07:00-11:00 (4h) Anastasiia Melesh…" at bounding box center [363, 140] width 86 height 48
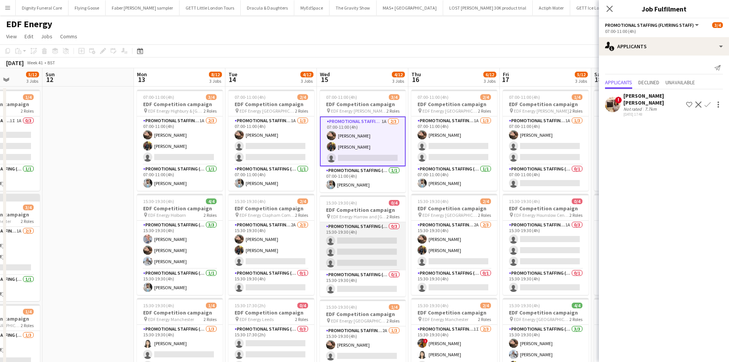
click at [388, 247] on app-card-role "Promotional Staffing (Flyering Staff) 0/3 15:30-19:30 (4h) single-neutral-actio…" at bounding box center [363, 246] width 86 height 48
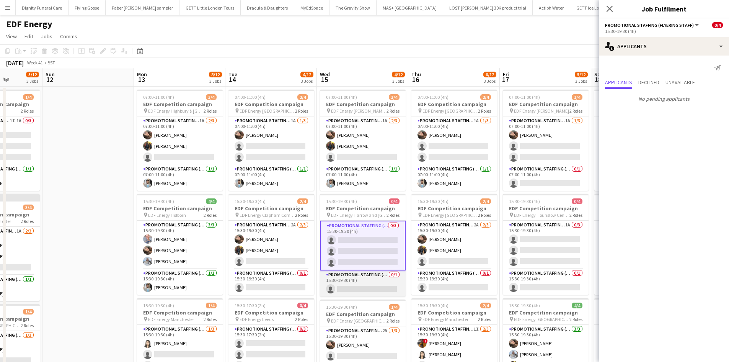
click at [375, 283] on app-card-role "Promotional Staffing (Team Leader) 0/1 15:30-19:30 (4h) single-neutral-actions" at bounding box center [363, 283] width 86 height 26
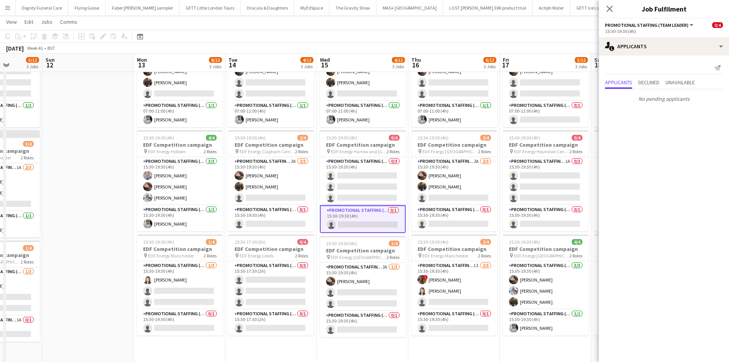
scroll to position [115, 0]
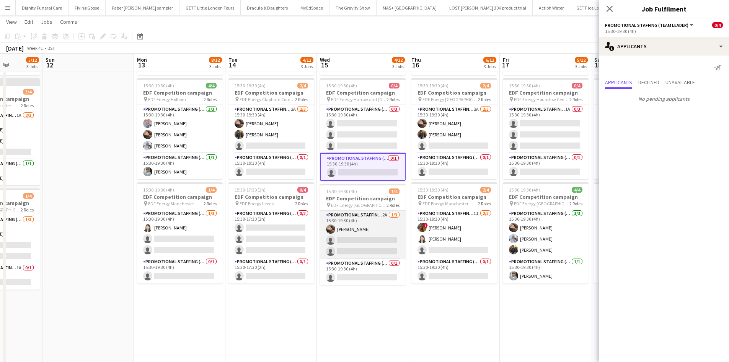
click at [370, 241] on app-card-role "Promotional Staffing (Flyering Staff) 2A 1/3 15:30-19:30 (4h) Anastasiia Melesh…" at bounding box center [363, 235] width 86 height 48
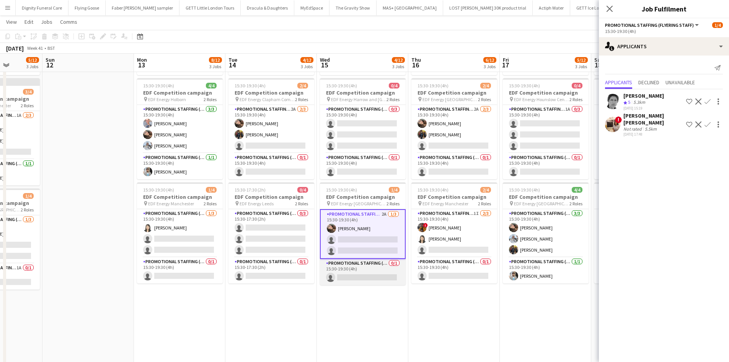
click at [375, 273] on app-card-role "Promotional Staffing (Team Leader) 0/1 15:30-19:30 (4h) single-neutral-actions" at bounding box center [363, 272] width 86 height 26
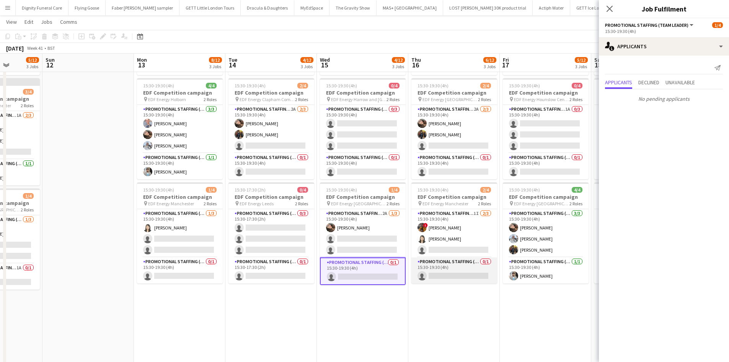
click at [459, 269] on app-card-role "Promotional Staffing (Team Leader) 0/1 15:30-19:30 (4h) single-neutral-actions" at bounding box center [455, 270] width 86 height 26
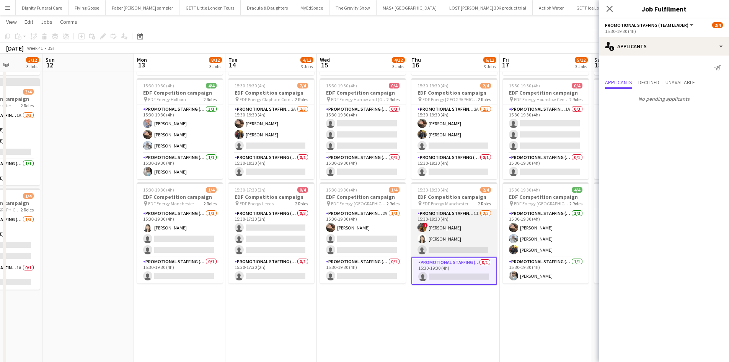
click at [458, 248] on app-card-role "Promotional Staffing (Flyering Staff) 1I 2/3 15:30-19:30 (4h) ! Sean Porter Win…" at bounding box center [455, 233] width 86 height 48
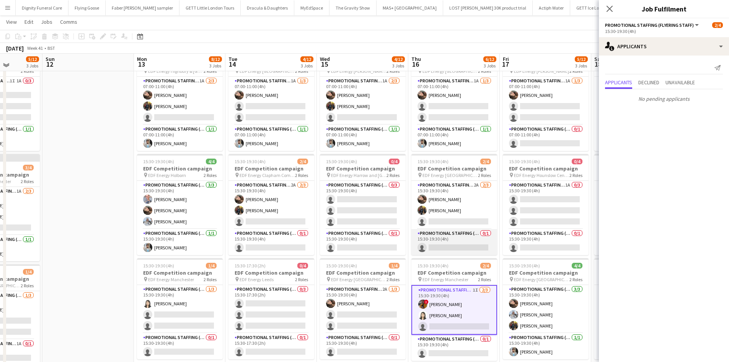
scroll to position [38, 0]
click at [454, 246] on app-card-role "Promotional Staffing (Team Leader) 0/1 15:30-19:30 (4h) single-neutral-actions" at bounding box center [455, 243] width 86 height 26
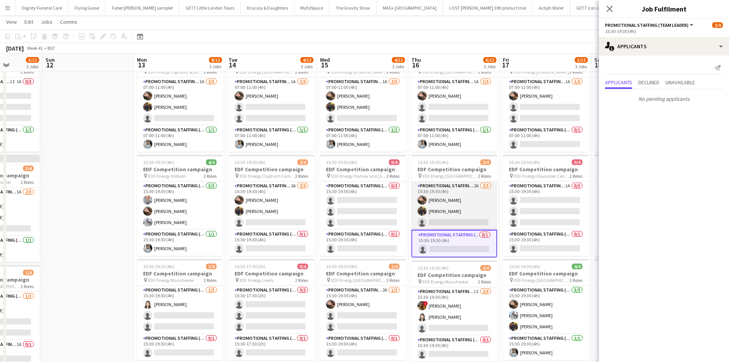
click at [460, 218] on app-card-role "Promotional Staffing (Flyering Staff) 2A 2/3 15:30-19:30 (4h) Anastasiia Melesh…" at bounding box center [455, 205] width 86 height 48
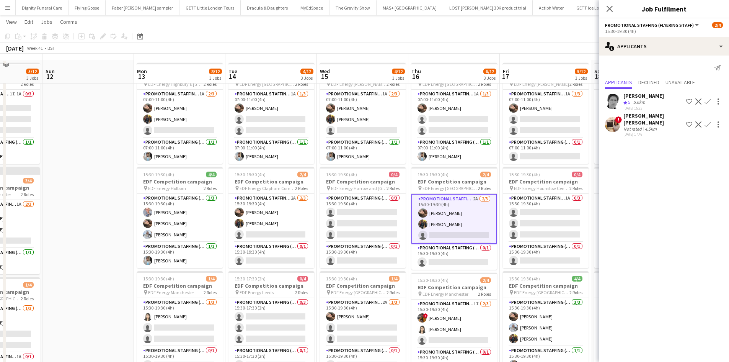
scroll to position [0, 0]
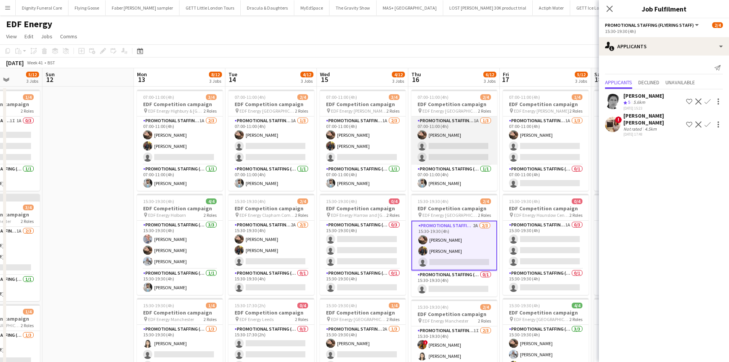
click at [454, 153] on app-card-role "Promotional Staffing (Flyering Staff) 1A 1/3 07:00-11:00 (4h) Anastasiia Melesh…" at bounding box center [455, 140] width 86 height 48
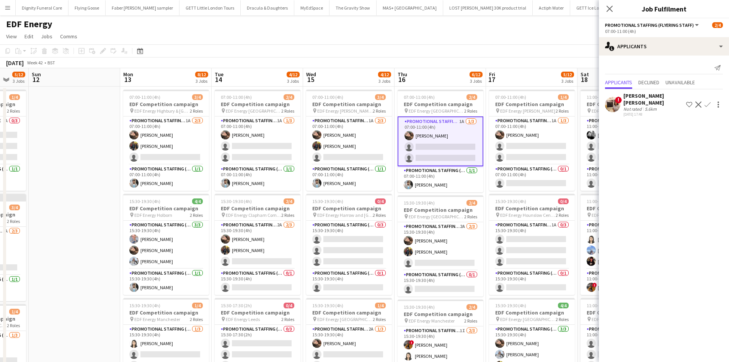
drag, startPoint x: 428, startPoint y: 231, endPoint x: 260, endPoint y: 211, distance: 168.8
click at [253, 223] on app-calendar-viewport "Thu 9 3/12 3 Jobs Fri 10 7/12 3 Jobs Sat 11 5/12 3 Jobs Sun 12 Mon 13 8/12 3 Jo…" at bounding box center [364, 308] width 729 height 480
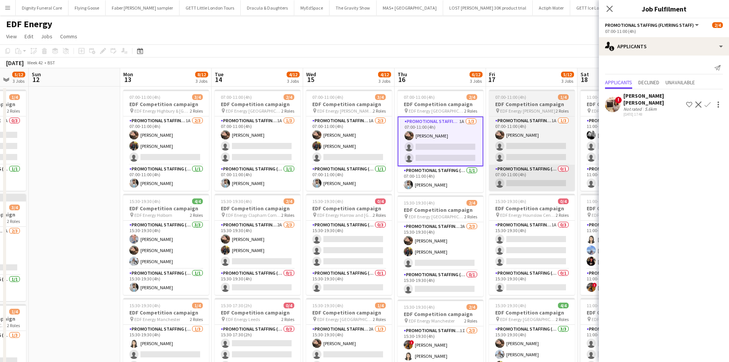
scroll to position [0, 248]
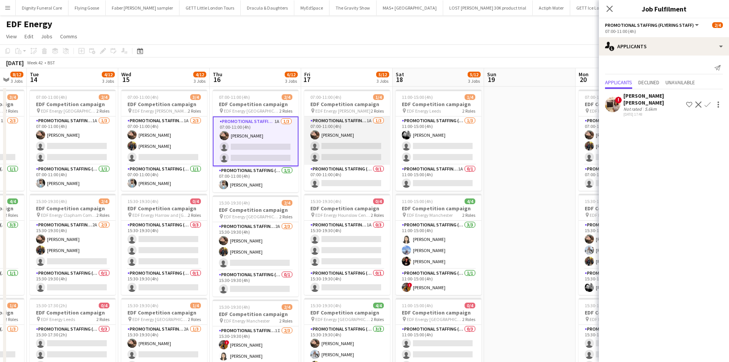
click at [373, 139] on app-card-role "Promotional Staffing (Flyering Staff) 1A 1/3 07:00-11:00 (4h) Anastasiia Melesh…" at bounding box center [347, 140] width 86 height 48
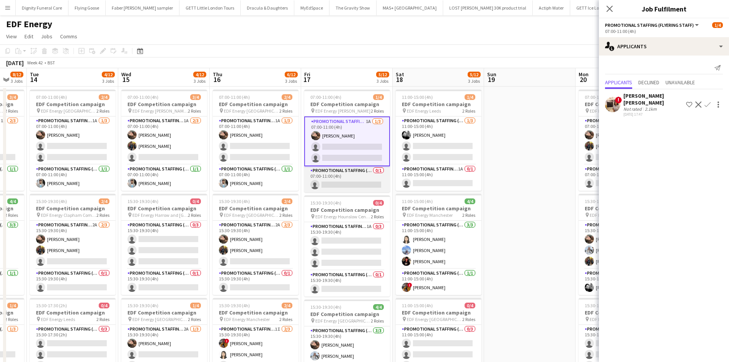
click at [377, 185] on app-card-role "Promotional Staffing (Team Leader) 0/1 07:00-11:00 (4h) single-neutral-actions" at bounding box center [347, 179] width 86 height 26
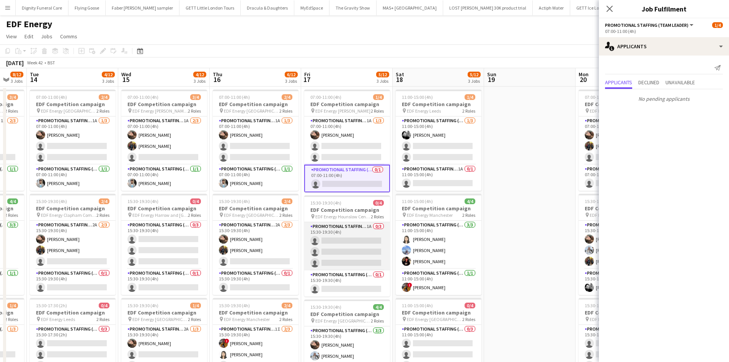
click at [342, 242] on app-card-role "Promotional Staffing (Flyering Staff) 1A 0/3 15:30-19:30 (4h) single-neutral-ac…" at bounding box center [347, 246] width 86 height 48
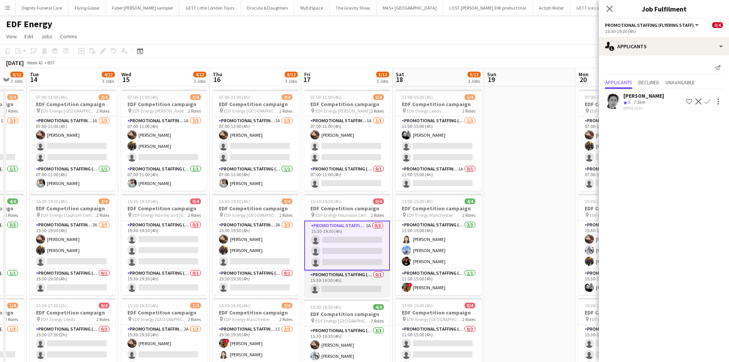
click at [356, 283] on app-card-role "Promotional Staffing (Team Leader) 0/1 15:30-19:30 (4h) single-neutral-actions" at bounding box center [347, 283] width 86 height 26
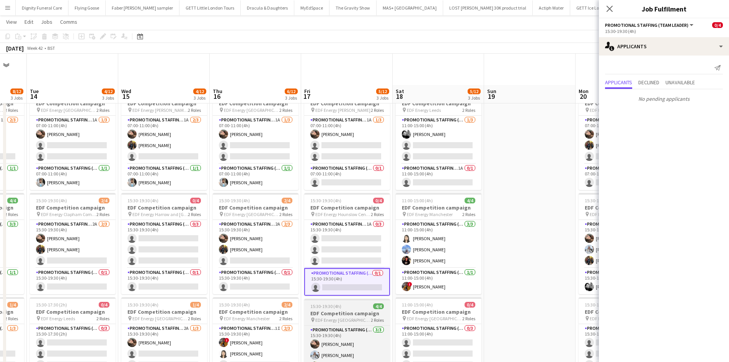
scroll to position [115, 0]
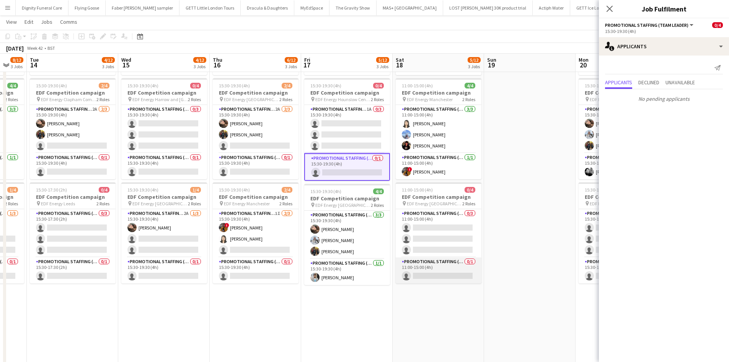
click at [445, 271] on app-card-role "Promotional Staffing (Team Leader) 0/1 11:00-15:00 (4h) single-neutral-actions" at bounding box center [439, 270] width 86 height 26
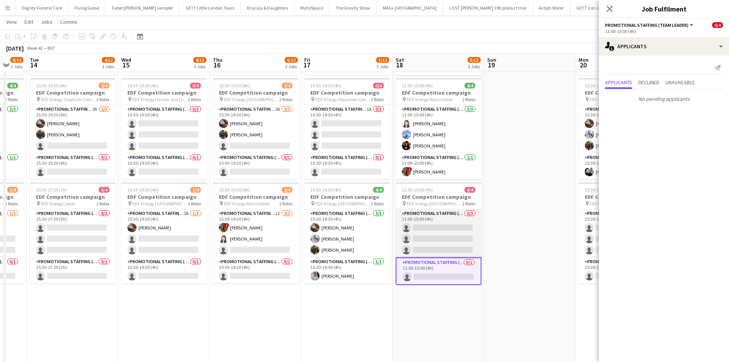
click at [449, 232] on app-card-role "Promotional Staffing (Flyering Staff) 0/3 11:00-15:00 (4h) single-neutral-actio…" at bounding box center [439, 233] width 86 height 48
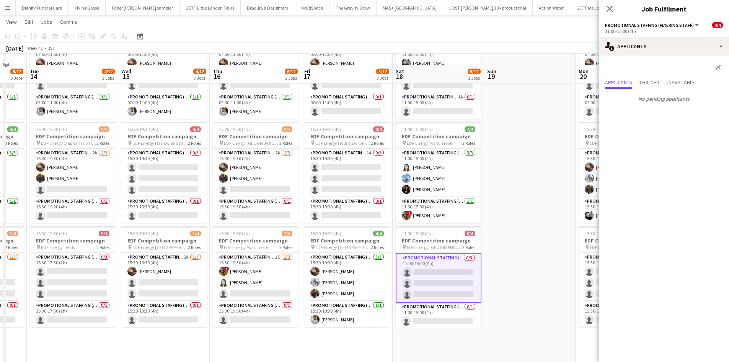
scroll to position [0, 0]
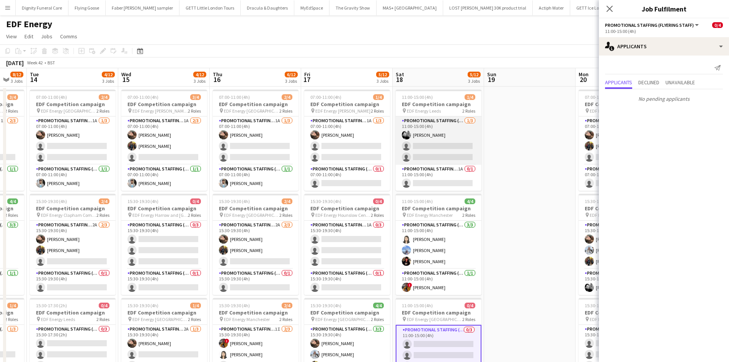
click at [436, 157] on app-card-role "Promotional Staffing (Flyering Staff) 1/3 11:00-15:00 (4h) Dan Vasey single-neu…" at bounding box center [439, 140] width 86 height 48
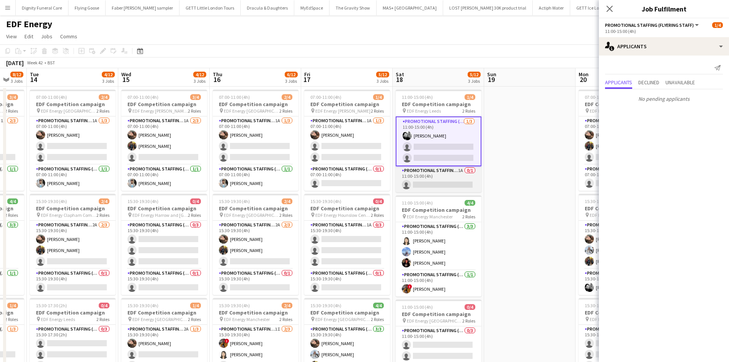
click at [444, 180] on app-card-role "Promotional Staffing (Team Leader) 1A 0/1 11:00-15:00 (4h) single-neutral-actio…" at bounding box center [439, 179] width 86 height 26
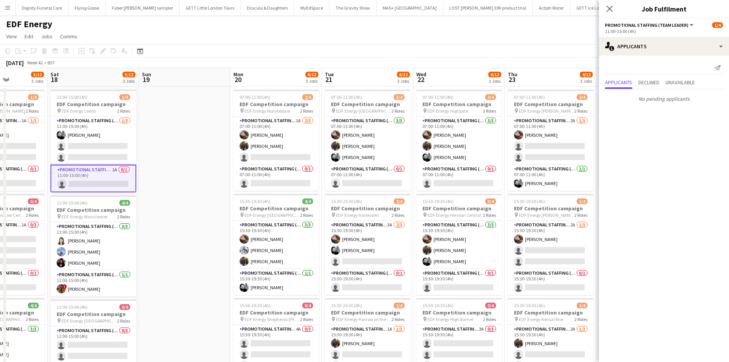
drag, startPoint x: 513, startPoint y: 219, endPoint x: 151, endPoint y: 245, distance: 362.7
click at [149, 253] on app-calendar-viewport "Wed 15 4/12 3 Jobs Thu 16 6/12 3 Jobs Fri 17 5/12 3 Jobs Sat 18 5/12 3 Jobs Sun…" at bounding box center [364, 308] width 729 height 480
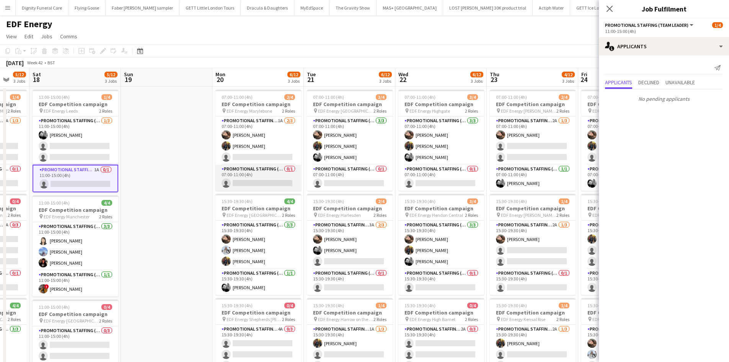
click at [269, 185] on app-card-role "Promotional Staffing (Team Leader) 0/1 07:00-11:00 (4h) single-neutral-actions" at bounding box center [259, 178] width 86 height 26
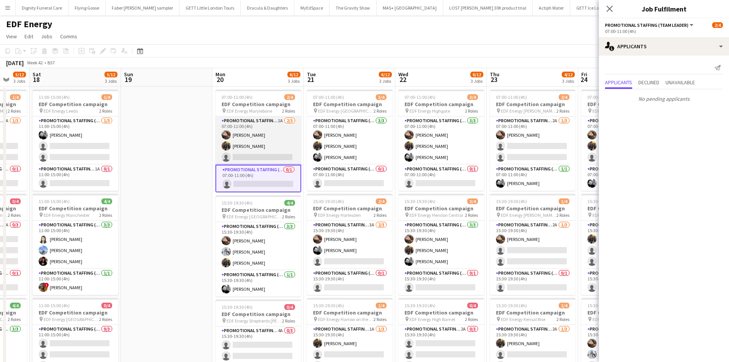
click at [276, 153] on app-card-role "Promotional Staffing (Flyering Staff) 1A 2/3 07:00-11:00 (4h) Anastasiia Melesh…" at bounding box center [259, 140] width 86 height 48
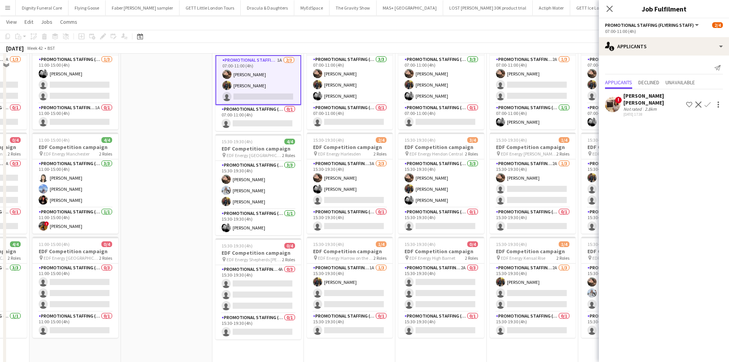
scroll to position [115, 0]
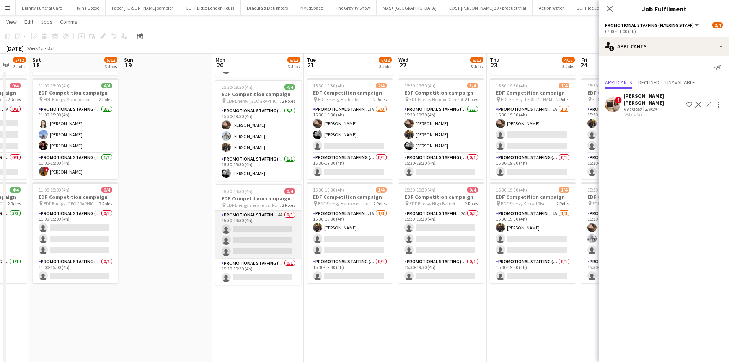
click at [271, 225] on app-card-role "Promotional Staffing (Flyering Staff) 4A 0/3 15:30-19:30 (4h) single-neutral-ac…" at bounding box center [259, 235] width 86 height 48
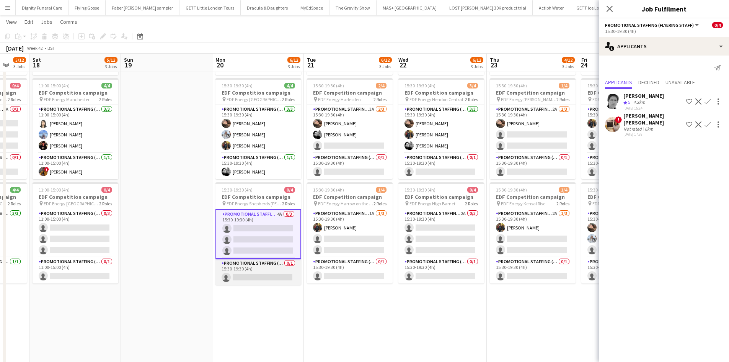
click at [259, 275] on app-card-role "Promotional Staffing (Team Leader) 0/1 15:30-19:30 (4h) single-neutral-actions" at bounding box center [259, 272] width 86 height 26
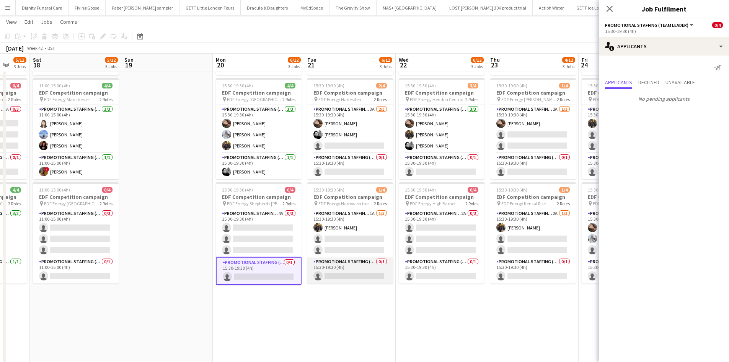
click at [357, 274] on app-card-role "Promotional Staffing (Team Leader) 0/1 15:30-19:30 (4h) single-neutral-actions" at bounding box center [350, 270] width 86 height 26
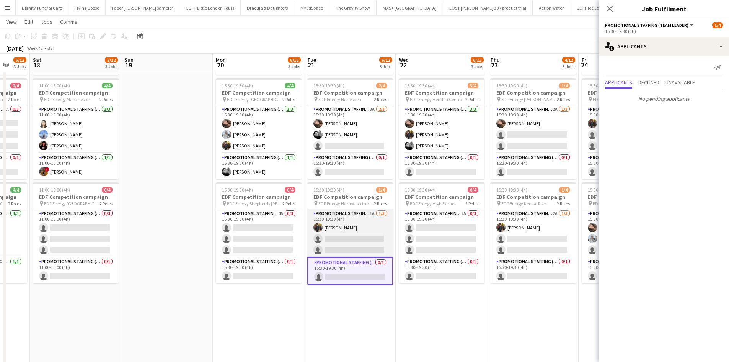
click at [365, 239] on app-card-role "Promotional Staffing (Flyering Staff) 1A 1/3 15:30-19:30 (4h) Martin Brady sing…" at bounding box center [350, 233] width 86 height 48
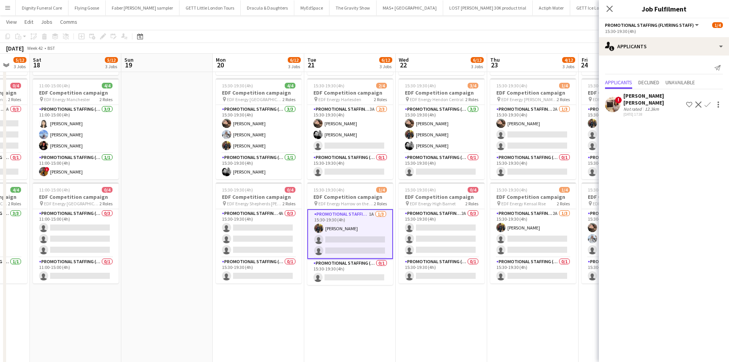
scroll to position [38, 0]
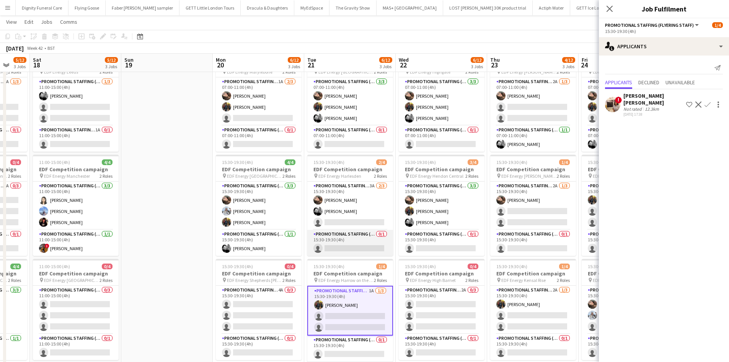
click at [351, 247] on app-card-role "Promotional Staffing (Team Leader) 0/1 15:30-19:30 (4h) single-neutral-actions" at bounding box center [350, 243] width 86 height 26
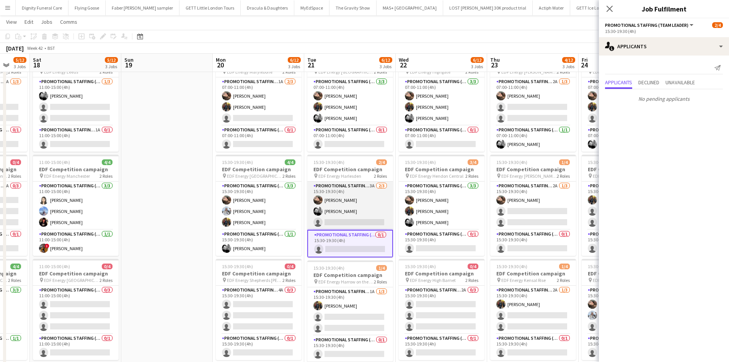
click at [367, 215] on app-card-role "Promotional Staffing (Flyering Staff) 3A 2/3 15:30-19:30 (4h) Anastasiia Melesh…" at bounding box center [350, 205] width 86 height 48
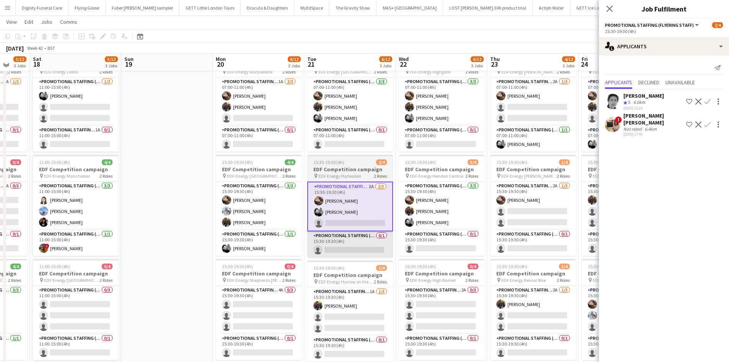
scroll to position [0, 0]
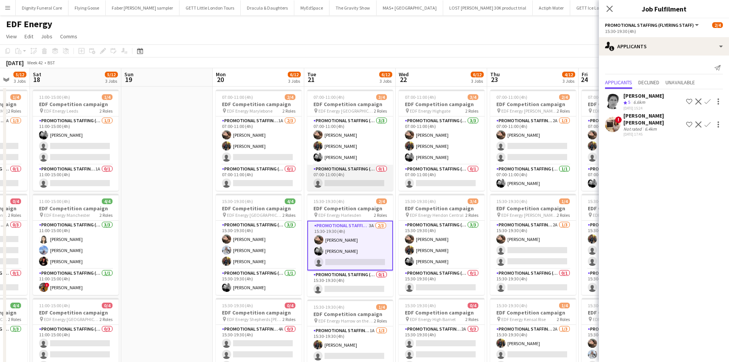
click at [356, 181] on app-card-role "Promotional Staffing (Team Leader) 0/1 07:00-11:00 (4h) single-neutral-actions" at bounding box center [350, 178] width 86 height 26
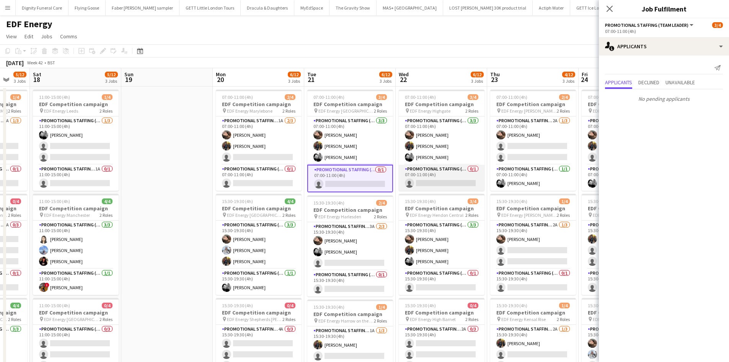
click at [451, 181] on app-card-role "Promotional Staffing (Team Leader) 0/1 07:00-11:00 (4h) single-neutral-actions" at bounding box center [442, 178] width 86 height 26
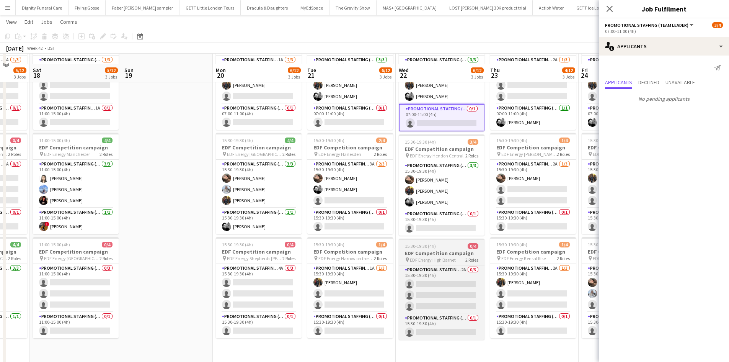
scroll to position [77, 0]
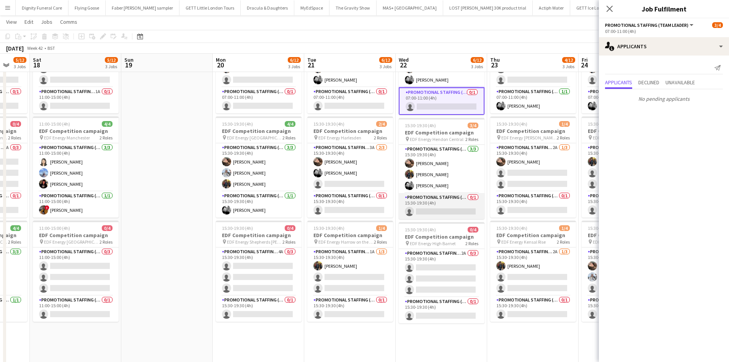
click at [446, 214] on app-card-role "Promotional Staffing (Team Leader) 0/1 15:30-19:30 (4h) single-neutral-actions" at bounding box center [442, 206] width 86 height 26
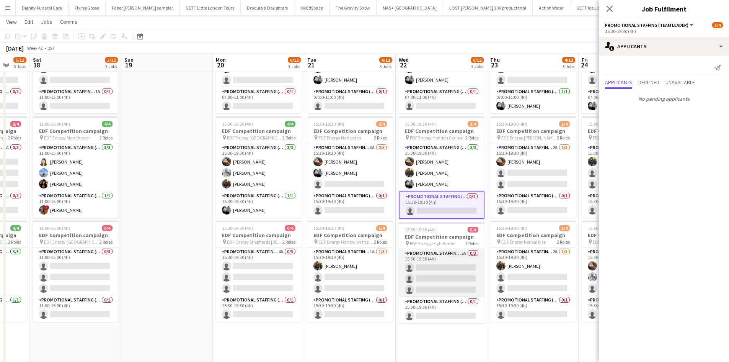
click at [449, 278] on app-card-role "Promotional Staffing (Flyering Staff) 2A 0/3 15:30-19:30 (4h) single-neutral-ac…" at bounding box center [442, 273] width 86 height 48
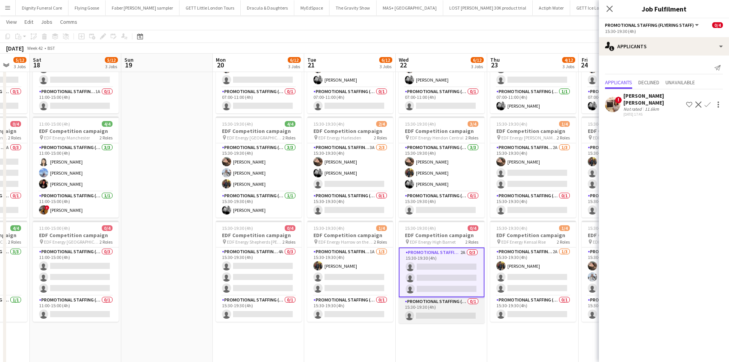
click at [440, 312] on app-card-role "Promotional Staffing (Team Leader) 0/1 15:30-19:30 (4h) single-neutral-actions" at bounding box center [442, 310] width 86 height 26
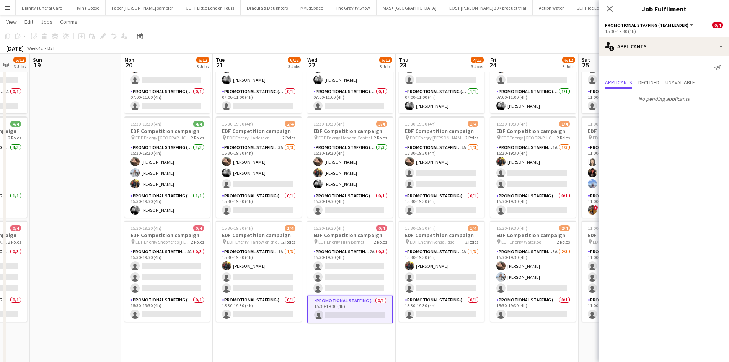
drag, startPoint x: 495, startPoint y: 350, endPoint x: 389, endPoint y: 340, distance: 106.1
click at [387, 342] on app-calendar-viewport "Wed 15 4/12 3 Jobs Thu 16 6/12 3 Jobs Fri 17 5/12 3 Jobs Sat 18 5/12 3 Jobs Sun…" at bounding box center [364, 212] width 729 height 518
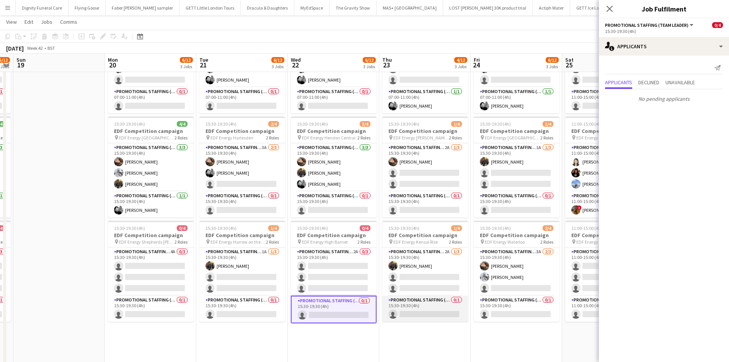
click at [435, 309] on app-card-role "Promotional Staffing (Team Leader) 0/1 15:30-19:30 (4h) single-neutral-actions" at bounding box center [425, 309] width 86 height 26
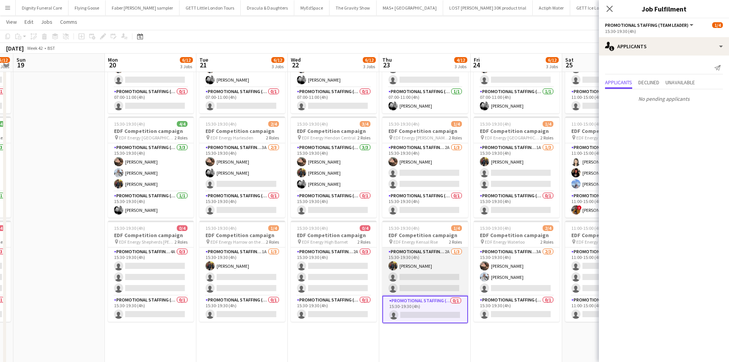
click at [441, 278] on app-card-role "Promotional Staffing (Flyering Staff) 2A 1/3 15:30-19:30 (4h) Martin Brady sing…" at bounding box center [425, 271] width 86 height 48
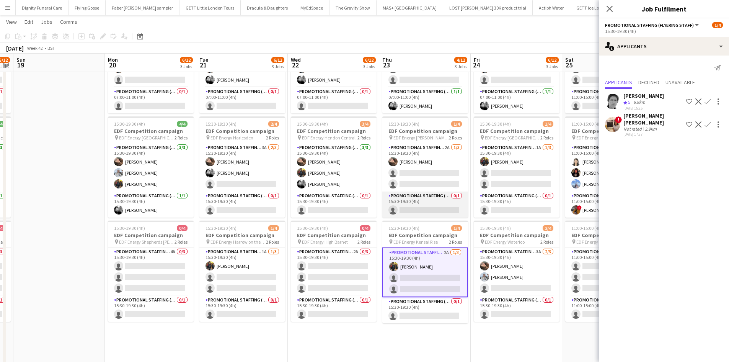
click at [425, 201] on app-card-role "Promotional Staffing (Team Leader) 0/1 15:30-19:30 (4h) single-neutral-actions" at bounding box center [425, 204] width 86 height 26
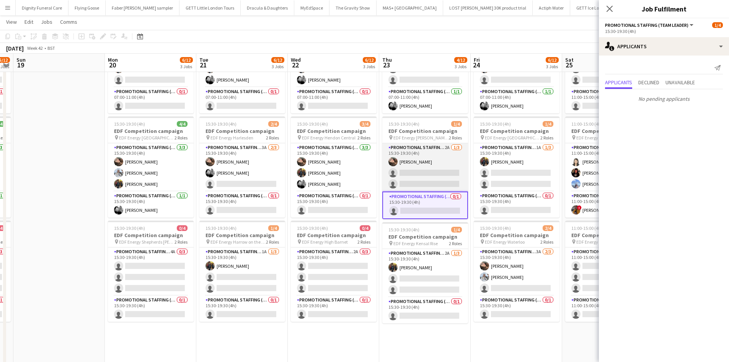
click at [428, 173] on app-card-role "Promotional Staffing (Flyering Staff) 2A 1/3 15:30-19:30 (4h) Anastasiia Melesh…" at bounding box center [425, 167] width 86 height 48
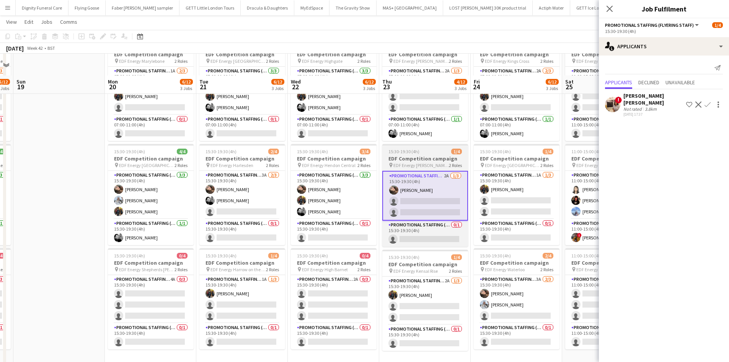
scroll to position [0, 0]
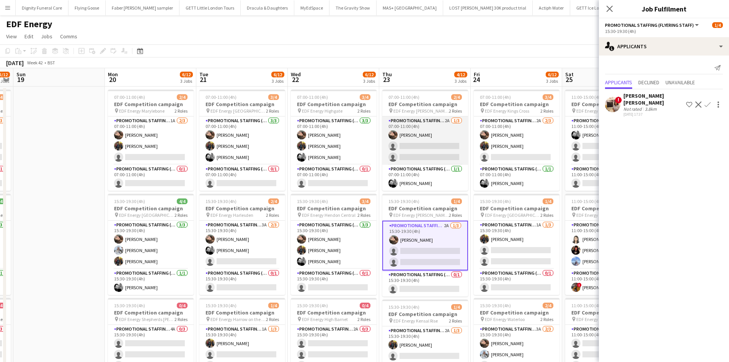
click at [431, 148] on app-card-role "Promotional Staffing (Flyering Staff) 2A 1/3 07:00-11:00 (4h) Anastasiia Melesh…" at bounding box center [425, 140] width 86 height 48
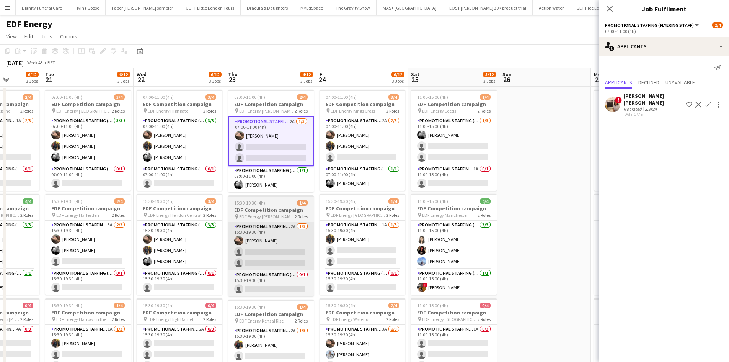
drag, startPoint x: 434, startPoint y: 238, endPoint x: 256, endPoint y: 222, distance: 178.7
click at [252, 233] on app-calendar-viewport "Fri 17 5/12 3 Jobs Sat 18 5/12 3 Jobs Sun 19 Mon 20 6/12 3 Jobs Tue 21 6/12 3 J…" at bounding box center [364, 308] width 729 height 480
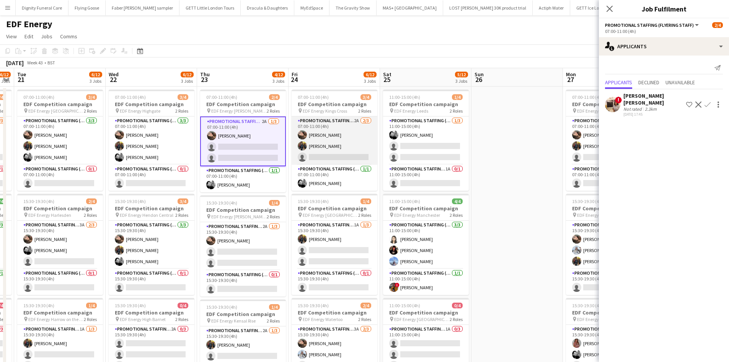
click at [345, 157] on app-card-role "Promotional Staffing (Flyering Staff) 2A 2/3 07:00-11:00 (4h) Anastasiia Melesh…" at bounding box center [335, 140] width 86 height 48
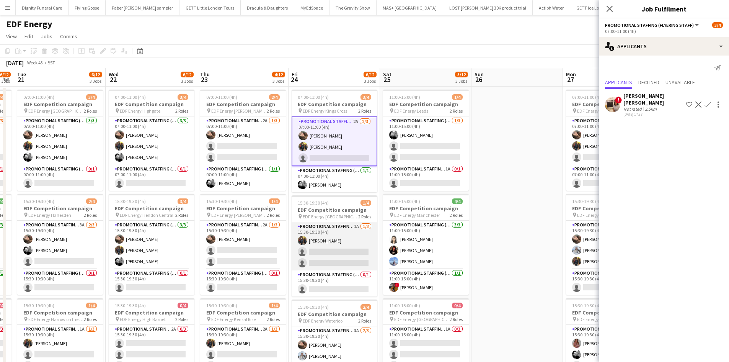
click at [336, 250] on app-card-role "Promotional Staffing (Flyering Staff) 1A 1/3 15:30-19:30 (4h) Martin Brady sing…" at bounding box center [335, 246] width 86 height 48
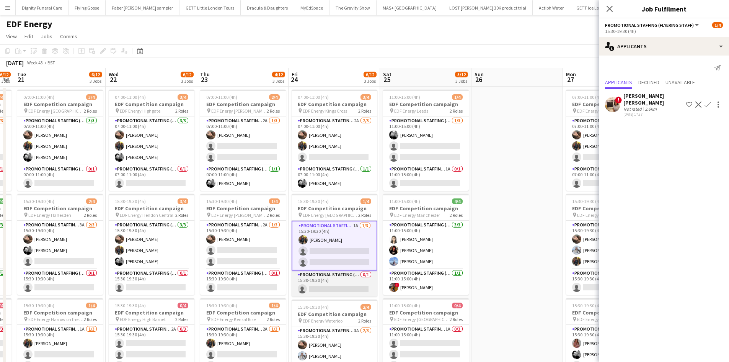
click at [317, 283] on app-card-role "Promotional Staffing (Team Leader) 0/1 15:30-19:30 (4h) single-neutral-actions" at bounding box center [335, 283] width 86 height 26
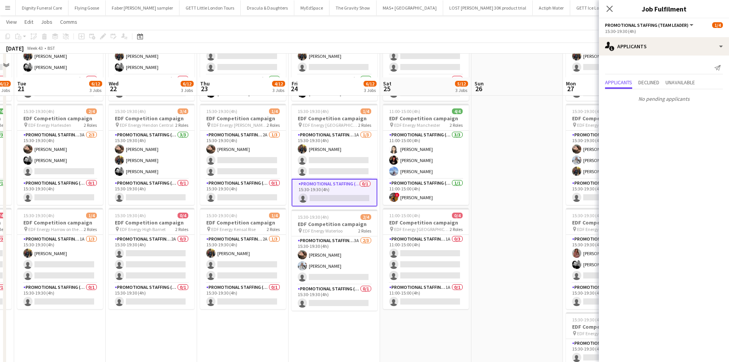
scroll to position [115, 0]
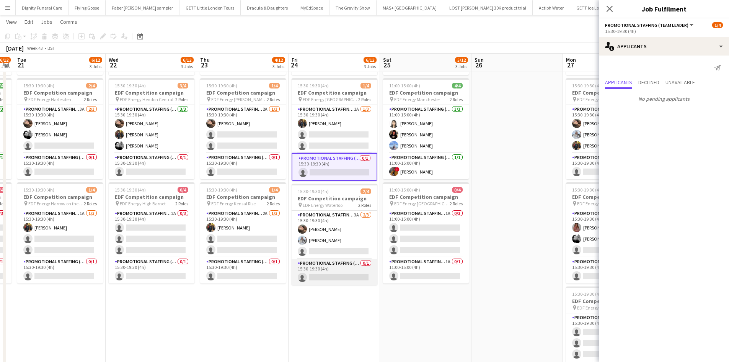
click at [331, 275] on app-card-role "Promotional Staffing (Team Leader) 0/1 15:30-19:30 (4h) single-neutral-actions" at bounding box center [335, 272] width 86 height 26
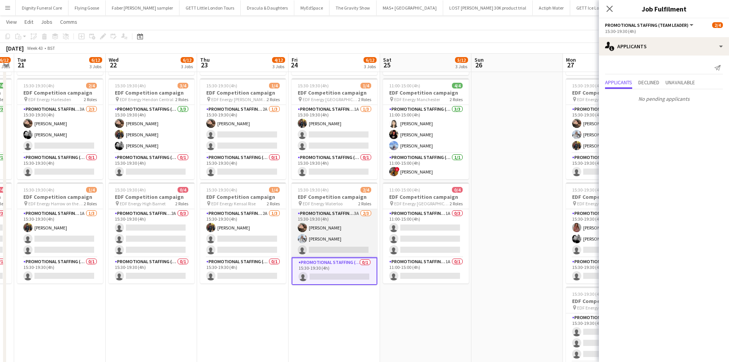
click at [333, 244] on app-card-role "Promotional Staffing (Flyering Staff) 3A 2/3 15:30-19:30 (4h) Anastasiia Melesh…" at bounding box center [335, 233] width 86 height 48
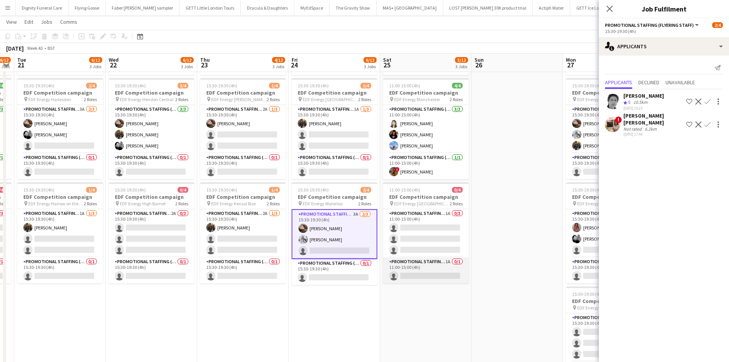
click at [422, 279] on app-card-role "Promotional Staffing (Team Leader) 1A 0/1 11:00-15:00 (4h) single-neutral-actio…" at bounding box center [426, 270] width 86 height 26
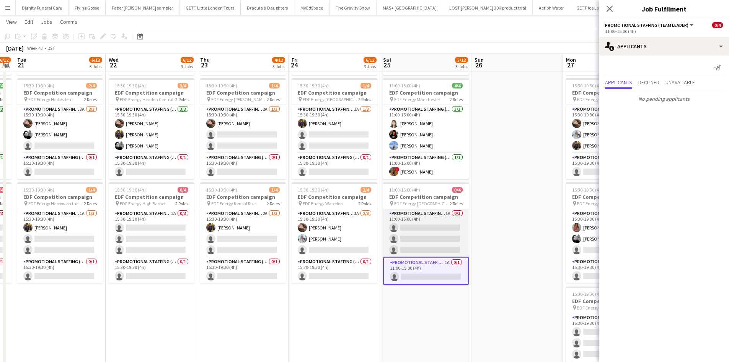
click at [425, 231] on app-card-role "Promotional Staffing (Flyering Staff) 1A 0/3 11:00-15:00 (4h) single-neutral-ac…" at bounding box center [426, 233] width 86 height 48
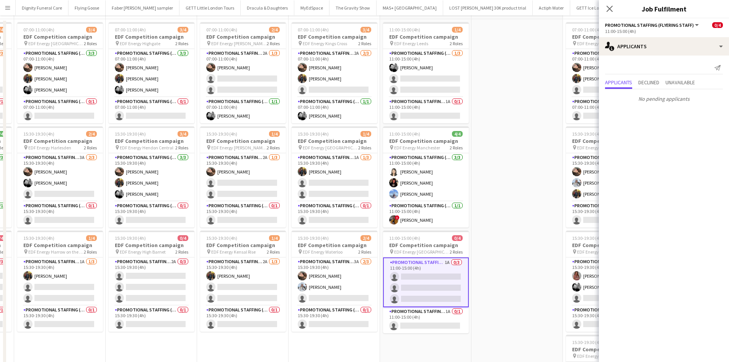
scroll to position [0, 0]
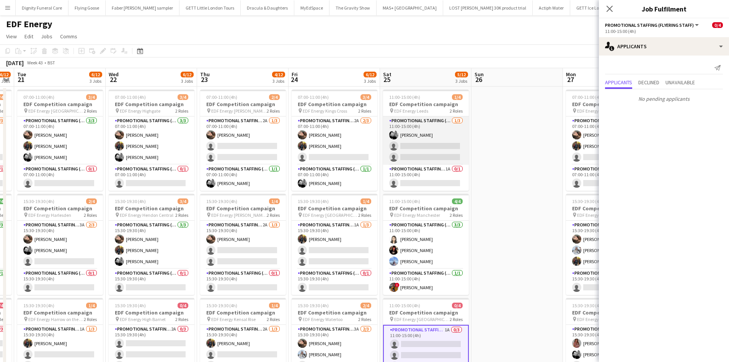
click at [438, 151] on app-card-role "Promotional Staffing (Flyering Staff) 1/3 11:00-15:00 (4h) Dan Vasey single-neu…" at bounding box center [426, 140] width 86 height 48
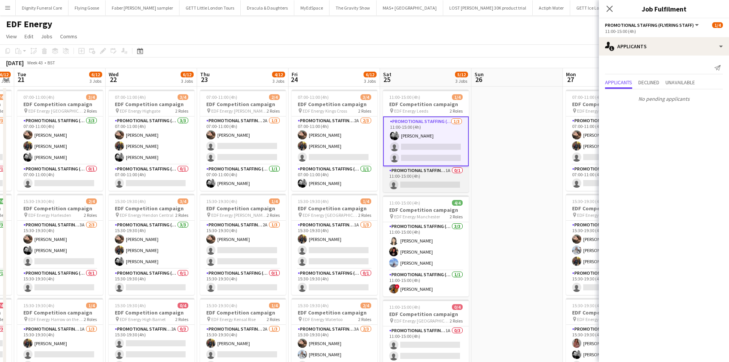
click at [422, 181] on app-card-role "Promotional Staffing (Team Leader) 1A 0/1 11:00-15:00 (4h) single-neutral-actio…" at bounding box center [426, 179] width 86 height 26
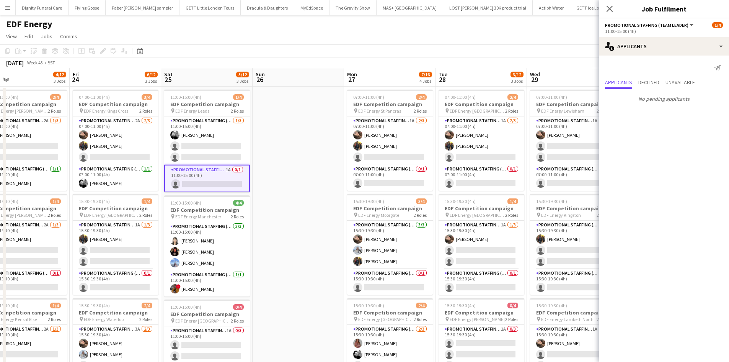
drag, startPoint x: 512, startPoint y: 199, endPoint x: 270, endPoint y: 194, distance: 241.6
click at [261, 204] on app-calendar-viewport "Sun 19 Mon 20 6/12 3 Jobs Tue 21 6/12 3 Jobs Wed 22 6/12 3 Jobs Thu 23 4/12 3 J…" at bounding box center [364, 308] width 729 height 480
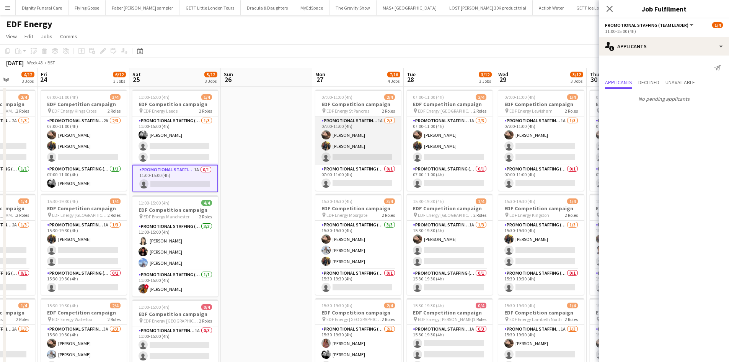
click at [367, 155] on app-card-role "Promotional Staffing (Flyering Staff) 1A 2/3 07:00-11:00 (4h) Anastasiia Melesh…" at bounding box center [358, 140] width 86 height 48
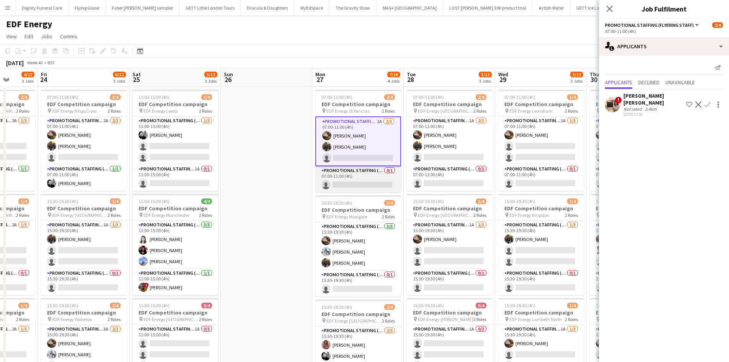
click at [361, 186] on app-card-role "Promotional Staffing (Team Leader) 0/1 07:00-11:00 (4h) single-neutral-actions" at bounding box center [358, 179] width 86 height 26
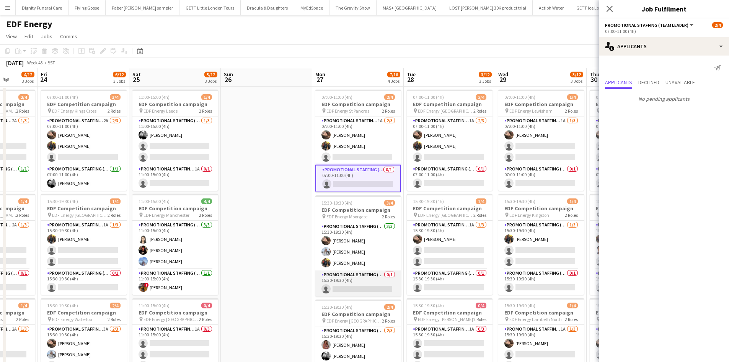
click at [356, 282] on app-card-role "Promotional Staffing (Team Leader) 0/1 15:30-19:30 (4h) single-neutral-actions" at bounding box center [358, 283] width 86 height 26
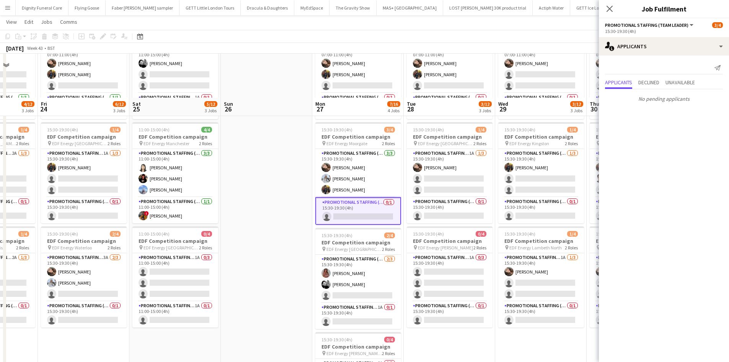
scroll to position [115, 0]
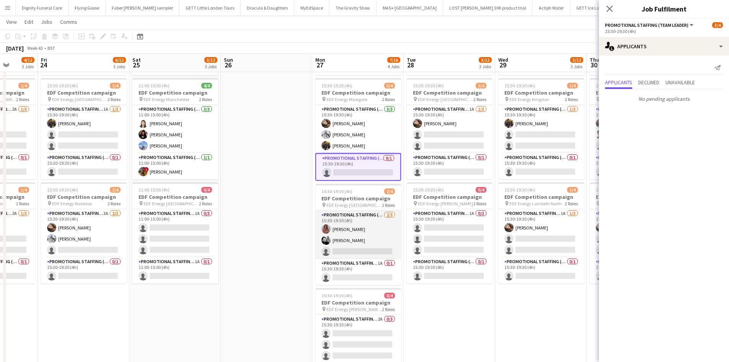
click at [365, 251] on app-card-role "Promotional Staffing (Flyering Staff) 2/3 15:30-19:30 (4h) Sally Whitworth Dan …" at bounding box center [358, 235] width 86 height 48
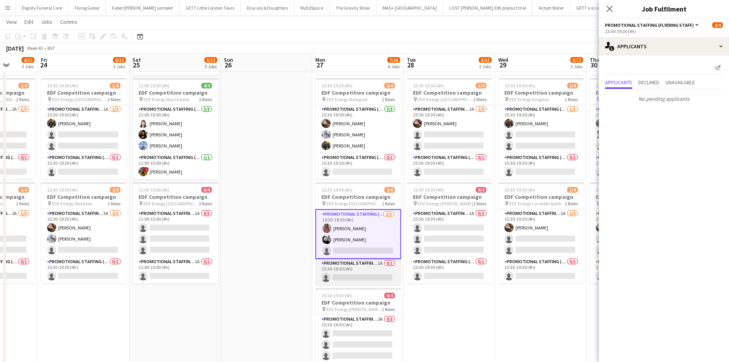
click at [359, 275] on app-card-role "Promotional Staffing (Team Leader) 1A 0/1 15:30-19:30 (4h) single-neutral-actio…" at bounding box center [358, 272] width 86 height 26
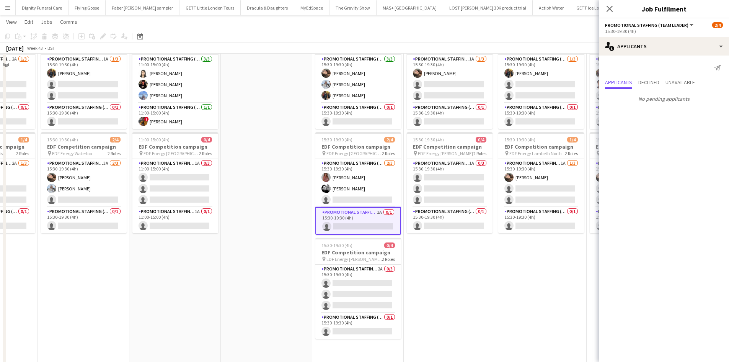
scroll to position [199, 0]
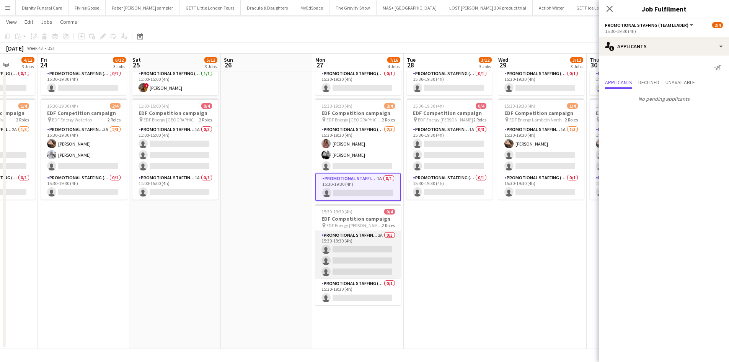
click at [350, 250] on app-card-role "Promotional Staffing (Flyering Staff) 2A 0/3 15:30-19:30 (4h) single-neutral-ac…" at bounding box center [358, 255] width 86 height 48
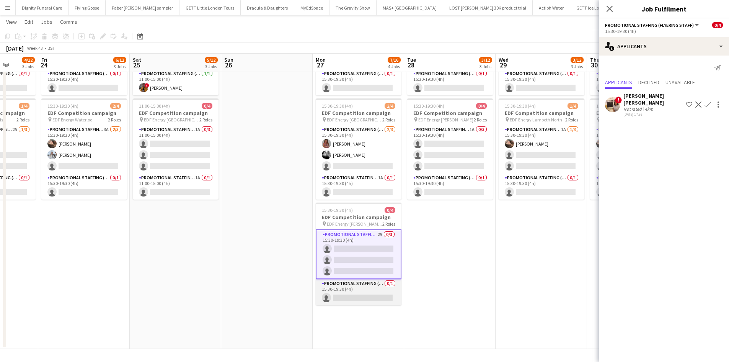
click at [350, 301] on app-card-role "Promotional Staffing (Team Leader) 0/1 15:30-19:30 (4h) single-neutral-actions" at bounding box center [359, 292] width 86 height 26
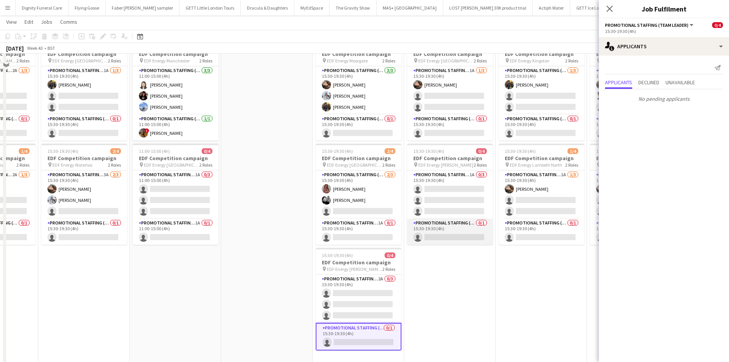
scroll to position [84, 0]
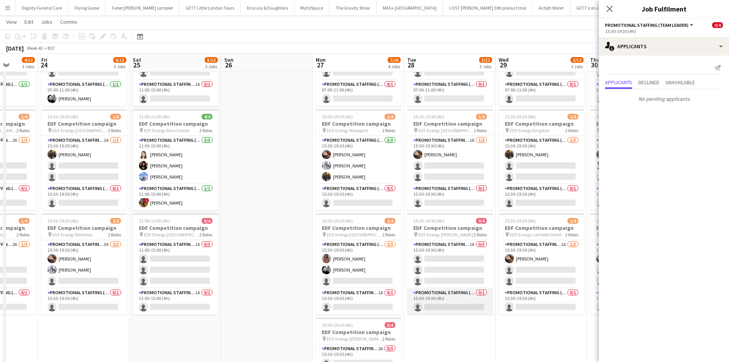
click at [453, 307] on app-card-role "Promotional Staffing (Team Leader) 0/1 15:30-19:30 (4h) single-neutral-actions" at bounding box center [450, 301] width 86 height 26
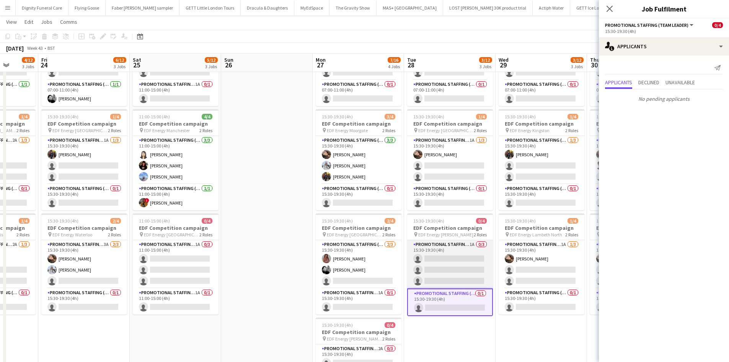
click at [467, 262] on app-card-role "Promotional Staffing (Flyering Staff) 1A 0/3 15:30-19:30 (4h) single-neutral-ac…" at bounding box center [450, 264] width 86 height 48
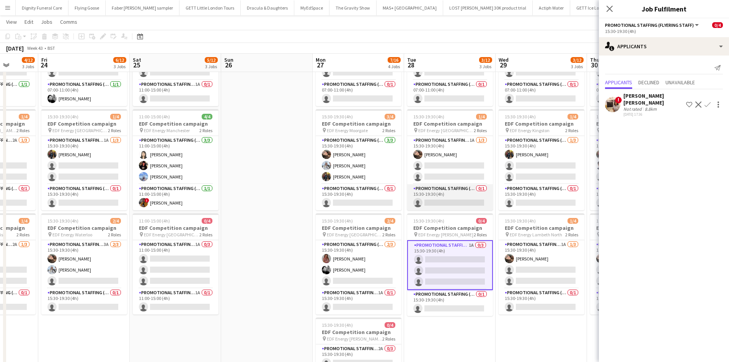
click at [456, 203] on app-card-role "Promotional Staffing (Team Leader) 0/1 15:30-19:30 (4h) single-neutral-actions" at bounding box center [450, 197] width 86 height 26
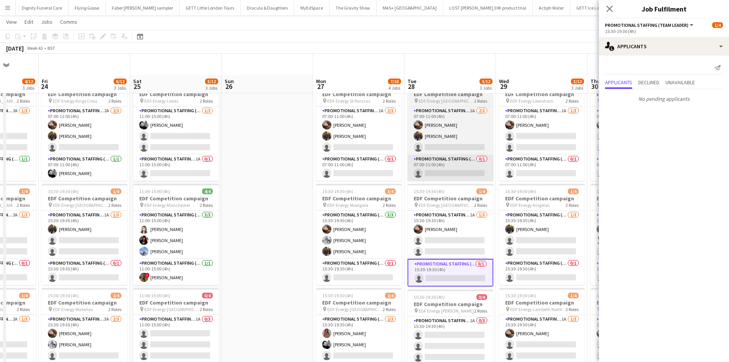
scroll to position [0, 0]
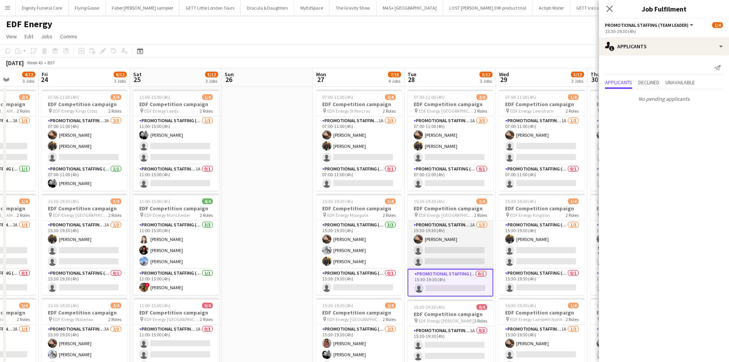
click at [454, 255] on app-card-role "Promotional Staffing (Flyering Staff) 1A 1/3 15:30-19:30 (4h) Anastasiia Melesh…" at bounding box center [451, 244] width 86 height 48
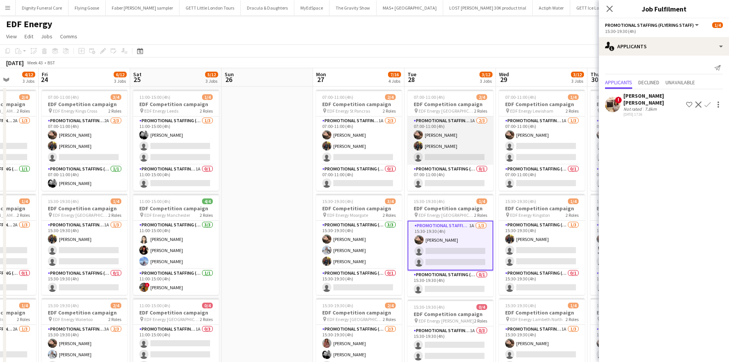
click at [452, 154] on app-card-role "Promotional Staffing (Flyering Staff) 1A 2/3 07:00-11:00 (4h) Anastasiia Melesh…" at bounding box center [451, 140] width 86 height 48
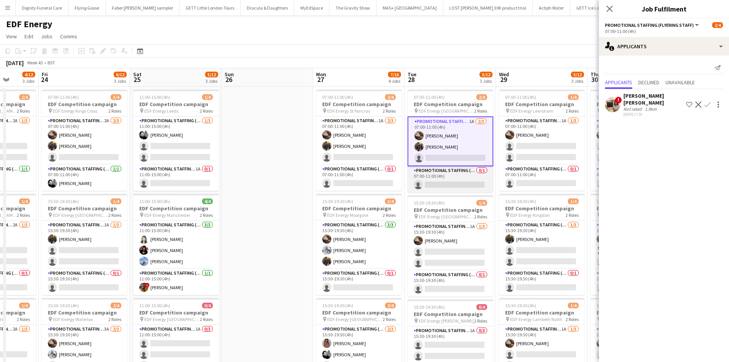
click at [448, 176] on app-card-role "Promotional Staffing (Team Leader) 0/1 07:00-11:00 (4h) single-neutral-actions" at bounding box center [451, 179] width 86 height 26
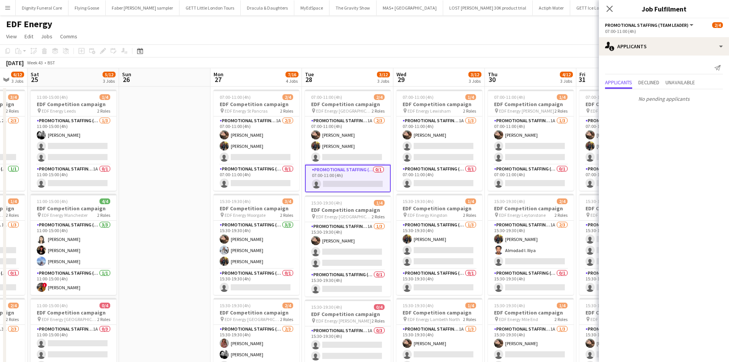
drag, startPoint x: 465, startPoint y: 227, endPoint x: 170, endPoint y: 201, distance: 296.7
click at [170, 202] on app-calendar-viewport "Tue 21 6/12 3 Jobs Wed 22 6/12 3 Jobs Thu 23 4/12 3 Jobs Fri 24 6/12 3 Jobs Sat…" at bounding box center [364, 308] width 729 height 480
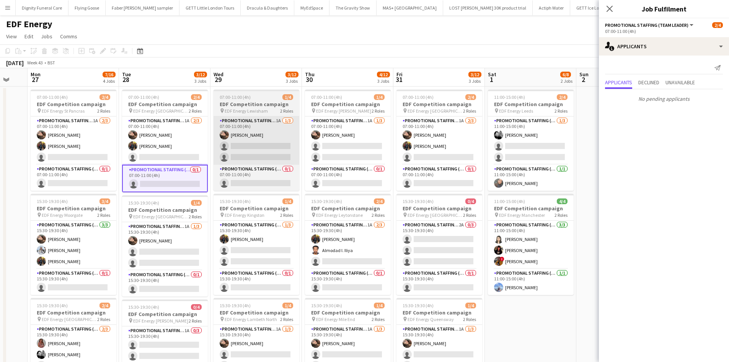
scroll to position [0, 348]
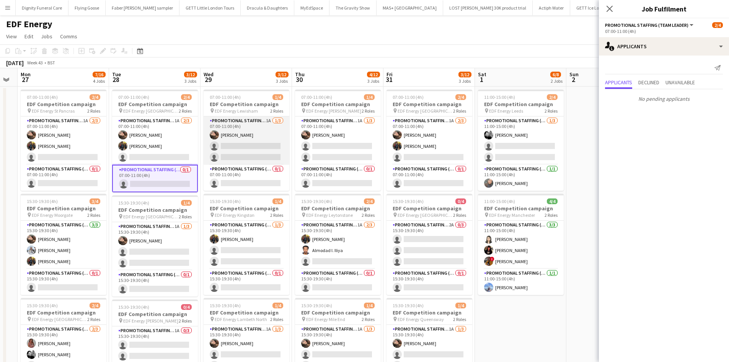
click at [250, 147] on app-card-role "Promotional Staffing (Flyering Staff) 1A 1/3 07:00-11:00 (4h) Anastasiia Melesh…" at bounding box center [247, 140] width 86 height 48
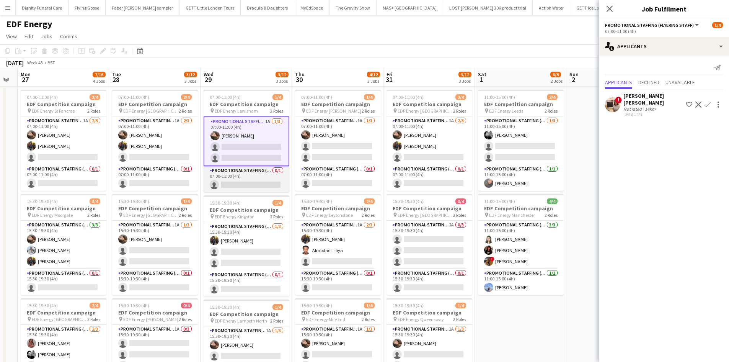
click at [256, 181] on app-card-role "Promotional Staffing (Team Leader) 0/1 07:00-11:00 (4h) single-neutral-actions" at bounding box center [247, 179] width 86 height 26
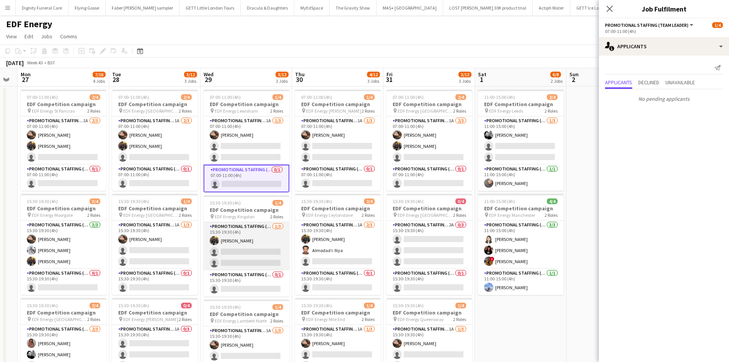
click at [253, 255] on app-card-role "Promotional Staffing (Flyering Staff) 1/3 15:30-19:30 (4h) Martin Brady single-…" at bounding box center [247, 246] width 86 height 48
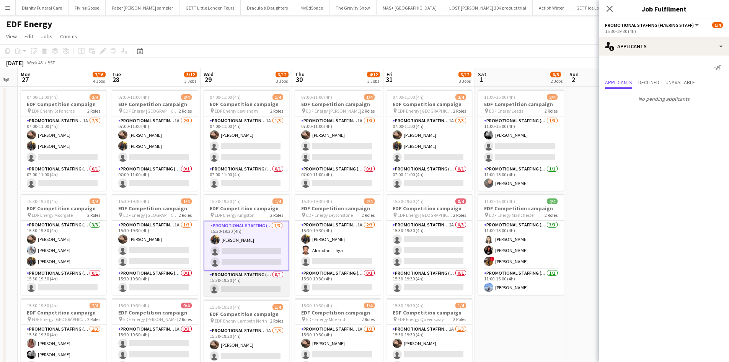
click at [244, 291] on app-card-role "Promotional Staffing (Team Leader) 0/1 15:30-19:30 (4h) single-neutral-actions" at bounding box center [247, 283] width 86 height 26
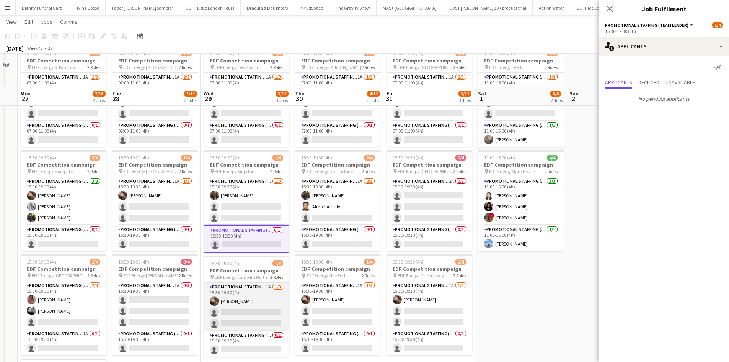
scroll to position [77, 0]
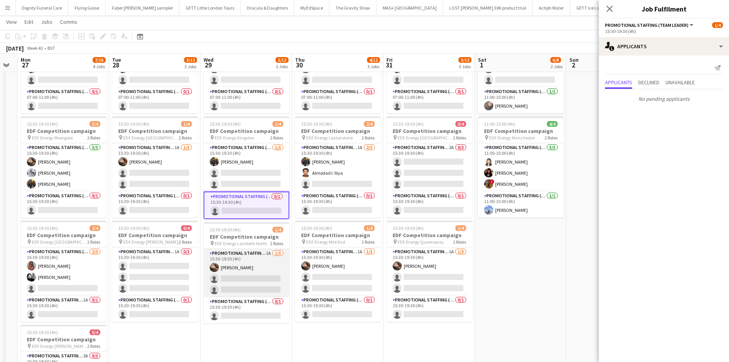
click at [243, 267] on app-card-role "Promotional Staffing (Flyering Staff) 1A 1/3 15:30-19:30 (4h) Anastasiia Melesh…" at bounding box center [247, 273] width 86 height 48
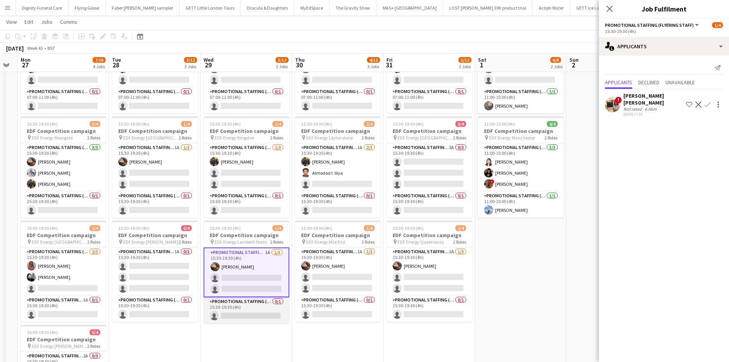
click at [245, 319] on app-card-role "Promotional Staffing (Team Leader) 0/1 15:30-19:30 (4h) single-neutral-actions" at bounding box center [247, 310] width 86 height 26
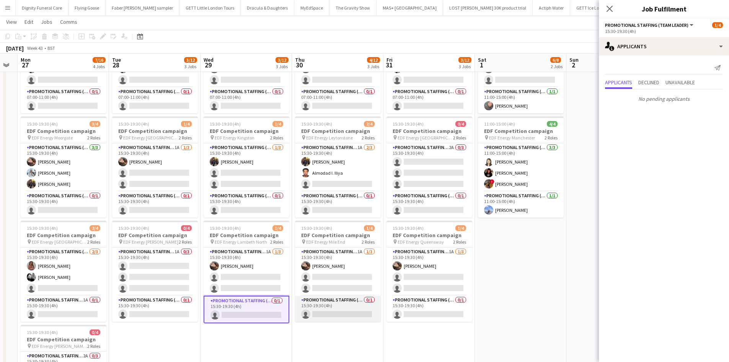
click at [344, 315] on app-card-role "Promotional Staffing (Team Leader) 0/1 15:30-19:30 (4h) single-neutral-actions" at bounding box center [338, 309] width 86 height 26
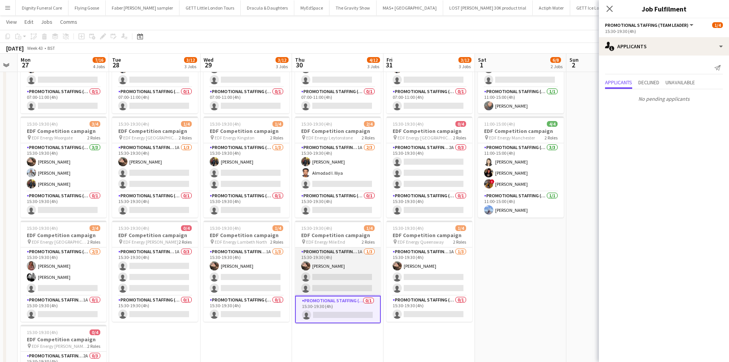
click at [330, 273] on app-card-role "Promotional Staffing (Flyering Staff) 1A 1/3 15:30-19:30 (4h) Anastasiia Melesh…" at bounding box center [338, 271] width 86 height 48
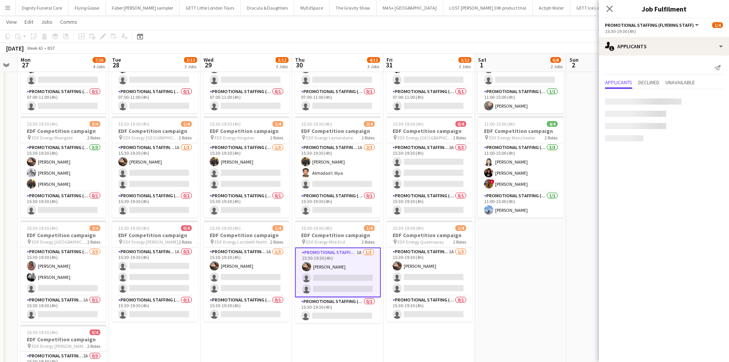
scroll to position [0, 348]
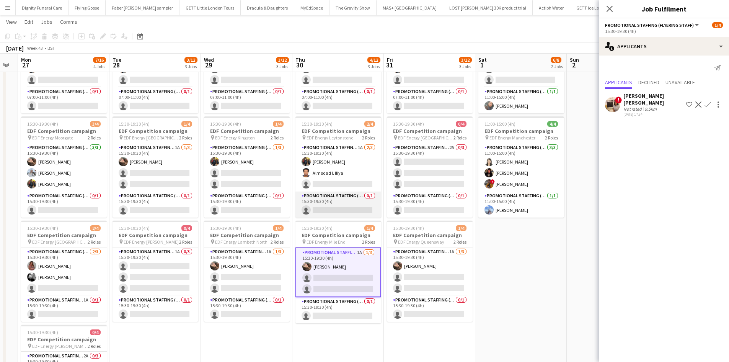
click at [346, 205] on app-card-role "Promotional Staffing (Team Leader) 0/1 15:30-19:30 (4h) single-neutral-actions" at bounding box center [339, 204] width 86 height 26
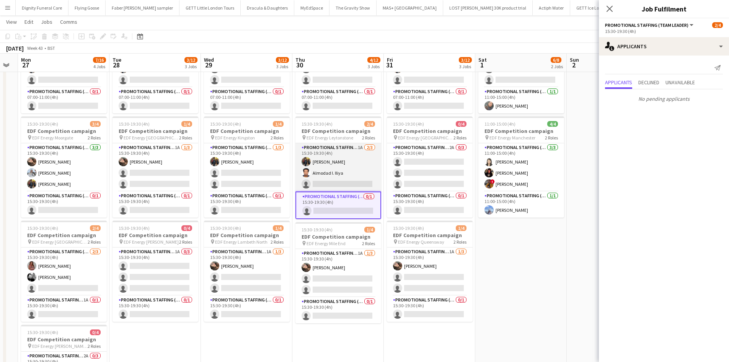
click at [342, 184] on app-card-role "Promotional Staffing (Flyering Staff) 1A 2/3 15:30-19:30 (4h) Martin Brady Almo…" at bounding box center [339, 167] width 86 height 48
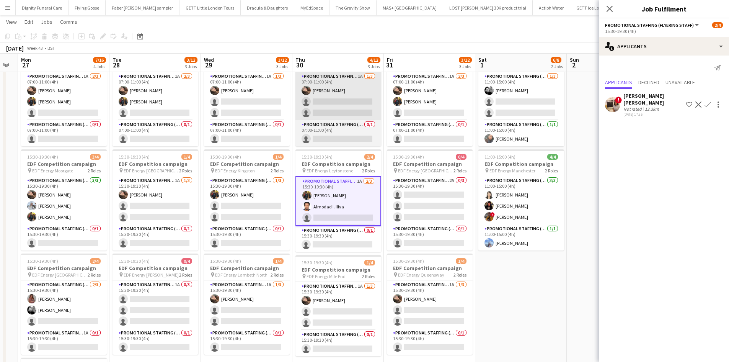
scroll to position [0, 0]
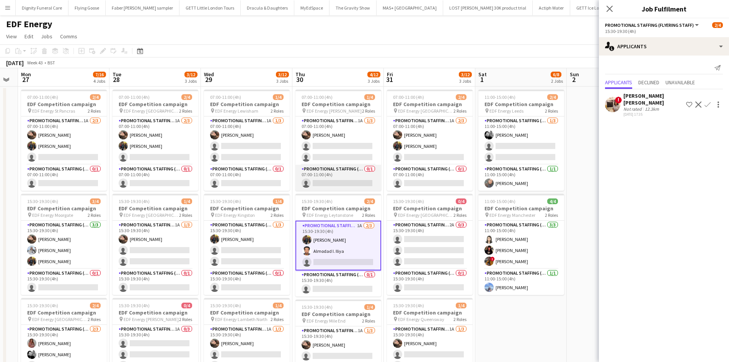
click at [342, 178] on app-card-role "Promotional Staffing (Team Leader) 0/1 07:00-11:00 (4h) single-neutral-actions" at bounding box center [339, 178] width 86 height 26
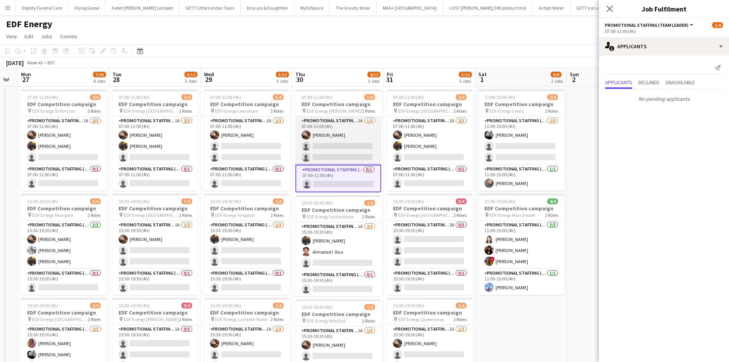
click at [346, 140] on app-card-role "Promotional Staffing (Flyering Staff) 1A 1/3 07:00-11:00 (4h) Anastasiia Melesh…" at bounding box center [339, 140] width 86 height 48
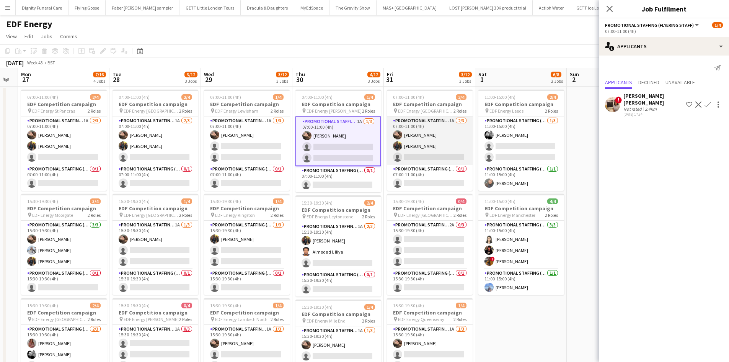
click at [413, 156] on app-card-role "Promotional Staffing (Flyering Staff) 1A 2/3 07:00-11:00 (4h) Anastasiia Melesh…" at bounding box center [430, 140] width 86 height 48
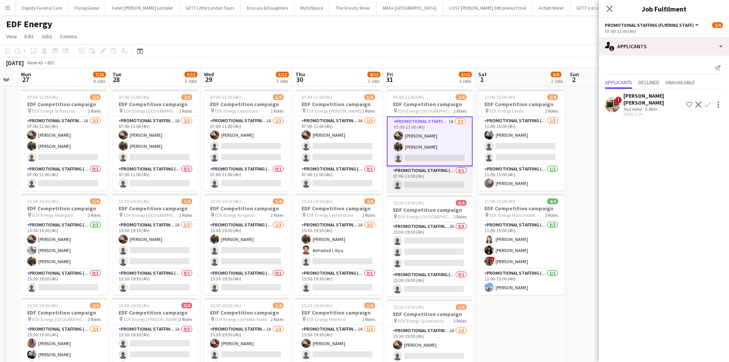
click at [431, 183] on app-card-role "Promotional Staffing (Team Leader) 0/1 07:00-11:00 (4h) single-neutral-actions" at bounding box center [430, 179] width 86 height 26
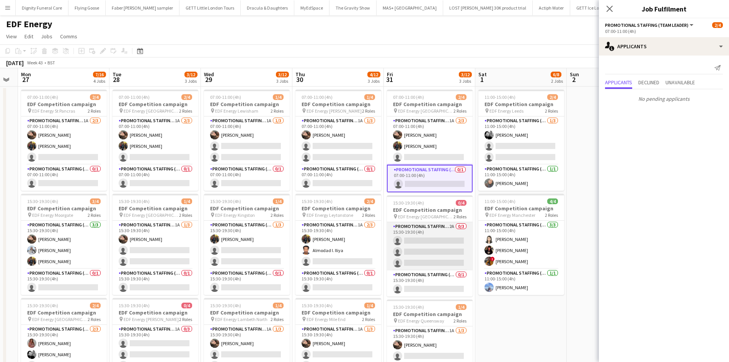
click at [437, 248] on app-card-role "Promotional Staffing (Flyering Staff) 2A 0/3 15:30-19:30 (4h) single-neutral-ac…" at bounding box center [430, 246] width 86 height 48
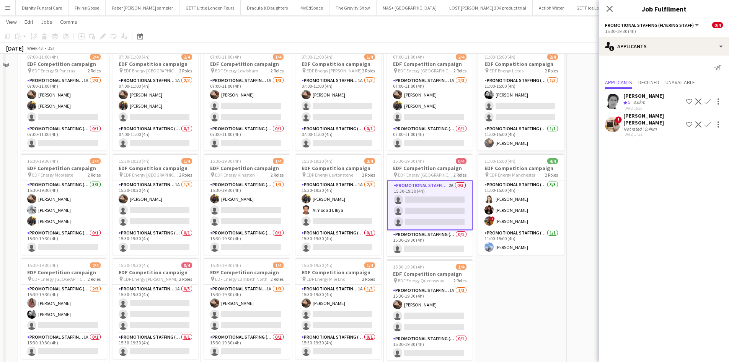
scroll to position [77, 0]
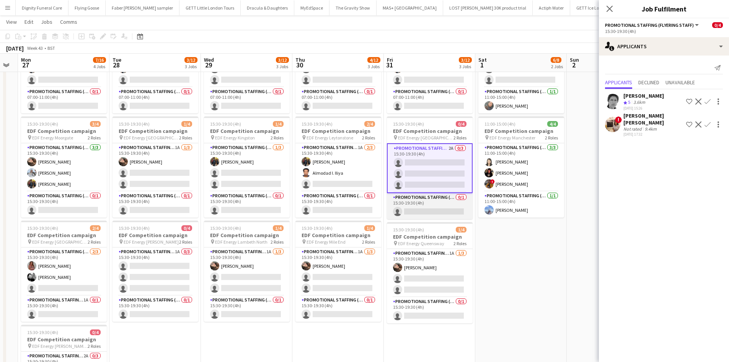
click at [439, 206] on app-card-role "Promotional Staffing (Team Leader) 0/1 15:30-19:30 (4h) single-neutral-actions" at bounding box center [430, 206] width 86 height 26
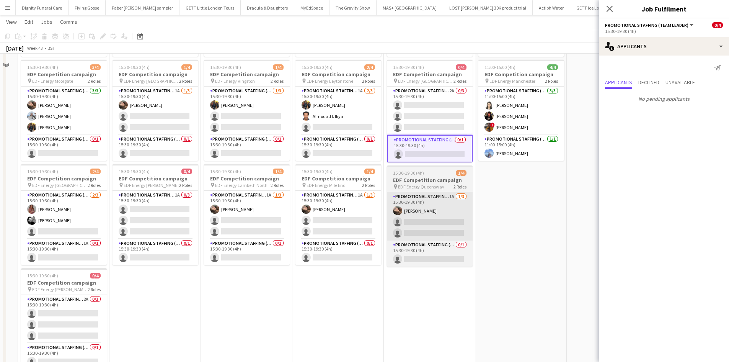
scroll to position [153, 0]
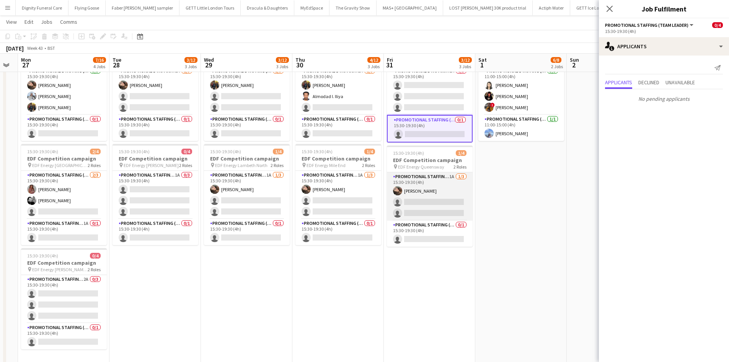
click at [429, 195] on app-card-role "Promotional Staffing (Flyering Staff) 1A 1/3 15:30-19:30 (4h) Anastasiia Melesh…" at bounding box center [430, 196] width 86 height 48
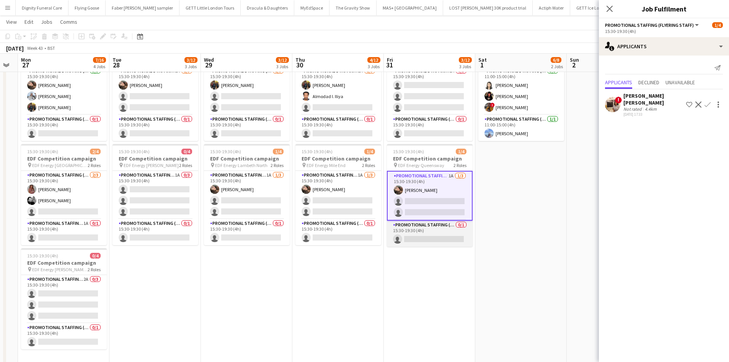
click at [420, 239] on app-card-role "Promotional Staffing (Team Leader) 0/1 15:30-19:30 (4h) single-neutral-actions" at bounding box center [430, 233] width 86 height 26
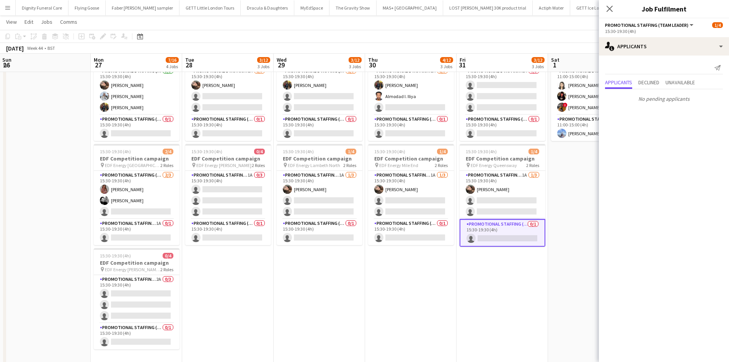
scroll to position [0, 292]
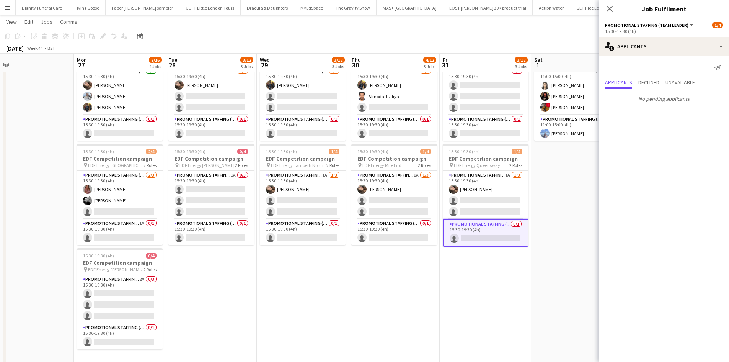
drag, startPoint x: 513, startPoint y: 253, endPoint x: 399, endPoint y: 254, distance: 114.1
click at [399, 254] on app-calendar-viewport "Thu 23 4/12 3 Jobs Fri 24 6/12 3 Jobs Sat 25 5/12 3 Jobs Sun 26 Mon 27 7/16 4 J…" at bounding box center [364, 136] width 729 height 518
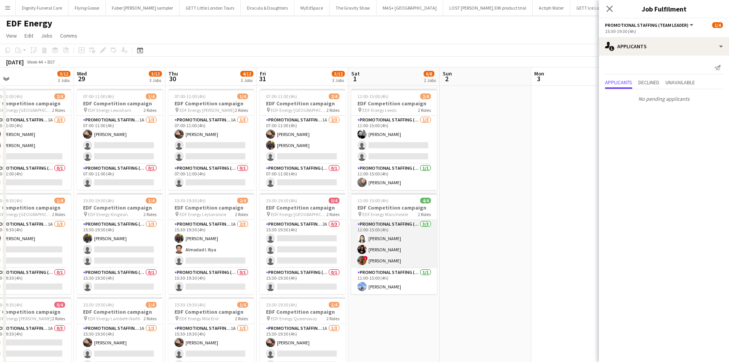
scroll to position [0, 0]
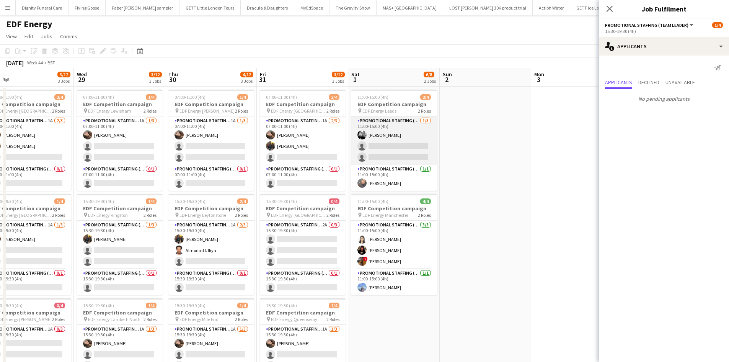
click at [415, 153] on app-card-role "Promotional Staffing (Flyering Staff) 1/3 11:00-15:00 (4h) Dan Vasey single-neu…" at bounding box center [394, 140] width 86 height 48
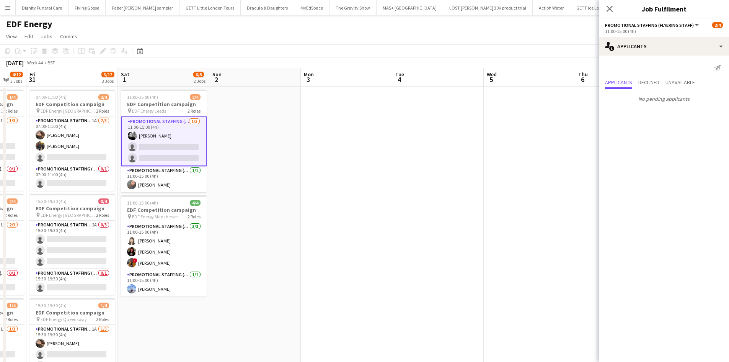
drag, startPoint x: 438, startPoint y: 208, endPoint x: 253, endPoint y: 212, distance: 184.2
click at [253, 212] on app-calendar-viewport "Mon 27 7/16 4 Jobs Tue 28 3/12 3 Jobs Wed 29 3/12 3 Jobs Thu 30 4/12 3 Jobs Fri…" at bounding box center [364, 308] width 729 height 480
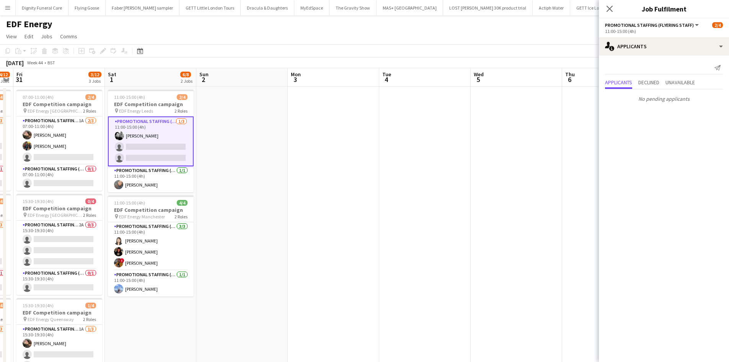
click at [419, 178] on app-date-cell at bounding box center [424, 318] width 91 height 462
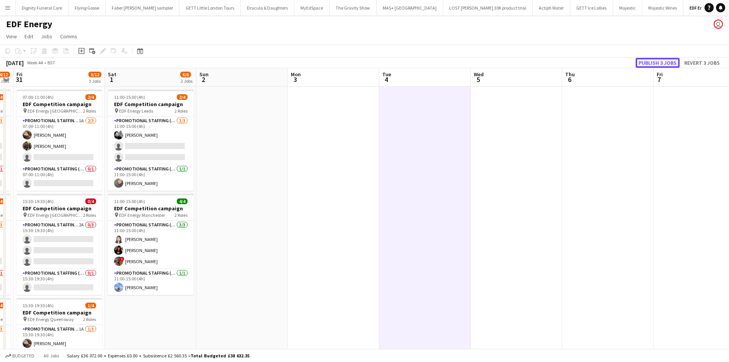
click at [657, 66] on button "Publish 3 jobs" at bounding box center [658, 63] width 44 height 10
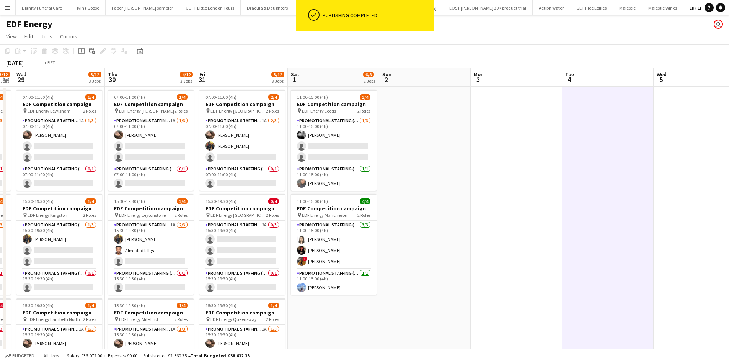
scroll to position [0, 207]
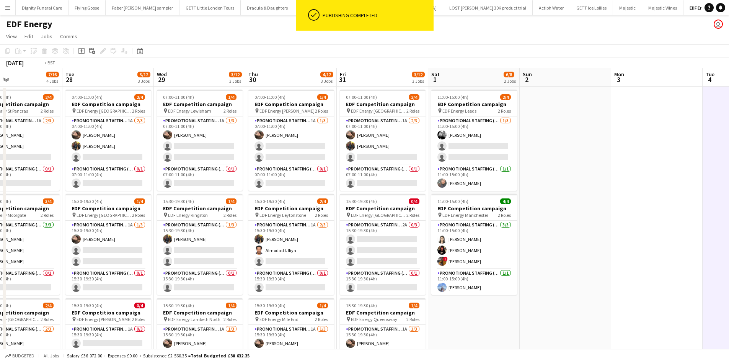
drag, startPoint x: 677, startPoint y: 139, endPoint x: 658, endPoint y: 116, distance: 29.4
click at [717, 127] on app-calendar-viewport "Sat 25 5/12 3 Jobs Sun 26 Mon 27 7/16 4 Jobs Tue 28 3/12 3 Jobs Wed 29 3/12 3 J…" at bounding box center [364, 308] width 729 height 480
